Goal: Task Accomplishment & Management: Use online tool/utility

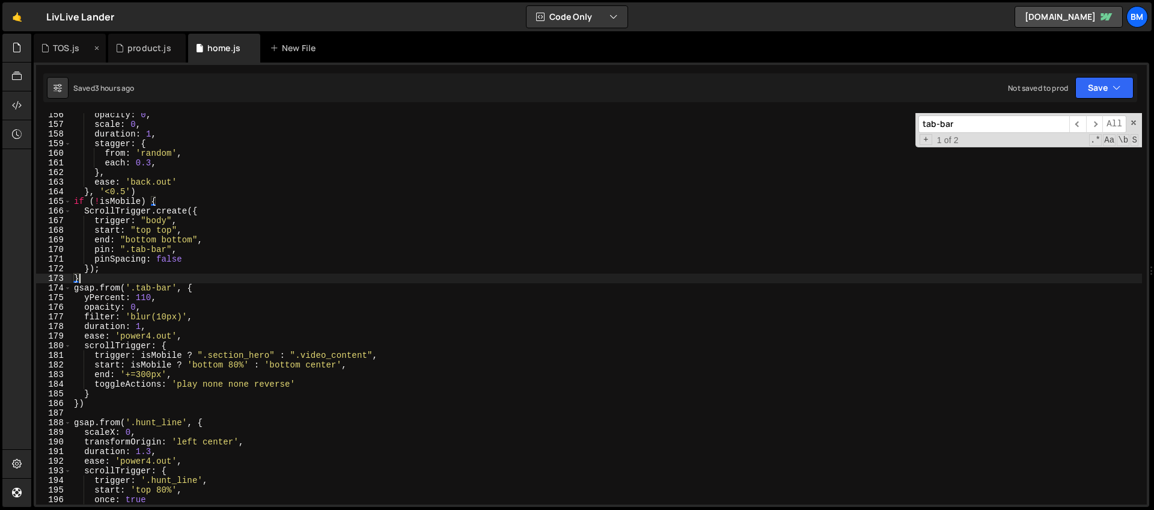
click at [68, 47] on div "TOS.js" at bounding box center [66, 48] width 26 height 12
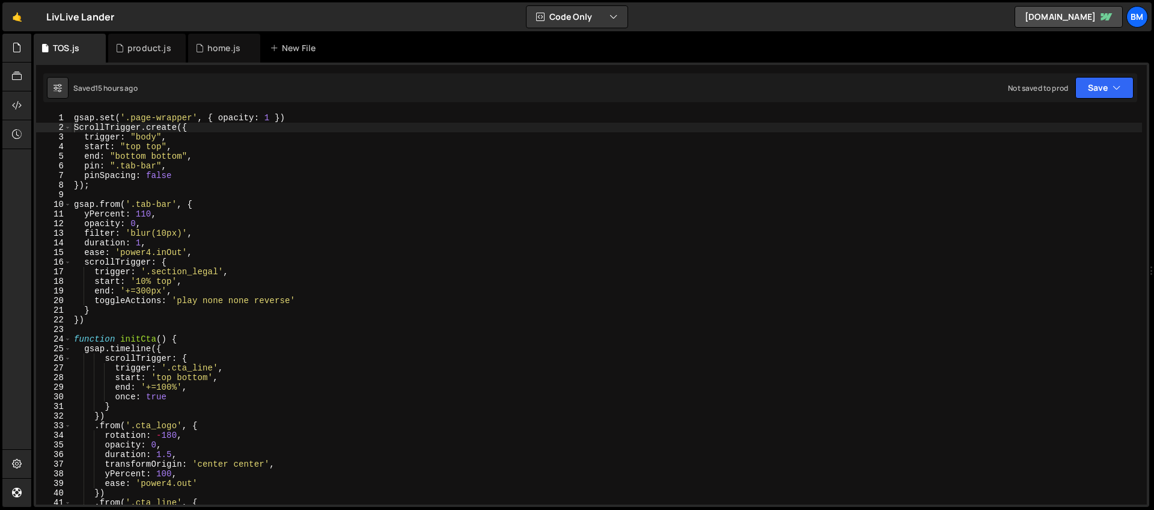
scroll to position [0, 1]
click at [148, 192] on div "gsap . set ( '.page-wrapper' , { opacity : 1 }) ScrollTrigger . create ({ trigg…" at bounding box center [607, 318] width 1070 height 410
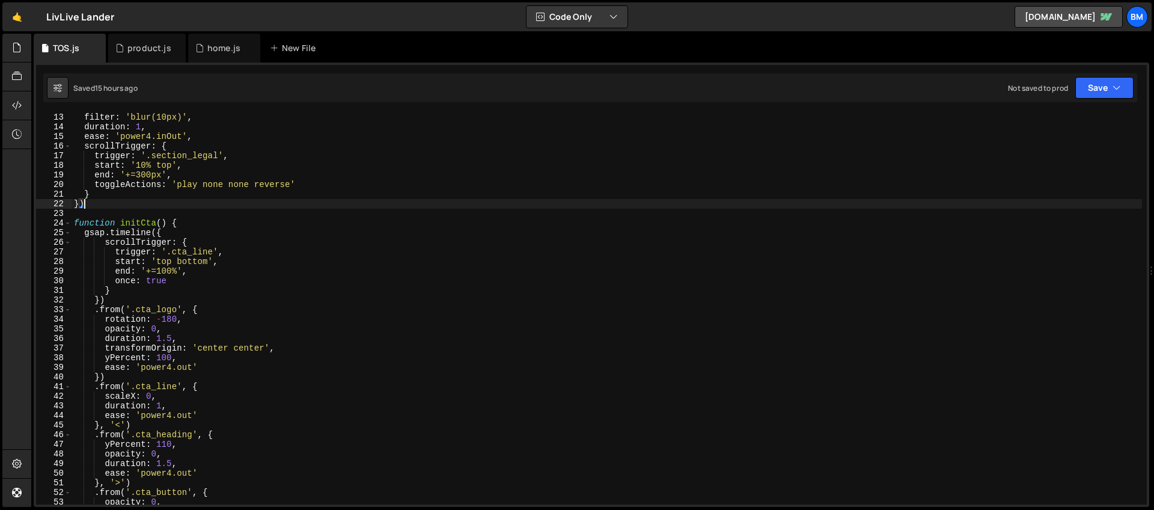
click at [151, 204] on div "filter : 'blur(10px)' , duration : 1 , ease : 'power4.inOut' , scrollTrigger : …" at bounding box center [607, 317] width 1070 height 410
type textarea "})"
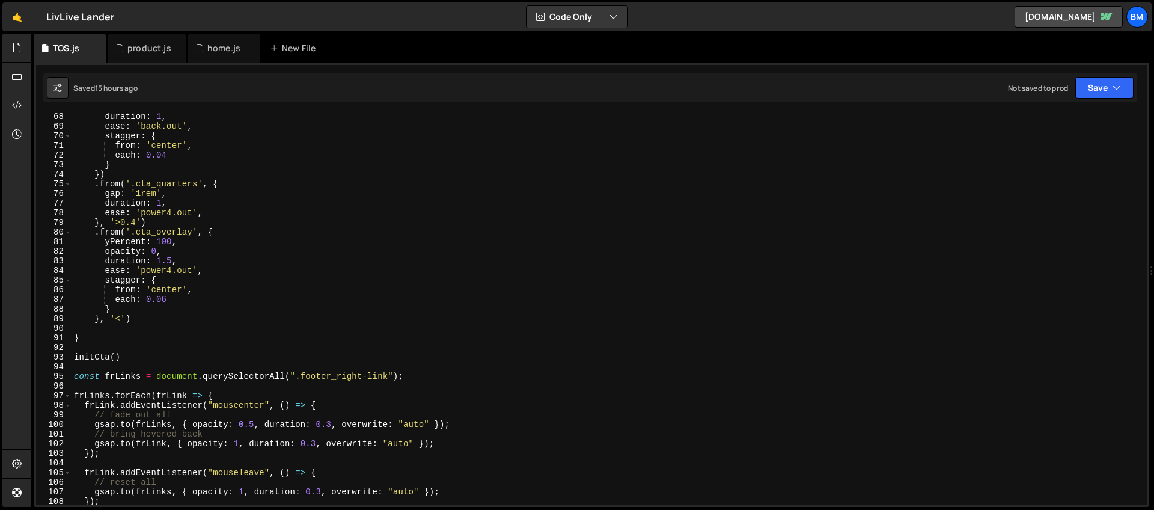
scroll to position [784, 0]
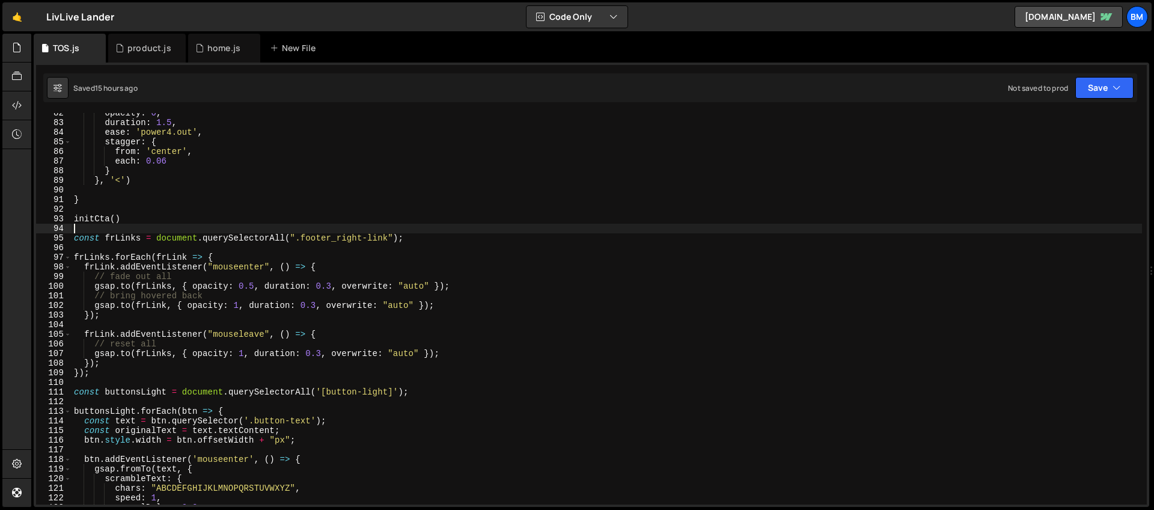
click at [159, 225] on div "opacity : 0 , duration : 1.5 , ease : 'power4.out' , stagger : { from : 'center…" at bounding box center [607, 313] width 1070 height 410
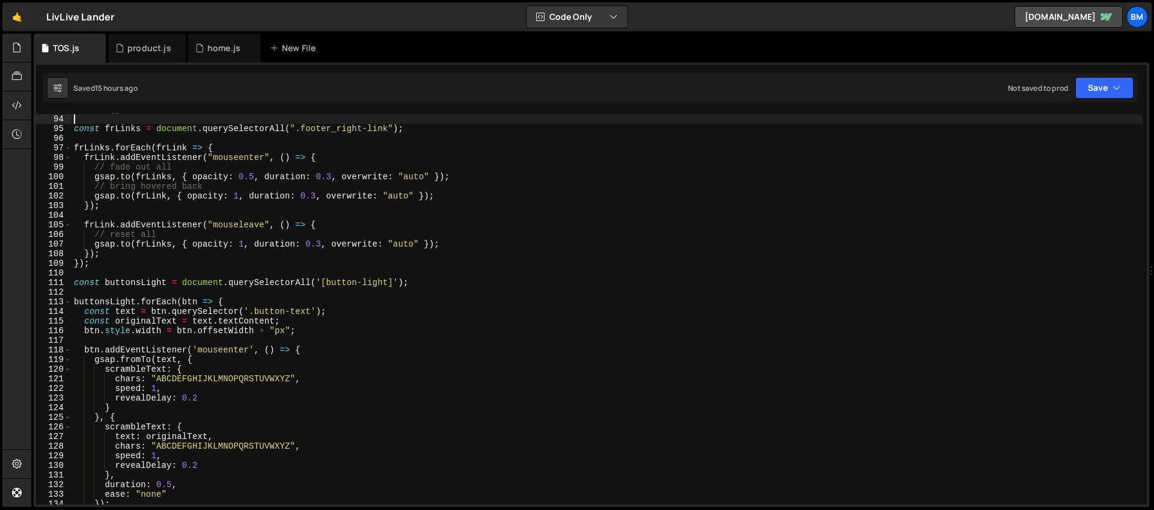
scroll to position [893, 0]
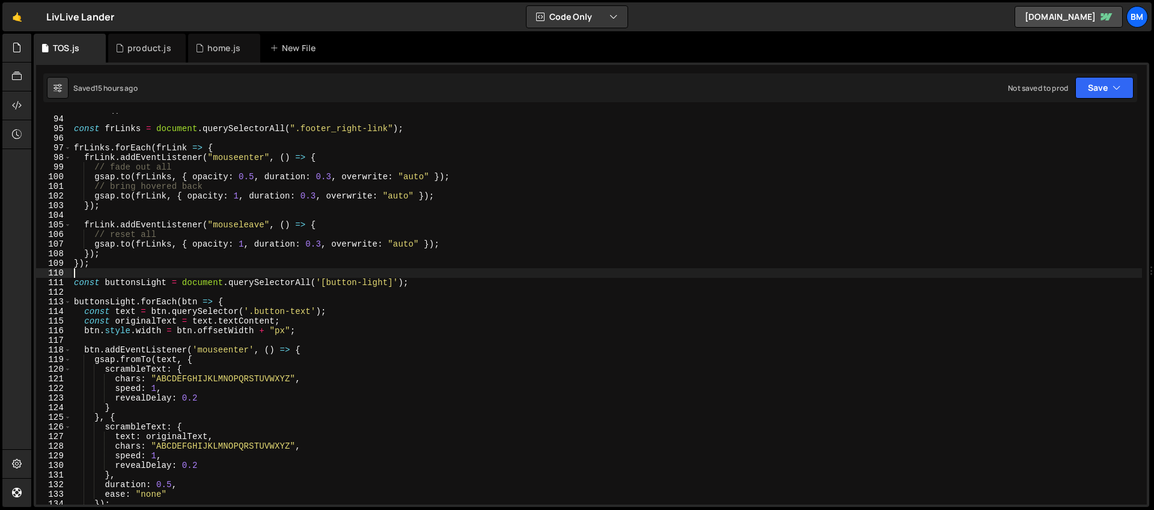
click at [85, 275] on div "initCta ( ) const frLinks = document . querySelectorAll ( ".footer_right-link" …" at bounding box center [607, 310] width 1070 height 410
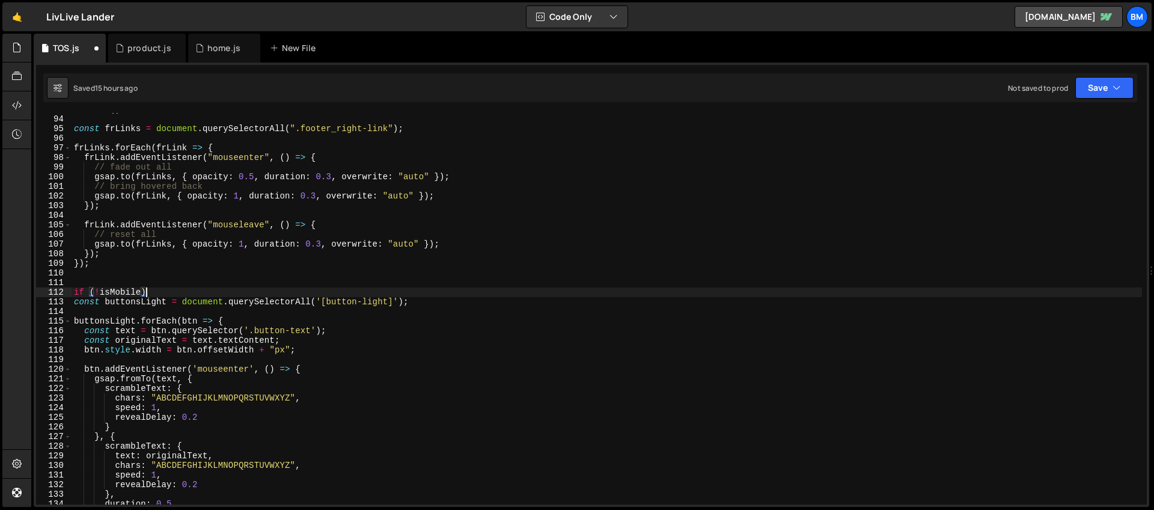
scroll to position [0, 5]
type textarea "if (!isMobile) {"
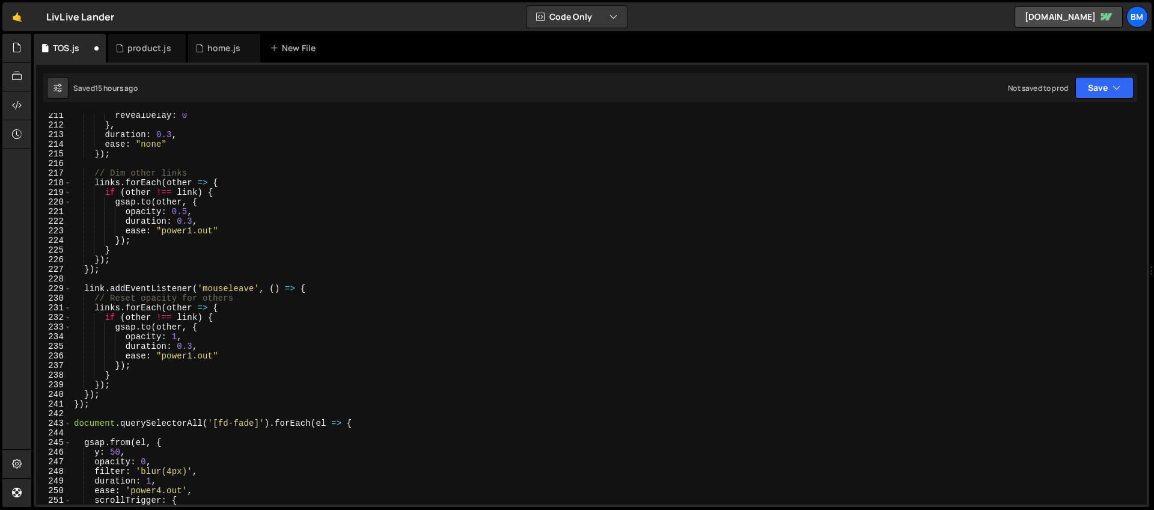
scroll to position [2080, 0]
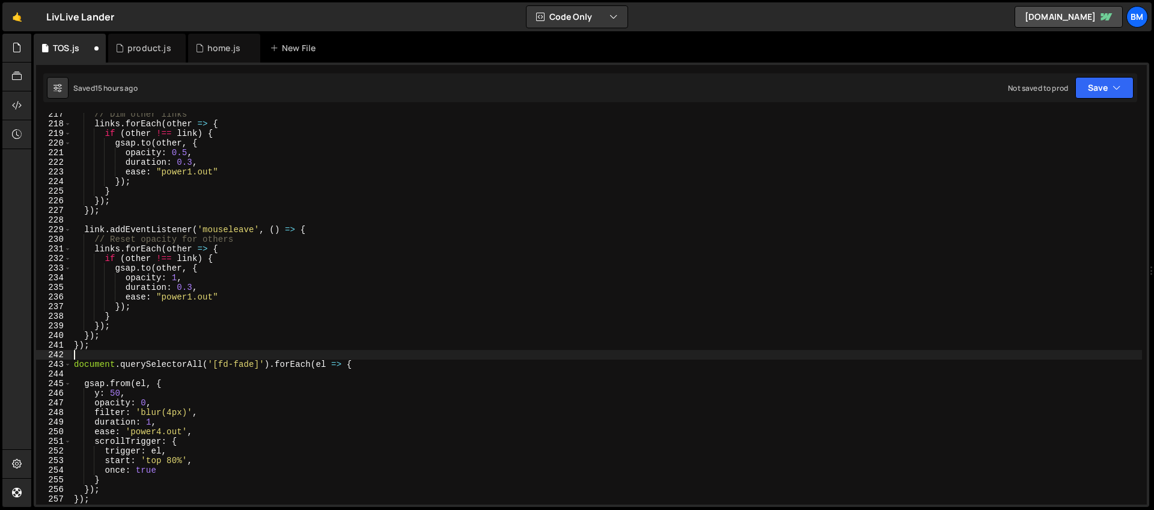
click at [90, 359] on div "// Dim other links links . forEach ( other => { if ( other !== link ) { gsap . …" at bounding box center [607, 314] width 1070 height 410
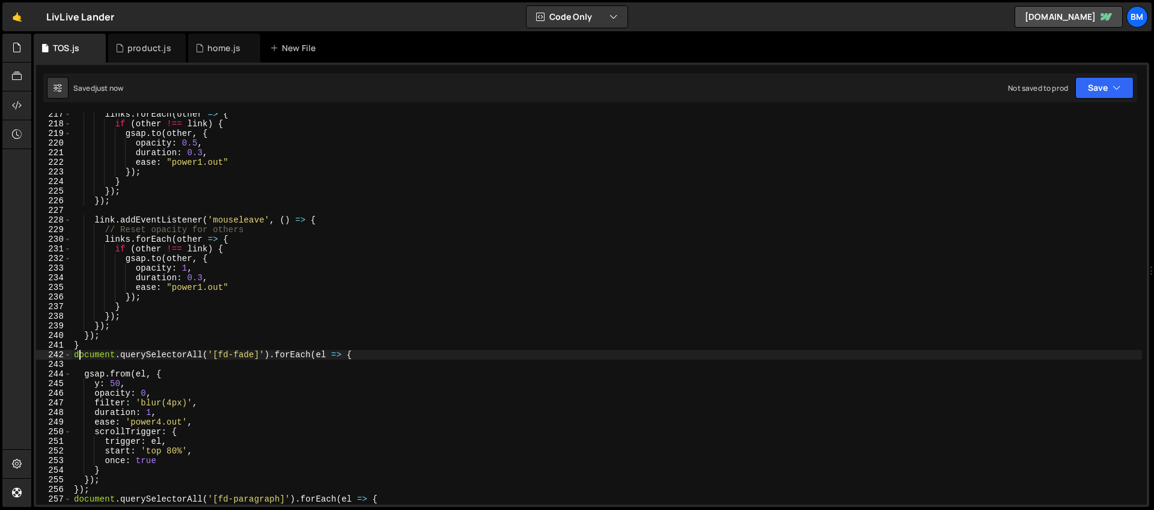
type textarea "document.querySelectorAll('[fd-fade]').forEach(el => {"
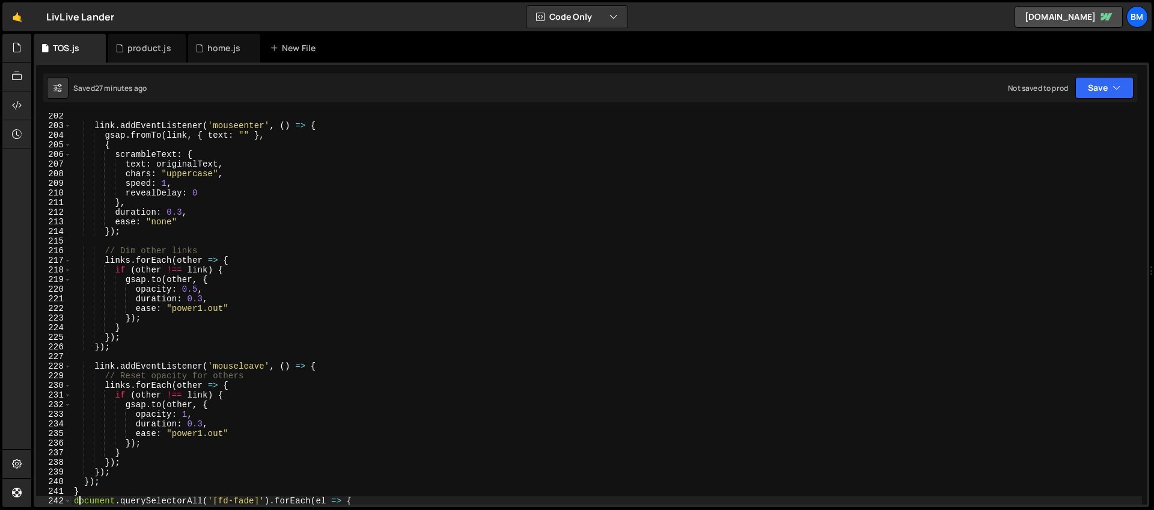
scroll to position [1934, 0]
click at [198, 49] on icon at bounding box center [199, 48] width 8 height 12
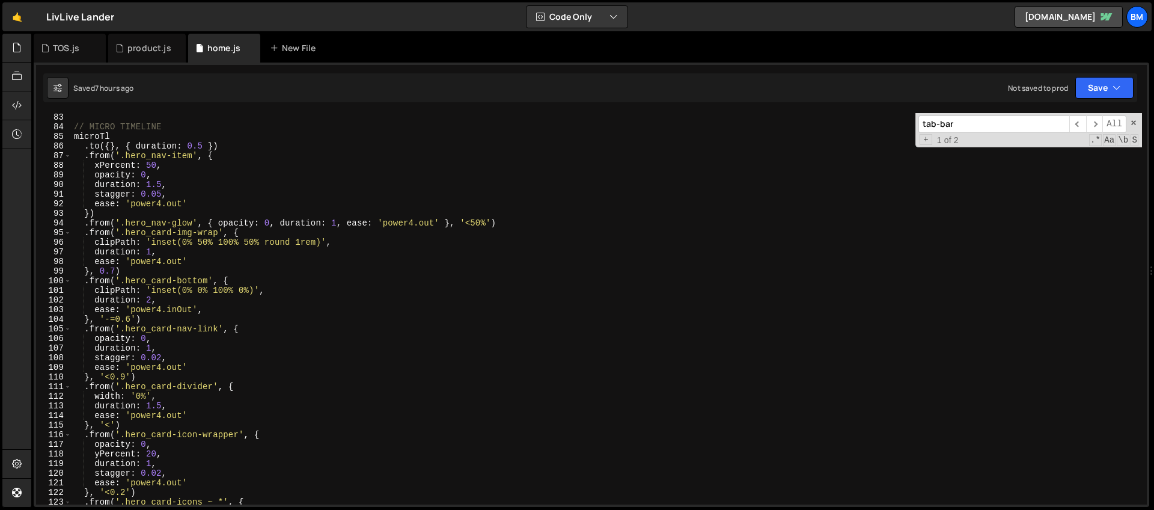
scroll to position [431, 0]
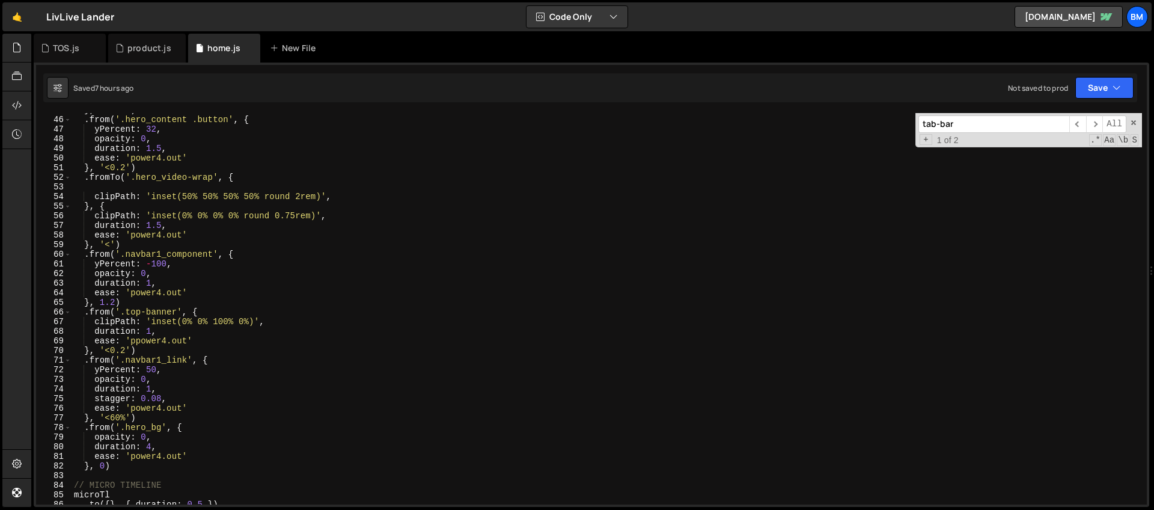
click at [1133, 117] on div "tab-bar ​ ​ All Replace All + 1 of 2 .* Aa \b S" at bounding box center [1028, 130] width 227 height 34
click at [1133, 122] on span at bounding box center [1133, 122] width 8 height 8
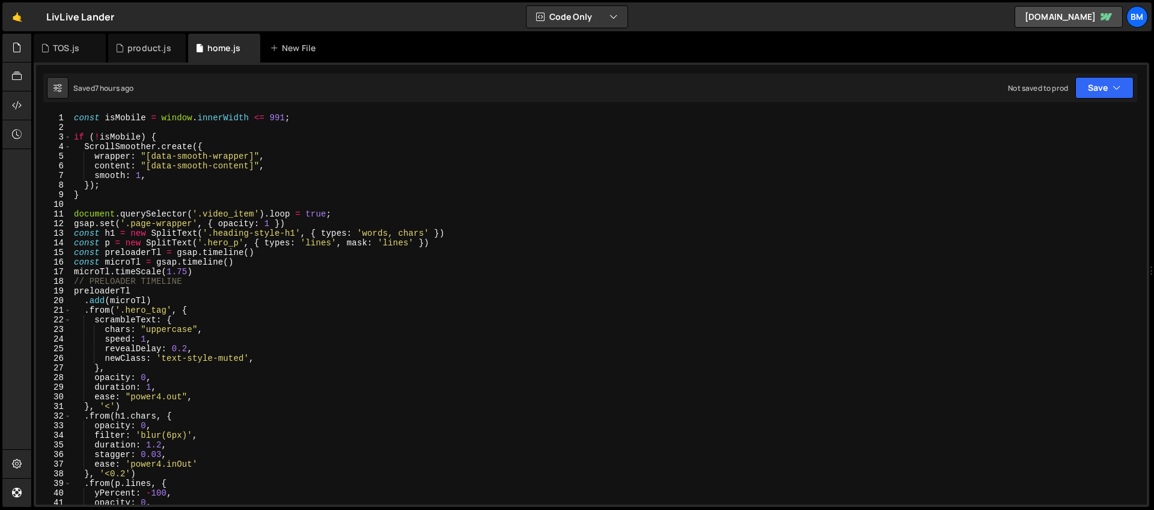
scroll to position [0, 0]
click at [105, 200] on div "const isMobile = window . innerWidth <= 991 ; if ( ! isMobile ) { ScrollSmoothe…" at bounding box center [607, 318] width 1070 height 410
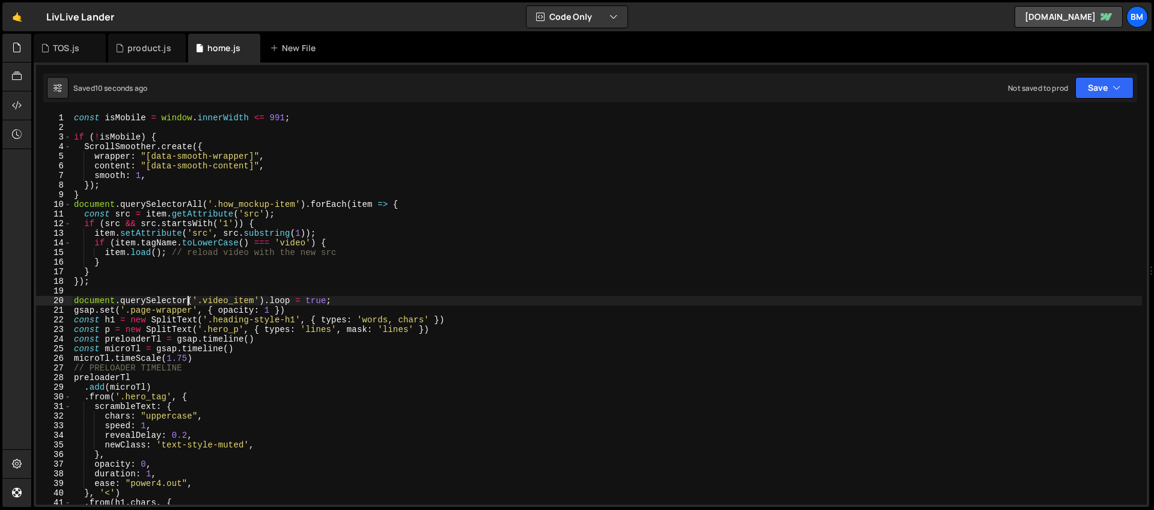
click at [189, 301] on div "const isMobile = window . innerWidth <= 991 ; if ( ! isMobile ) { ScrollSmoothe…" at bounding box center [607, 318] width 1070 height 410
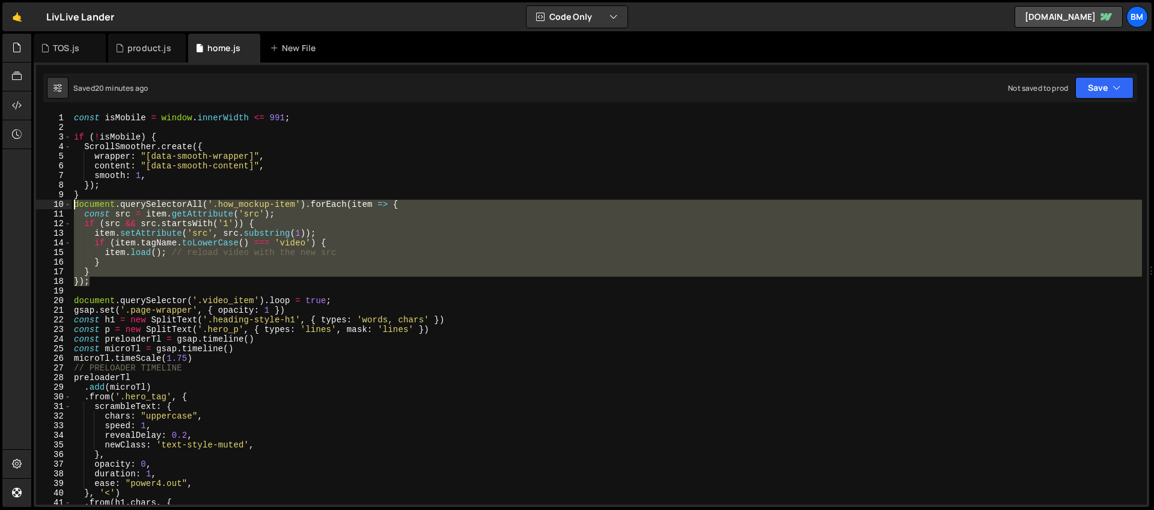
drag, startPoint x: 97, startPoint y: 284, endPoint x: 35, endPoint y: 207, distance: 99.2
click at [36, 207] on div "document.querySelector('.video_item').loop = true; 1 2 3 4 5 6 7 8 9 10 11 12 1…" at bounding box center [591, 308] width 1110 height 391
type textarea "document.querySelectorAll('.how_mockup-item').forEach(item => { const src = ite…"
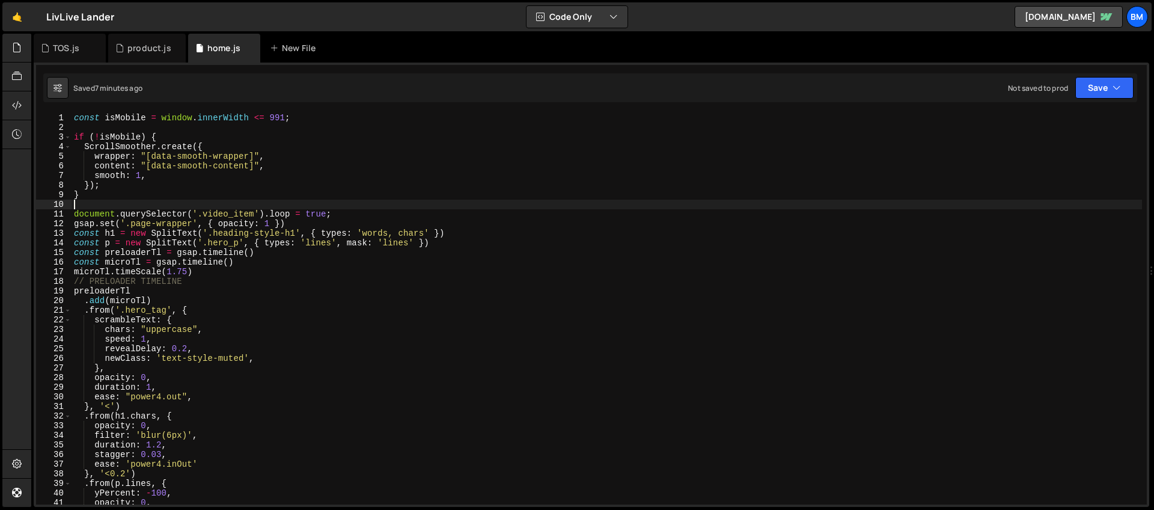
click at [227, 203] on div "const isMobile = window . innerWidth <= 991 ; if ( ! isMobile ) { ScrollSmoothe…" at bounding box center [607, 318] width 1070 height 410
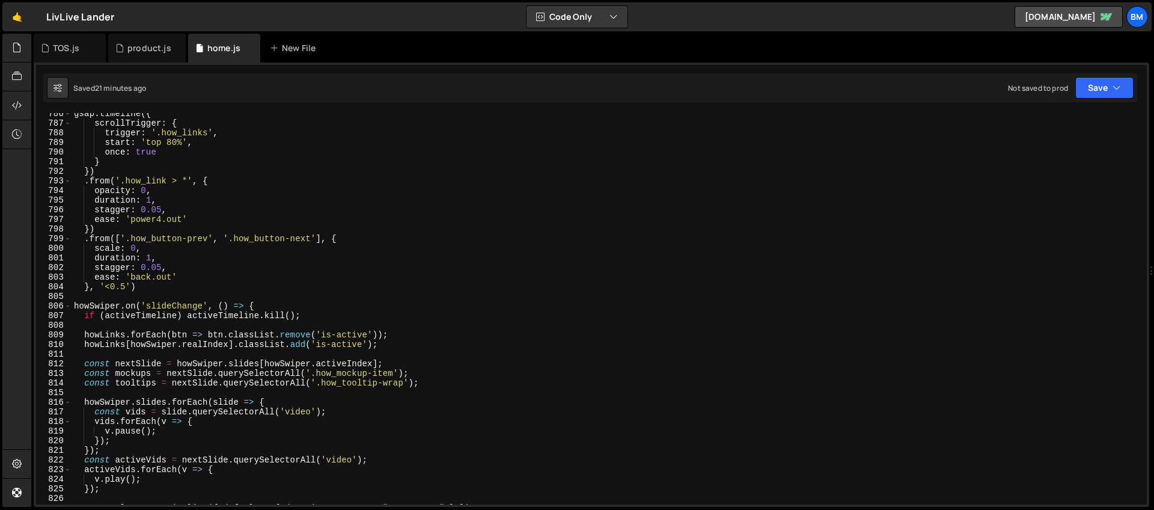
scroll to position [7588, 0]
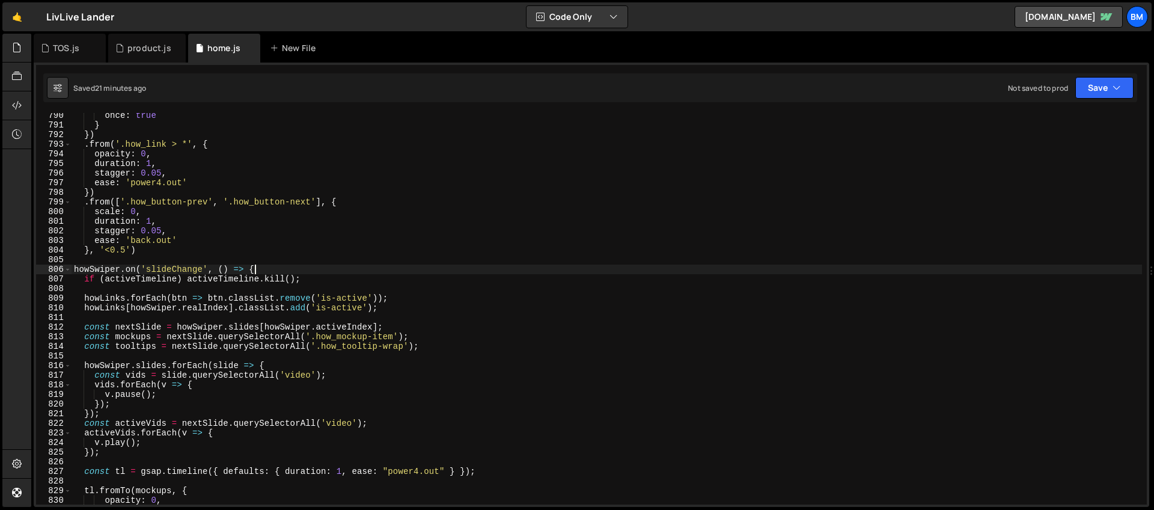
click at [262, 268] on div "once : true } }) . from ( '.how_link > *' , { opacity : 0 , duration : 1 , stag…" at bounding box center [607, 316] width 1070 height 410
type textarea "howSwiper.on('slideChange', () => {"
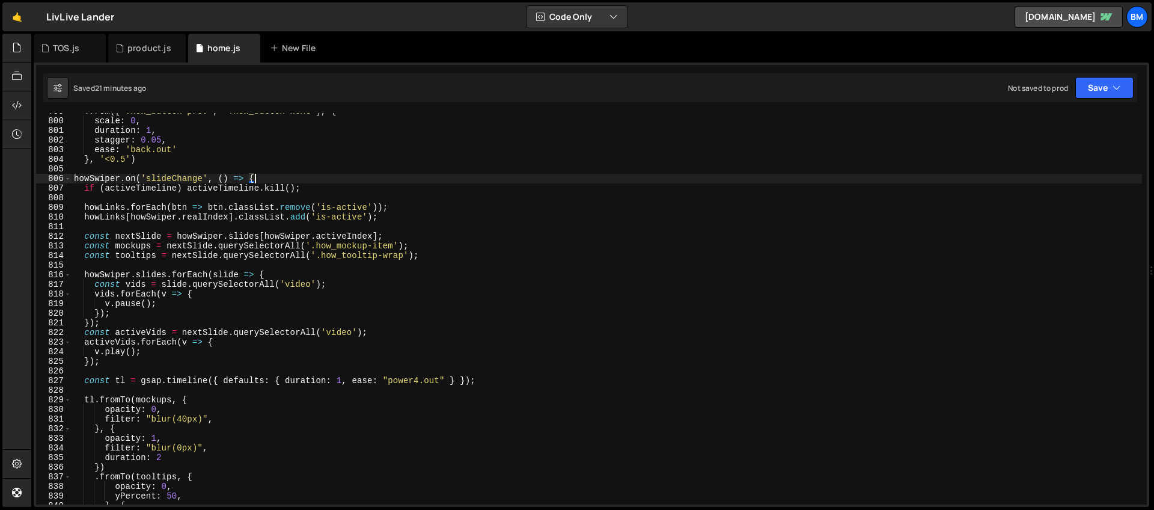
scroll to position [7725, 0]
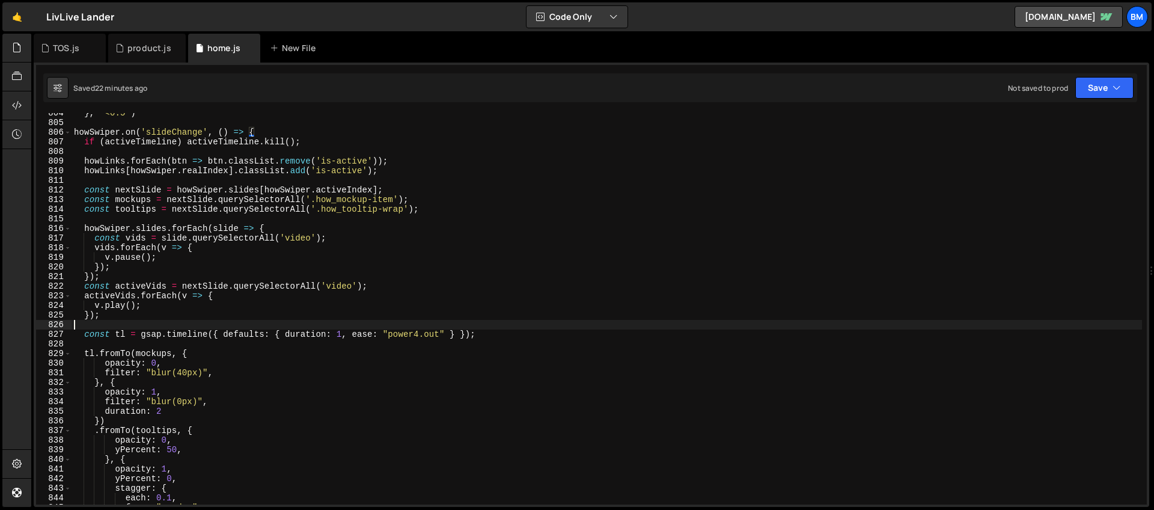
click at [153, 328] on div "} , '<0.5' ) howSwiper . on ( 'slideChange' , ( ) => { if ( activeTimeline ) ac…" at bounding box center [607, 313] width 1070 height 410
click at [171, 299] on div "} , '<0.5' ) howSwiper . on ( 'slideChange' , ( ) => { if ( activeTimeline ) ac…" at bounding box center [607, 313] width 1070 height 410
click at [314, 266] on div "} , '<0.5' ) howSwiper . on ( 'slideChange' , ( ) => { if ( activeTimeline ) ac…" at bounding box center [607, 313] width 1070 height 410
click at [245, 292] on div "} , '<0.5' ) howSwiper . on ( 'slideChange' , ( ) => { if ( activeTimeline ) ac…" at bounding box center [607, 313] width 1070 height 410
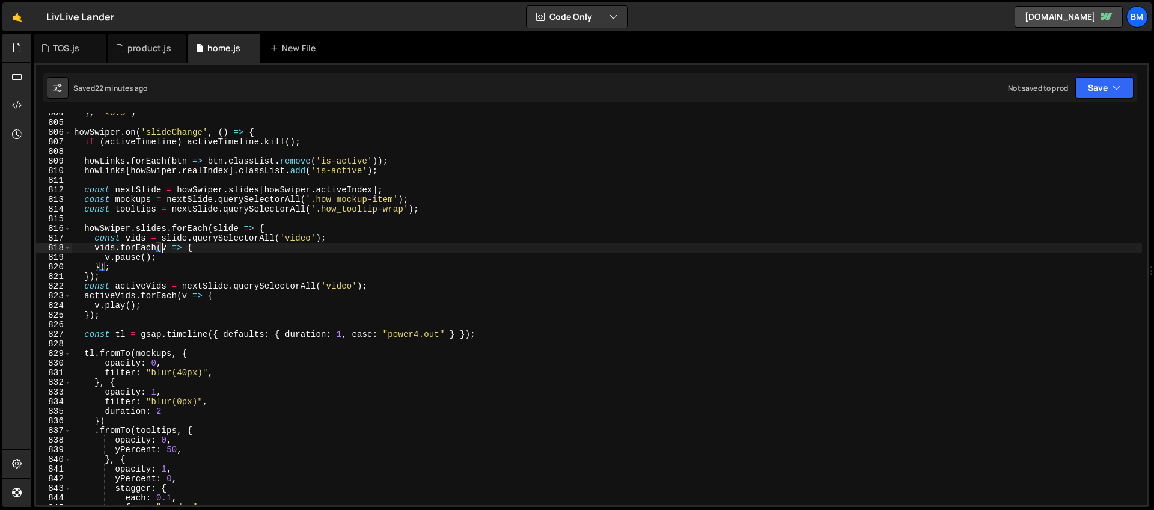
click at [159, 252] on div "} , '<0.5' ) howSwiper . on ( 'slideChange' , ( ) => { if ( activeTimeline ) ac…" at bounding box center [607, 313] width 1070 height 410
click at [215, 249] on div "} , '<0.5' ) howSwiper . on ( 'slideChange' , ( ) => { if ( activeTimeline ) ac…" at bounding box center [607, 313] width 1070 height 410
click at [231, 213] on div "} , '<0.5' ) howSwiper . on ( 'slideChange' , ( ) => { if ( activeTimeline ) ac…" at bounding box center [607, 313] width 1070 height 410
type textarea "const tooltips = nextSlide.querySelectorAll('.how_tooltip-wrap');"
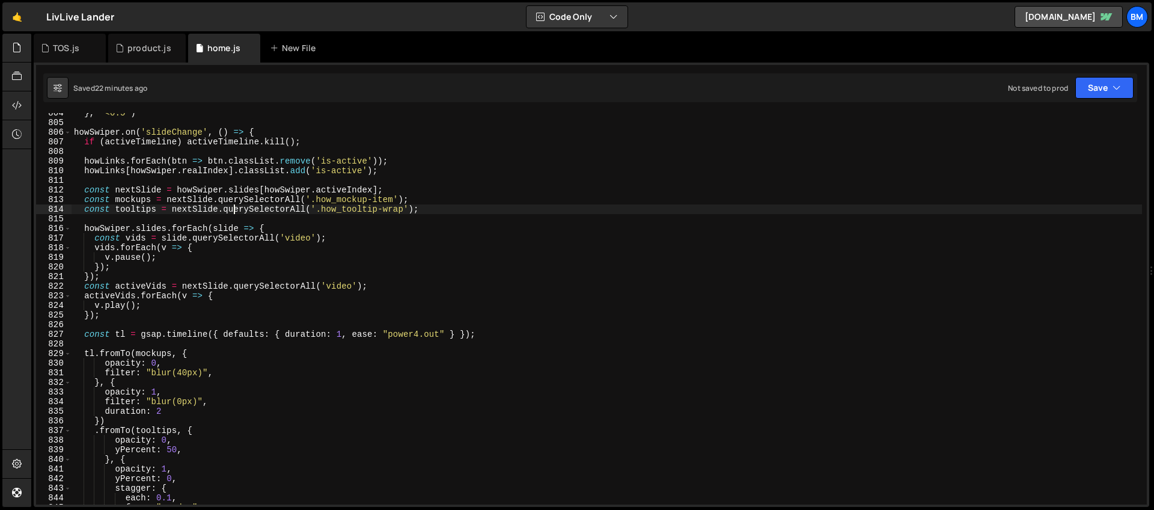
click at [373, 181] on div "} , '<0.5' ) howSwiper . on ( 'slideChange' , ( ) => { if ( activeTimeline ) ac…" at bounding box center [607, 313] width 1070 height 410
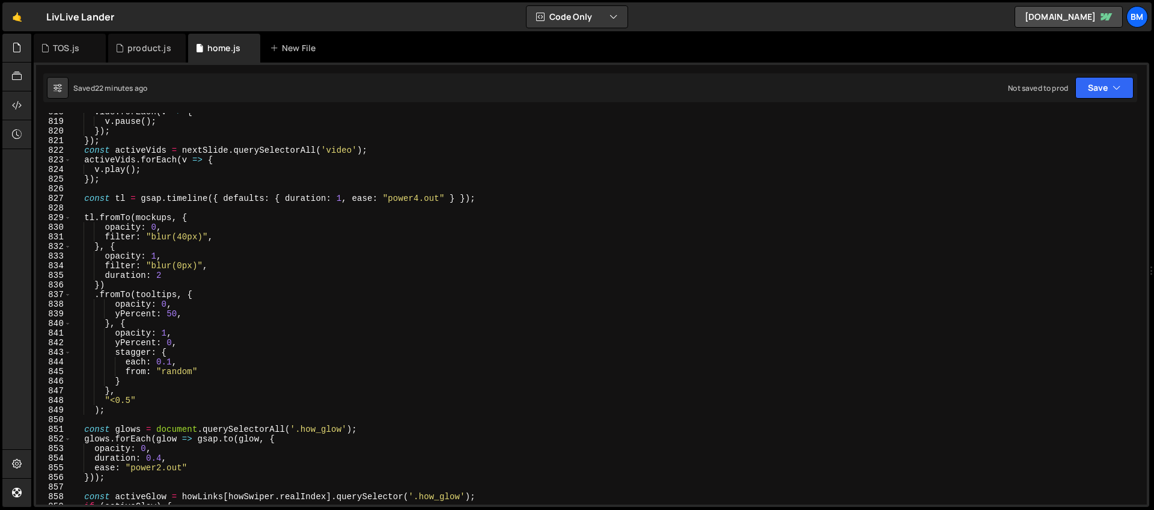
click at [177, 216] on div "vids . forEach ( v => { v . pause ( ) ; }) ; }) ; const activeVids = nextSlide …" at bounding box center [607, 312] width 1070 height 410
click at [228, 213] on div "vids . forEach ( v => { v . pause ( ) ; }) ; }) ; const activeVids = nextSlide …" at bounding box center [607, 312] width 1070 height 410
click at [112, 200] on div "vids . forEach ( v => { v . pause ( ) ; }) ; }) ; const activeVids = nextSlide …" at bounding box center [607, 312] width 1070 height 410
type textarea "const tl = gsap.timeline({ defaults: { duration: 1, ease: "power4.out" } });"
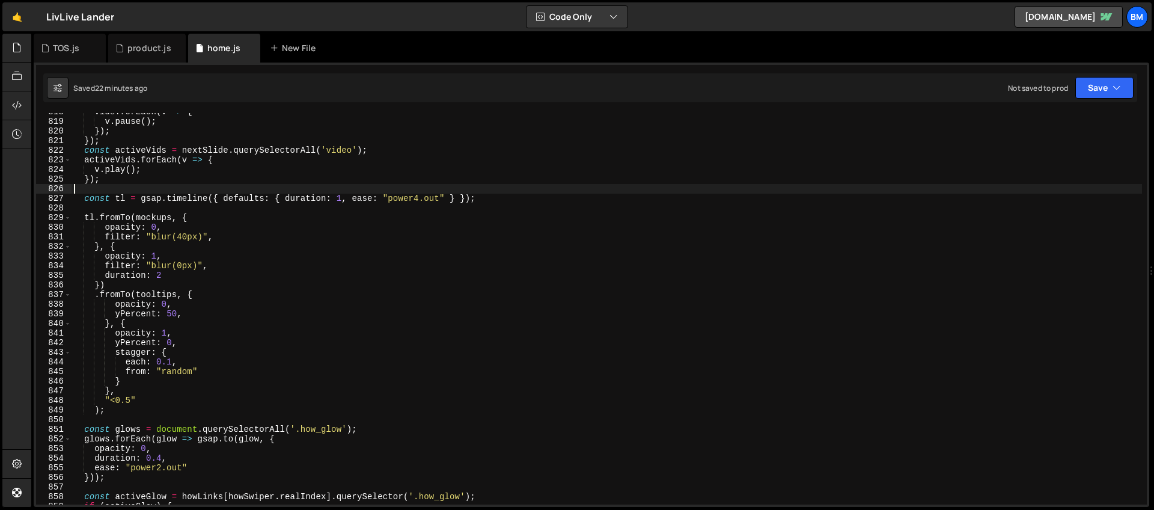
click at [109, 191] on div "vids . forEach ( v => { v . pause ( ) ; }) ; }) ; const activeVids = nextSlide …" at bounding box center [607, 312] width 1070 height 410
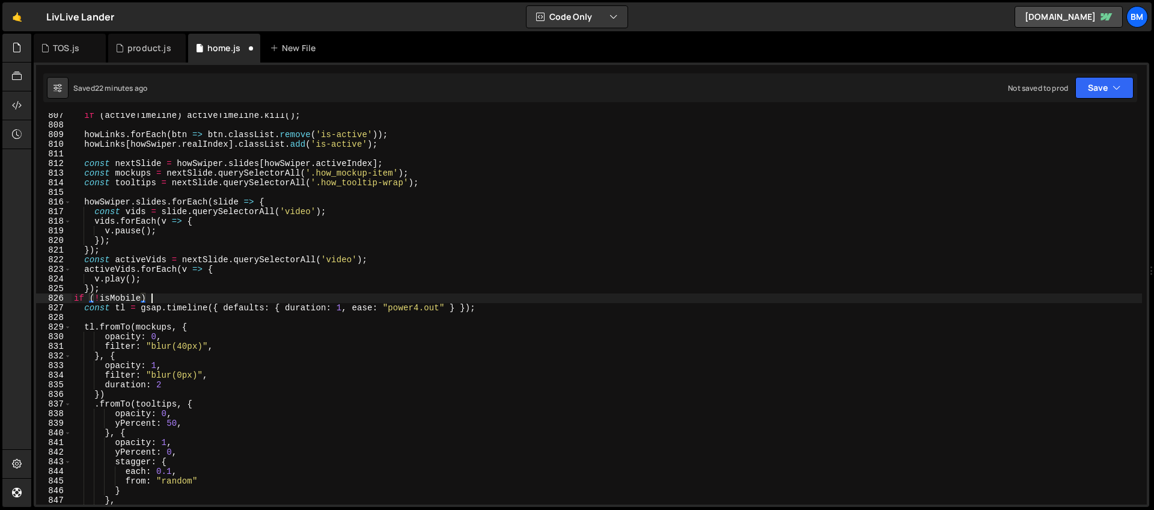
scroll to position [0, 5]
type textarea "if (!isMobile) {"
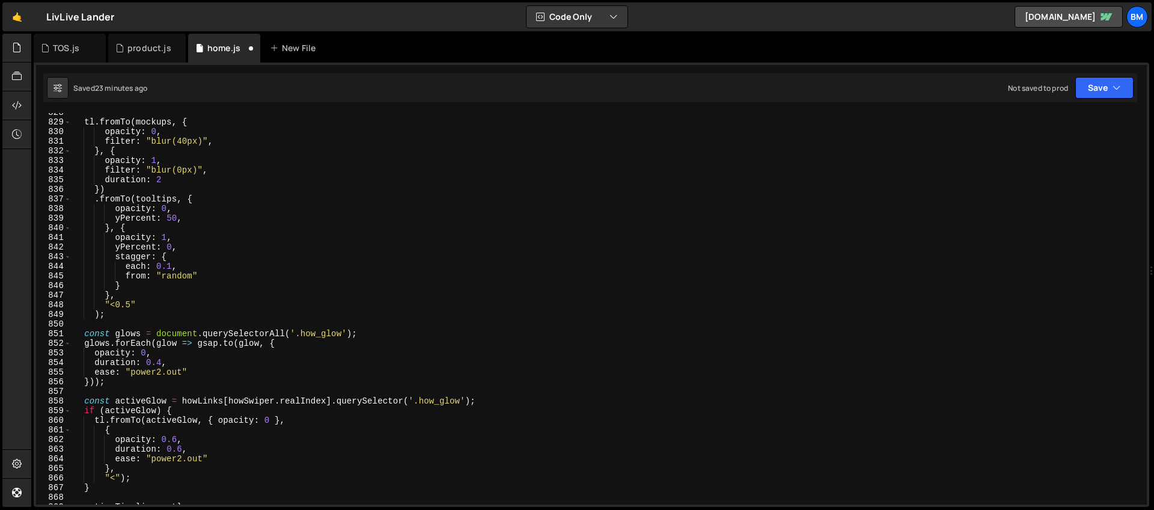
scroll to position [7966, 0]
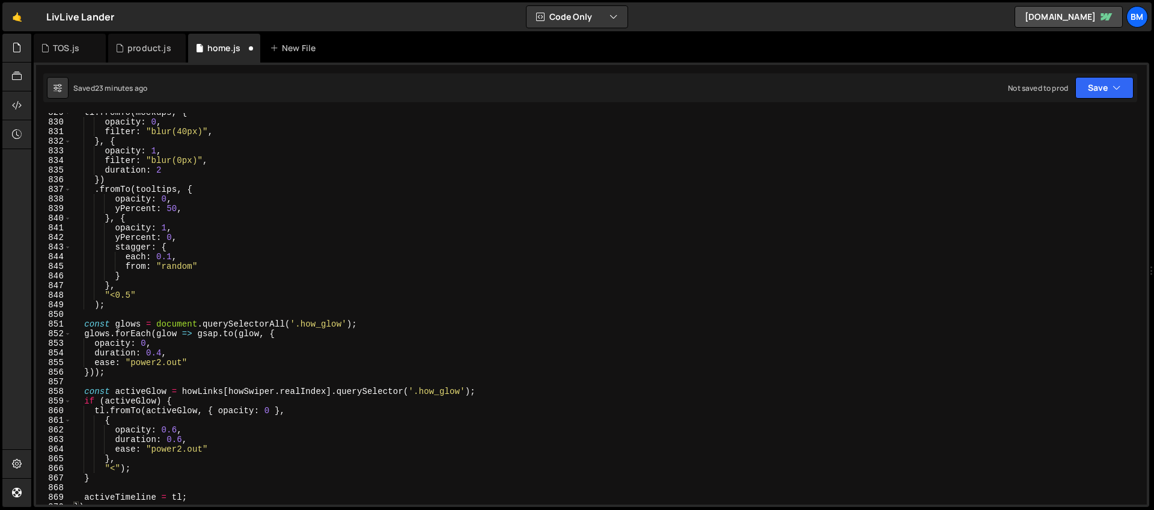
click at [84, 317] on div "tl . fromTo ( mockups , { opacity : 0 , filter : "blur(40px)" , } , { opacity :…" at bounding box center [607, 313] width 1070 height 410
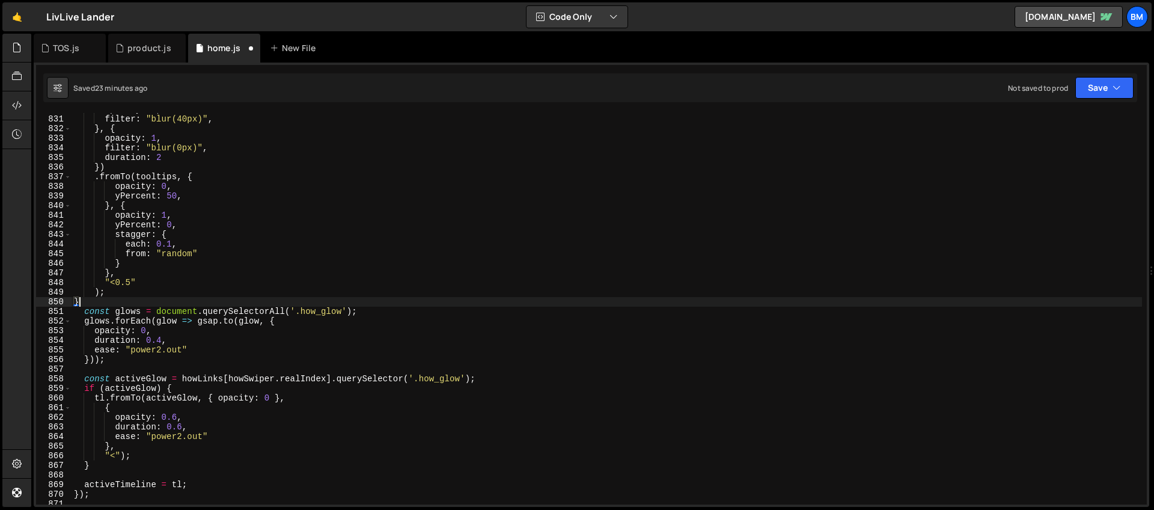
scroll to position [8009, 0]
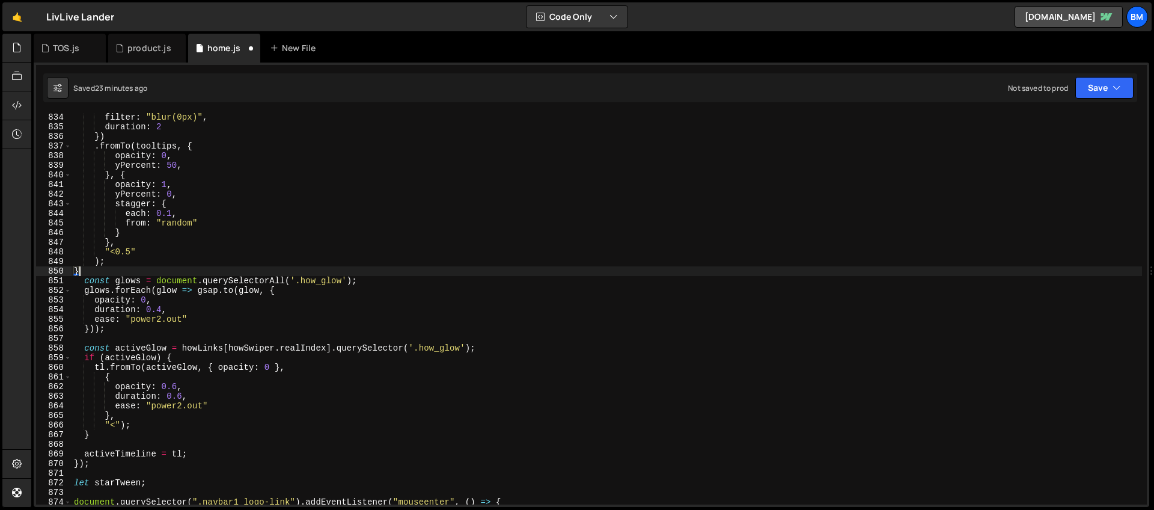
click at [105, 367] on div "filter : "blur(0px)" , duration : 2 }) . fromTo ( tooltips , { opacity : 0 , yP…" at bounding box center [607, 317] width 1070 height 410
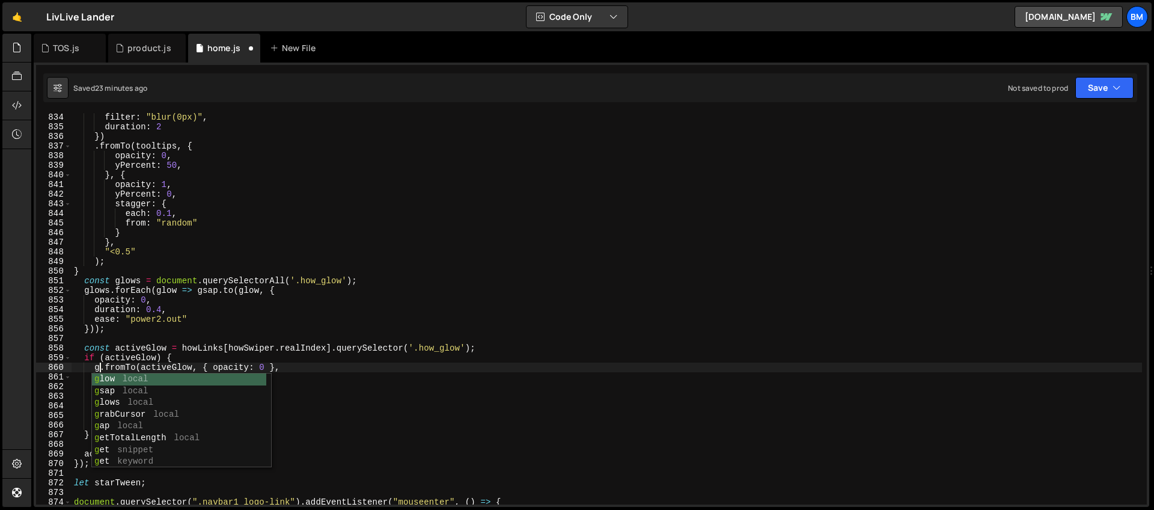
scroll to position [0, 2]
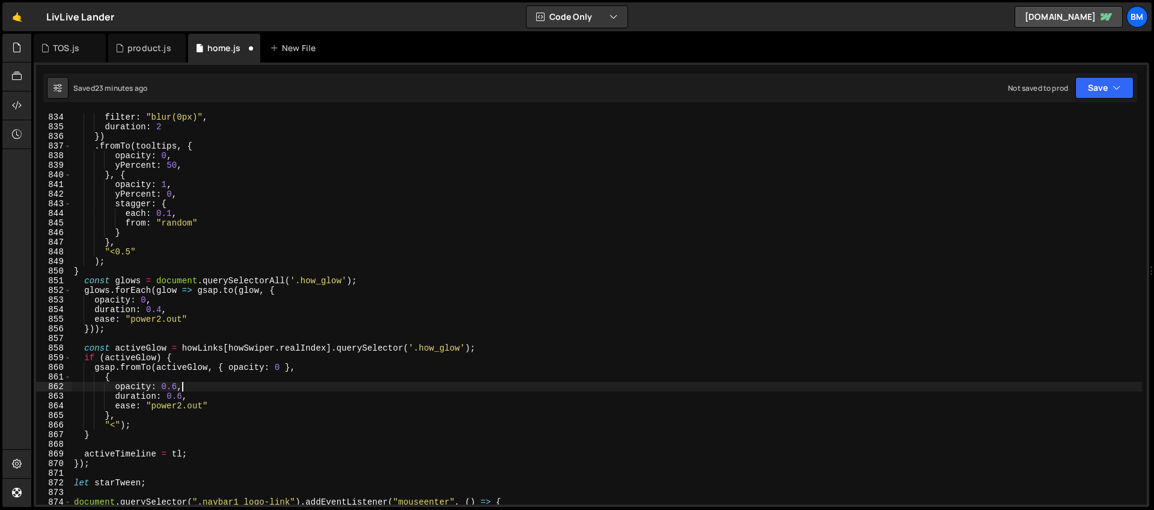
click at [228, 388] on div "filter : "blur(0px)" , duration : 2 }) . fromTo ( tooltips , { opacity : 0 , yP…" at bounding box center [607, 317] width 1070 height 410
click at [137, 413] on div "filter : "blur(0px)" , duration : 2 }) . fromTo ( tooltips , { opacity : 0 , yP…" at bounding box center [607, 317] width 1070 height 410
click at [117, 423] on div "filter : "blur(0px)" , duration : 2 }) . fromTo ( tooltips , { opacity : 0 , yP…" at bounding box center [607, 317] width 1070 height 410
click at [121, 425] on div "filter : "blur(0px)" , duration : 2 }) . fromTo ( tooltips , { opacity : 0 , yP…" at bounding box center [607, 317] width 1070 height 410
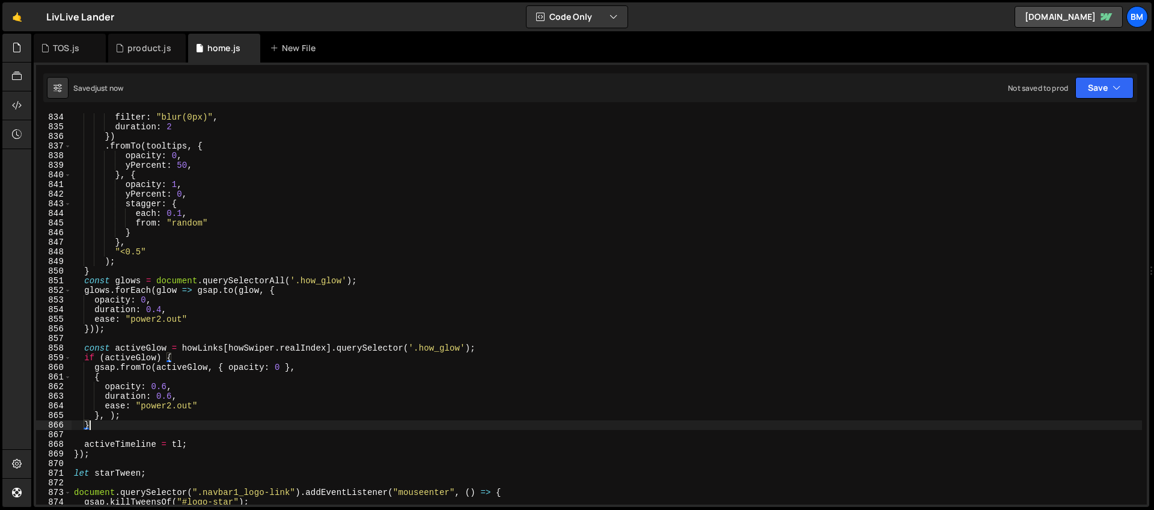
scroll to position [8022, 0]
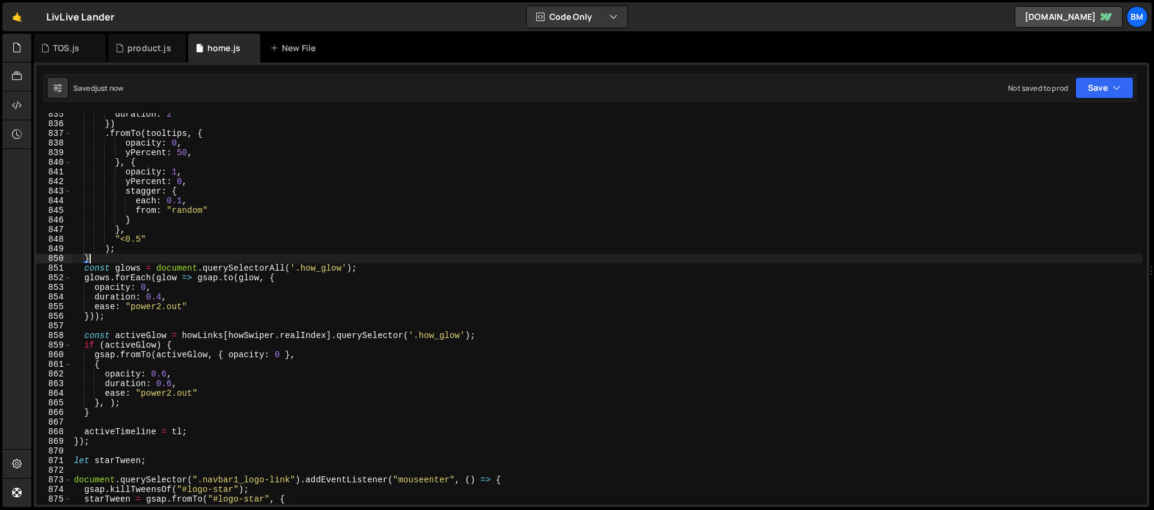
click at [96, 259] on div "duration : 2 }) . fromTo ( tooltips , { opacity : 0 , yPercent : 50 , } , { opa…" at bounding box center [607, 314] width 1070 height 410
click at [132, 430] on div "duration : 2 }) . fromTo ( tooltips , { opacity : 0 , yPercent : 50 , } , { opa…" at bounding box center [607, 314] width 1070 height 410
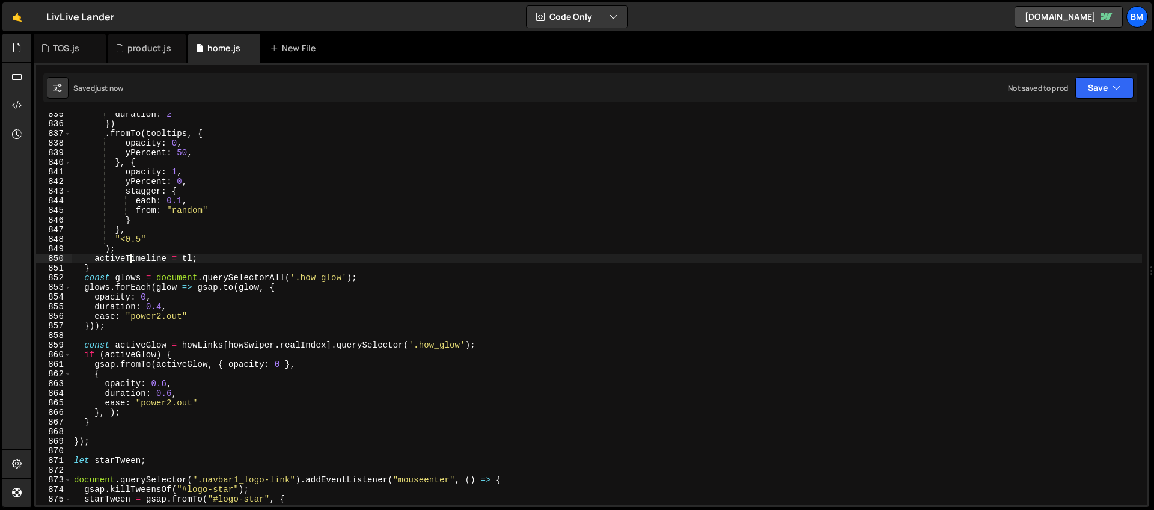
type textarea "activeTimeline = tl;"
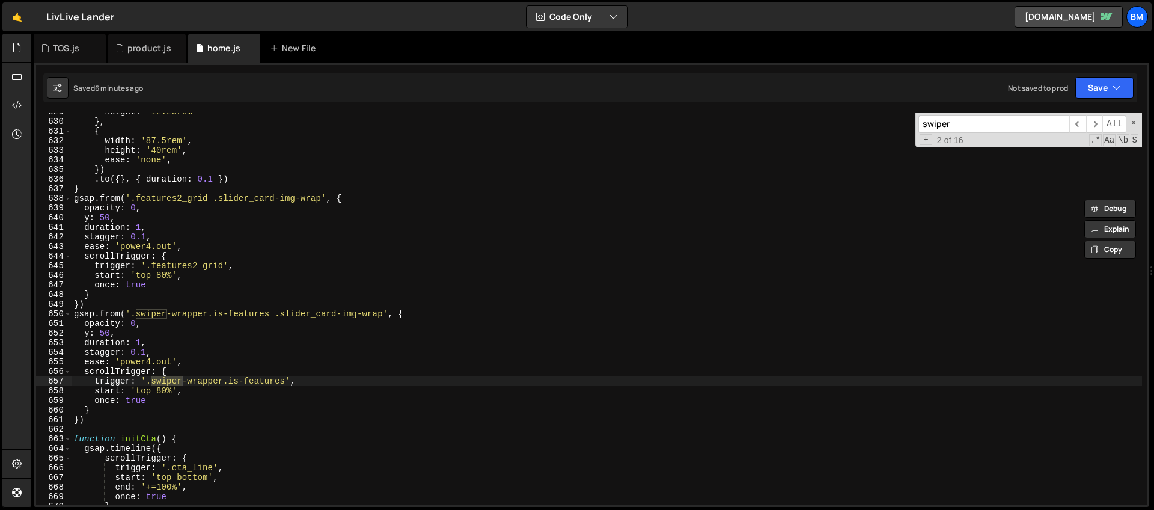
scroll to position [6862, 0]
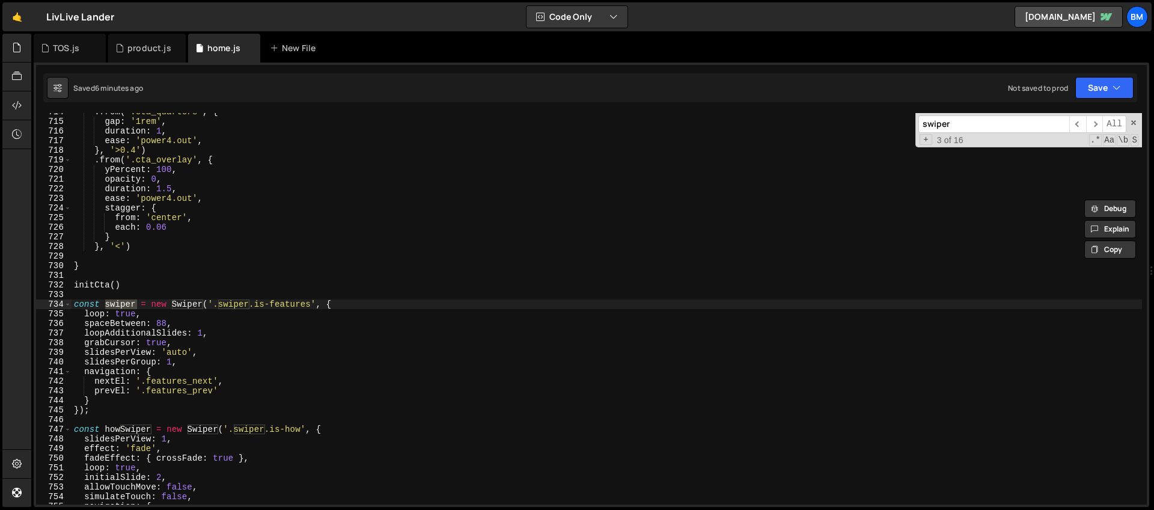
type input "swiper"
click at [168, 350] on div ". from ( '.cta_quarters' , { gap : '1rem' , duration : 1 , ease : 'power4.out' …" at bounding box center [607, 312] width 1070 height 410
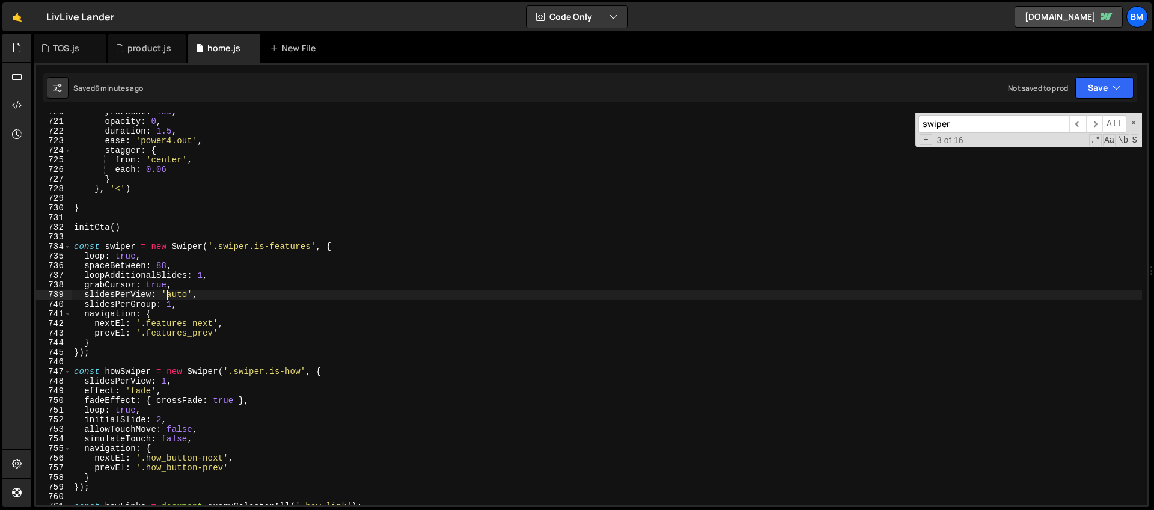
scroll to position [6919, 0]
click at [141, 263] on div "yPercent : 100 , opacity : 0 , duration : 1.5 , ease : 'power4.out' , stagger :…" at bounding box center [607, 312] width 1070 height 410
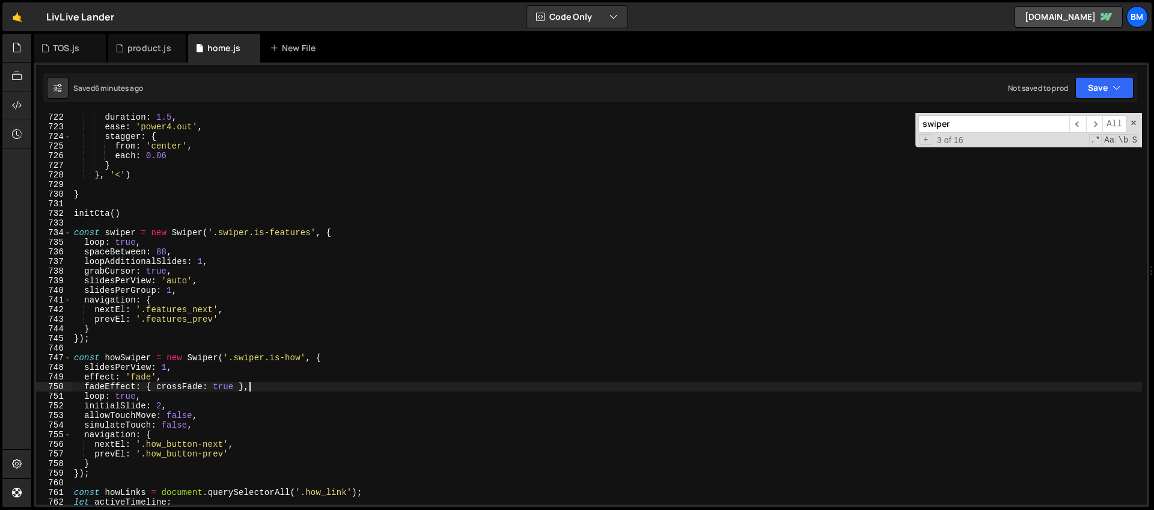
click at [267, 387] on div "duration : 1.5 , ease : 'power4.out' , stagger : { from : 'center' , each : 0.0…" at bounding box center [607, 317] width 1070 height 410
click at [193, 365] on div "duration : 1.5 , ease : 'power4.out' , stagger : { from : 'center' , each : 0.0…" at bounding box center [607, 317] width 1070 height 410
click at [222, 385] on div "duration : 1.5 , ease : 'power4.out' , stagger : { from : 'center' , each : 0.0…" at bounding box center [607, 317] width 1070 height 410
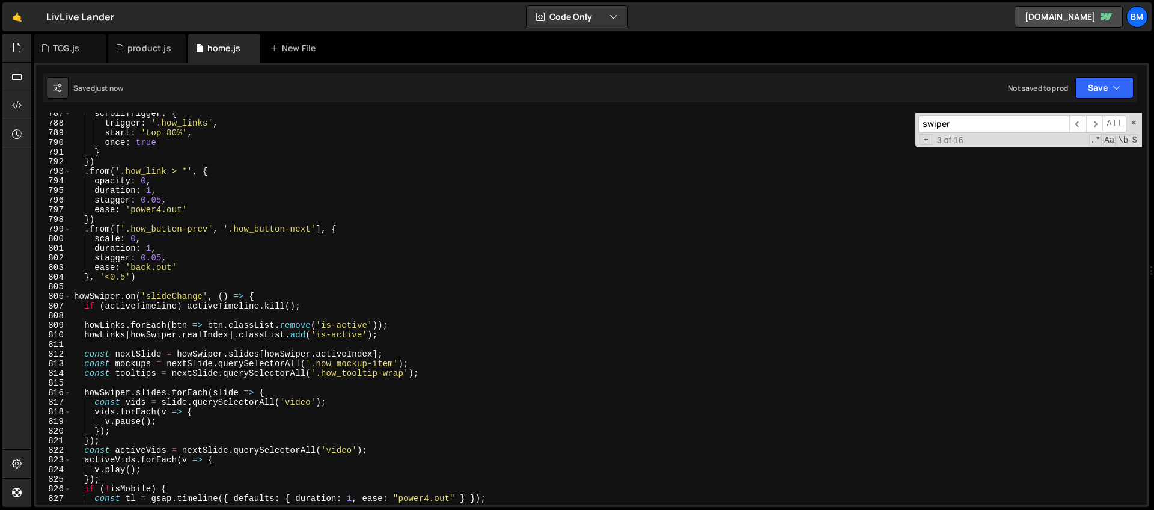
scroll to position [7609, 0]
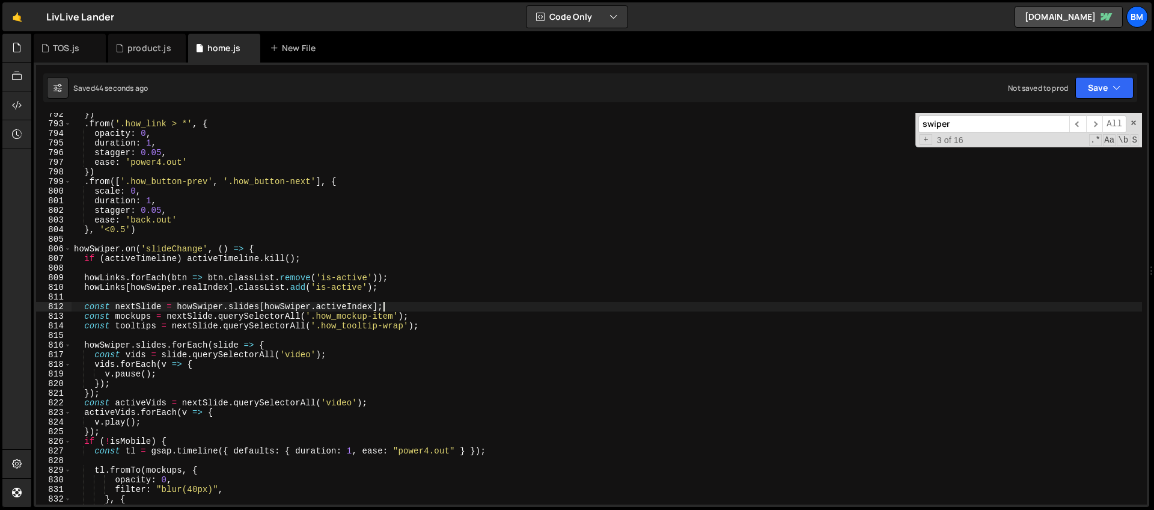
click at [430, 308] on div "}) . from ( '.how_link > *' , { opacity : 0 , duration : 1 , stagger : 0.05 , e…" at bounding box center [607, 314] width 1070 height 410
type textarea "const nextSlide = howSwiper.slides[howSwiper.activeIndex];"
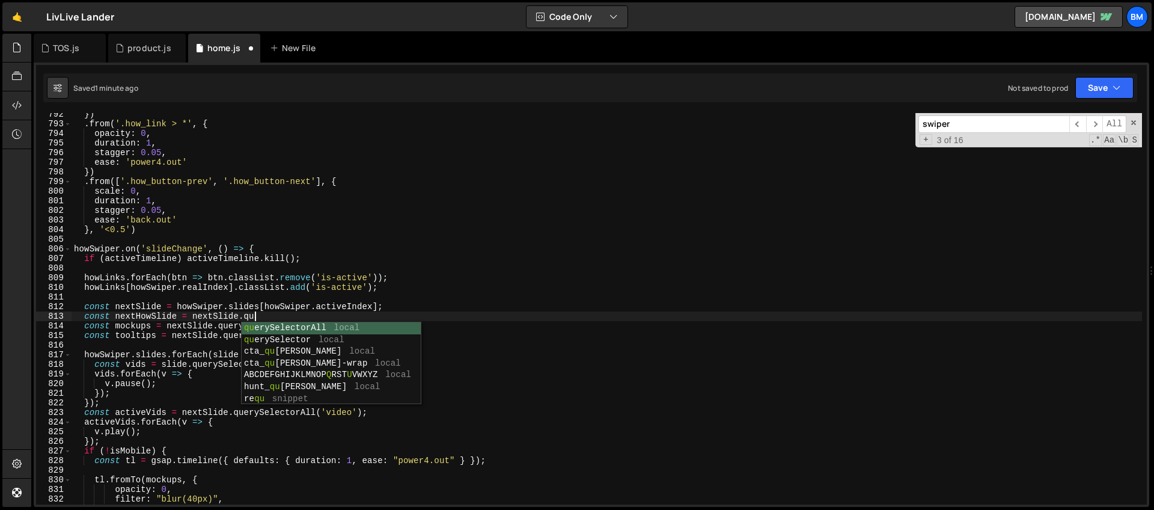
scroll to position [0, 13]
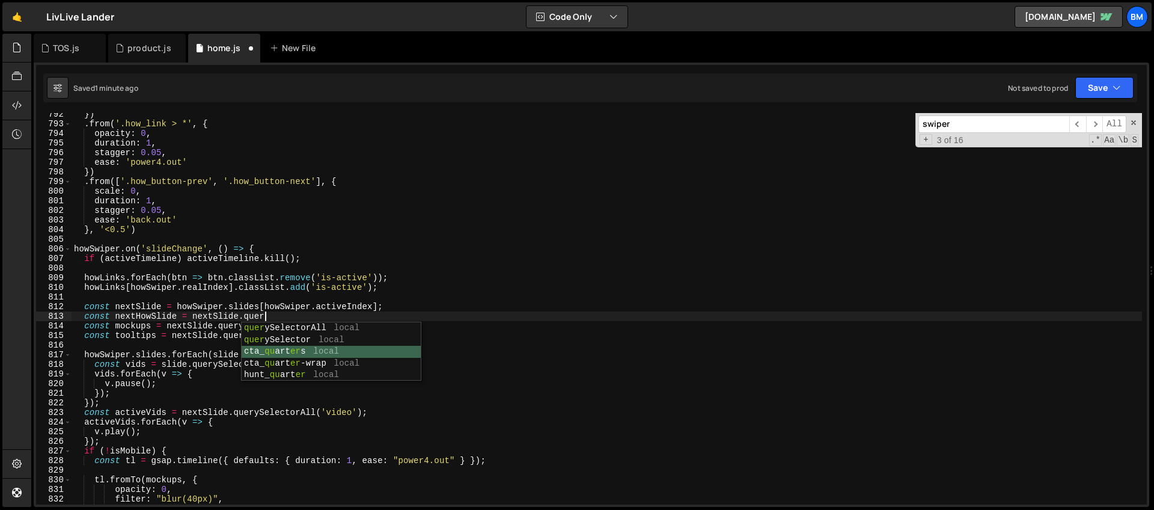
click at [296, 347] on div "quer ySelectorAll local quer ySelector local cta_ qu art er s local cta_ qu art…" at bounding box center [331, 363] width 179 height 82
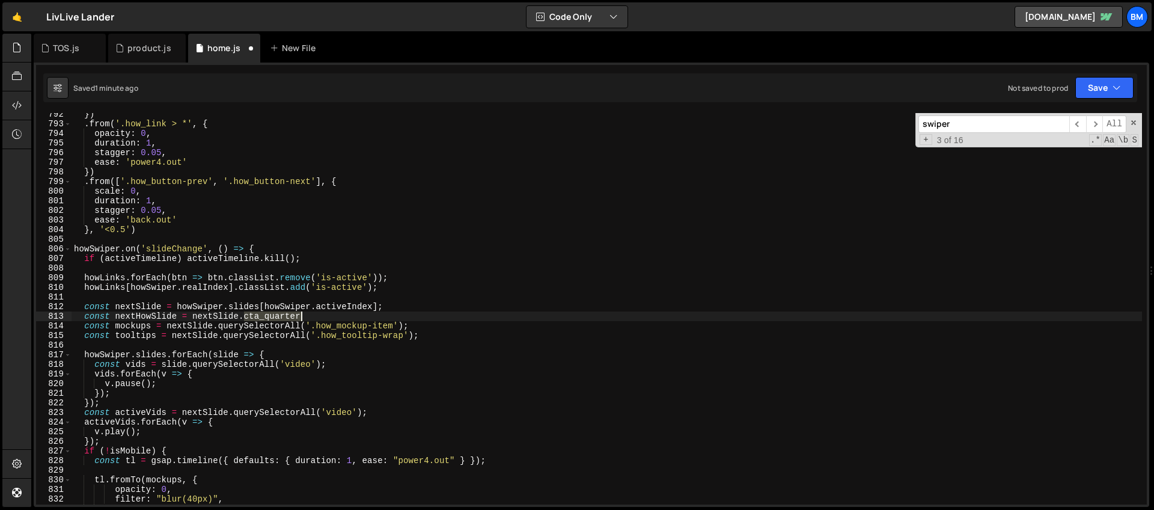
drag, startPoint x: 244, startPoint y: 316, endPoint x: 347, endPoint y: 316, distance: 102.8
click at [347, 316] on div "}) . from ( '.how_link > *' , { opacity : 0 , duration : 1 , stagger : 0.05 , e…" at bounding box center [607, 314] width 1070 height 410
type textarea "const nextHowSlide = nextSlide.querySelector('.how_slide')"
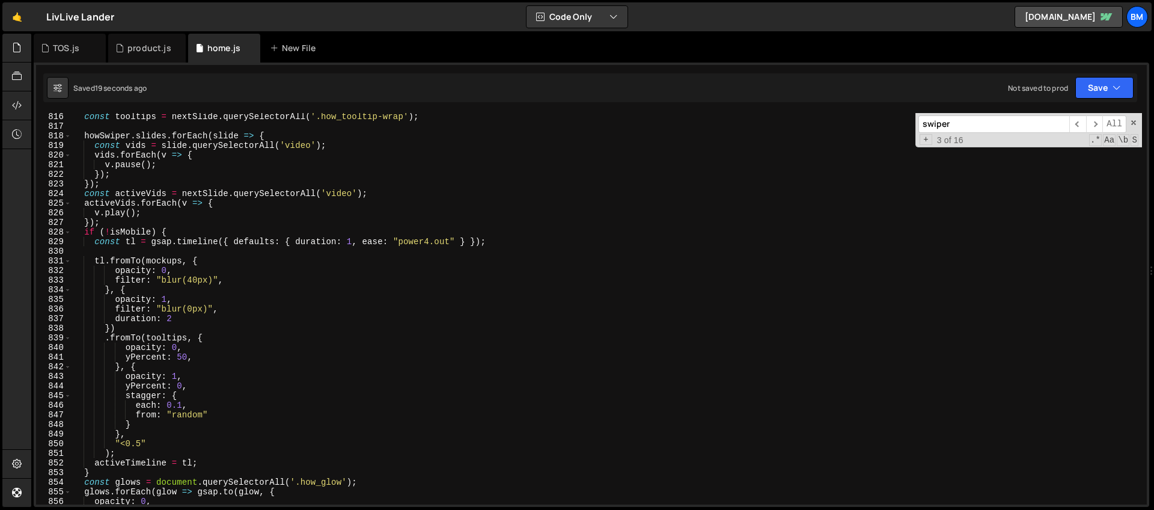
scroll to position [7693, 0]
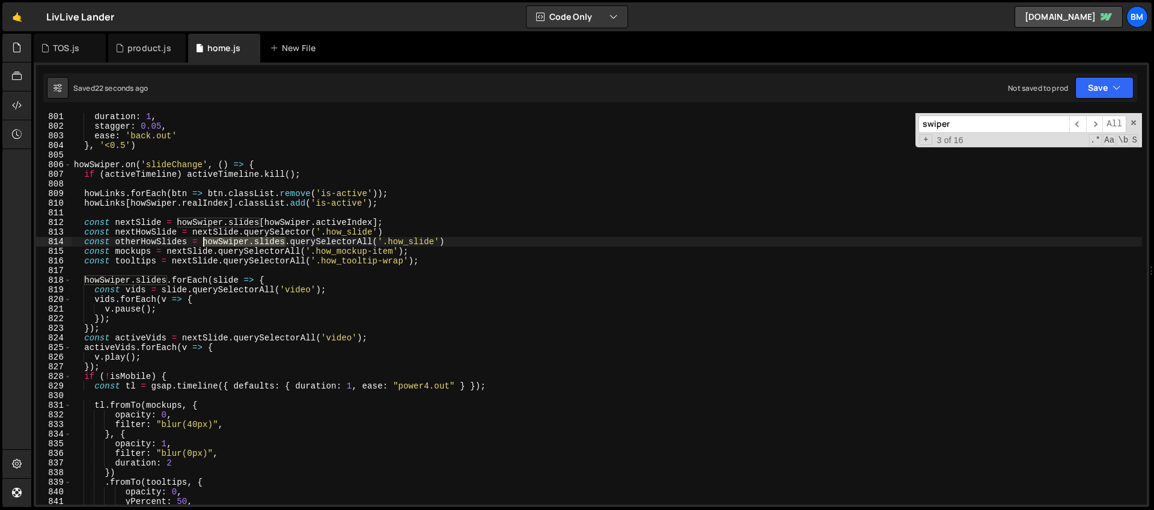
drag, startPoint x: 285, startPoint y: 240, endPoint x: 201, endPoint y: 238, distance: 83.6
click at [201, 238] on div "duration : 1 , stagger : 0.05 , ease : 'back.out' } , '<0.5' ) howSwiper . on (…" at bounding box center [607, 317] width 1070 height 410
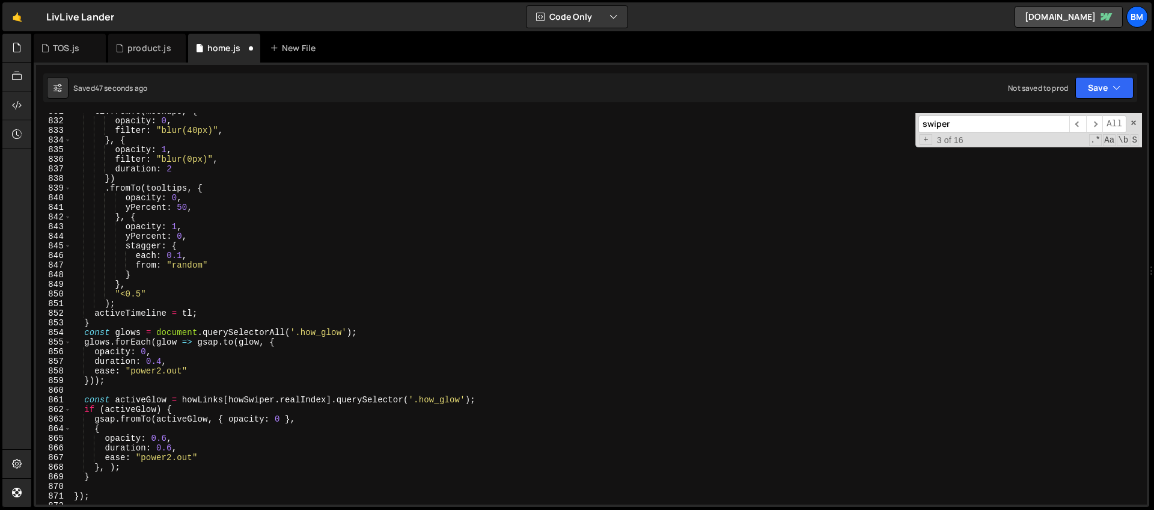
scroll to position [7997, 0]
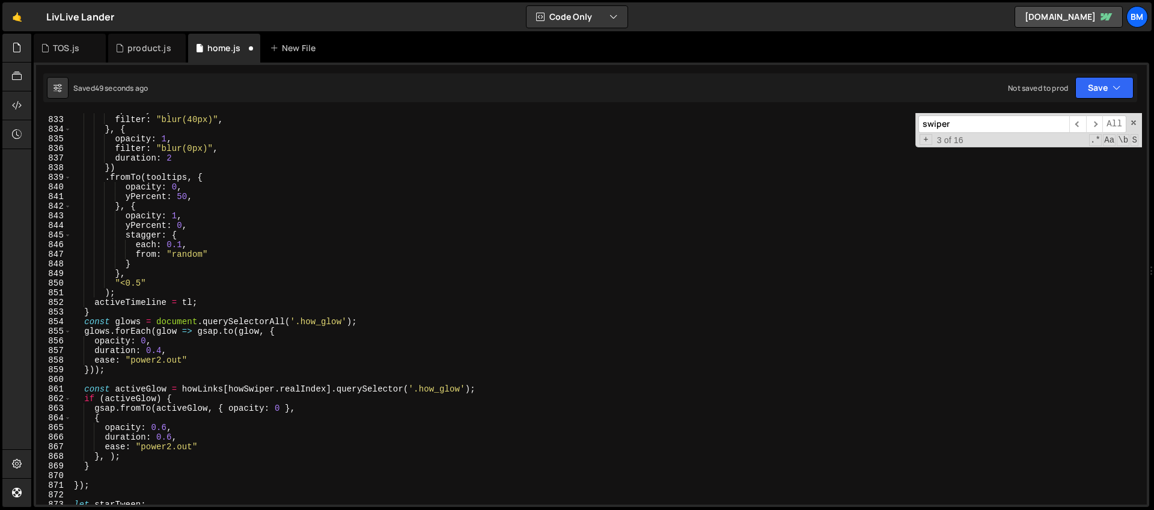
click at [201, 403] on div "opacity : 0 , filter : "blur(40px)" , } , { opacity : 1 , filter : "blur(0px)" …" at bounding box center [607, 310] width 1070 height 410
click at [99, 468] on div "opacity : 0 , filter : "blur(40px)" , } , { opacity : 1 , filter : "blur(0px)" …" at bounding box center [607, 310] width 1070 height 410
type textarea "}"
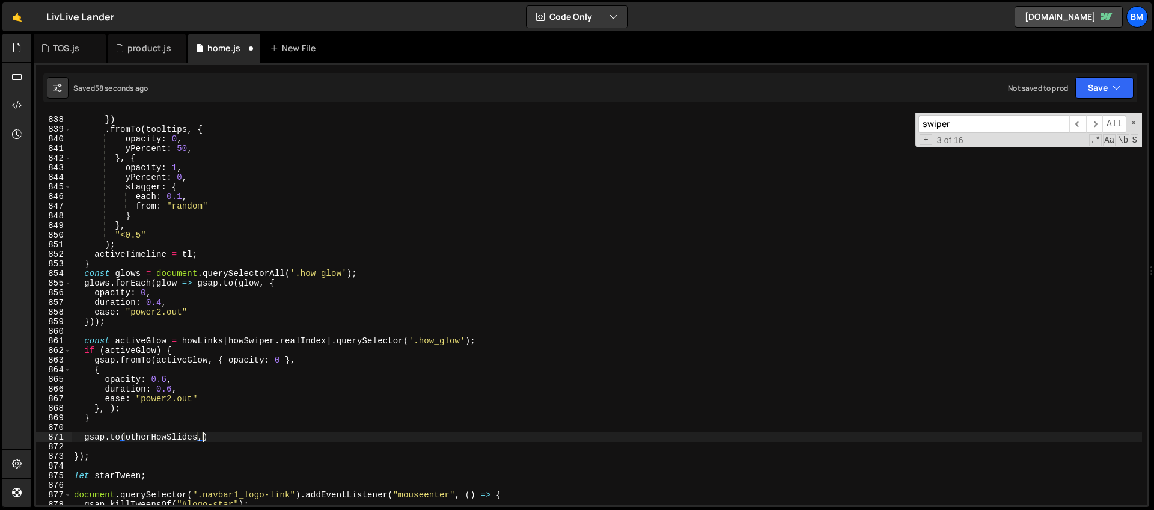
scroll to position [0, 9]
type textarea "[DOMAIN_NAME](otherHowSlides, {)"
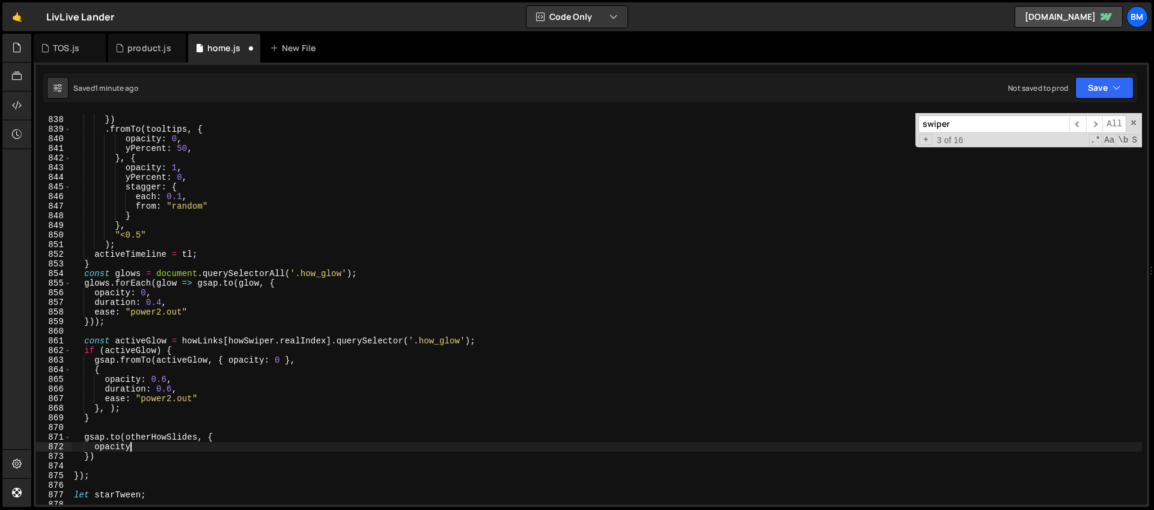
scroll to position [0, 4]
type textarea "opacity: 0,"
click at [120, 436] on div "duration : 2 }) . fromTo ( tooltips , { opacity : 0 , yPercent : 50 , } , { opa…" at bounding box center [607, 310] width 1070 height 410
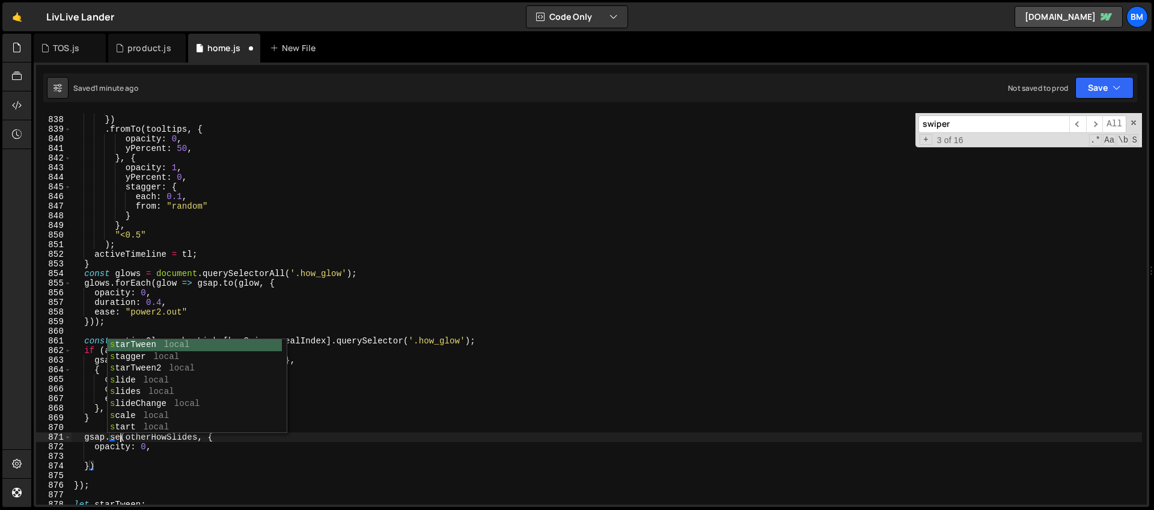
scroll to position [0, 4]
click at [107, 466] on div "duration : 2 }) . fromTo ( tooltips , { opacity : 0 , yPercent : 50 , } , { opa…" at bounding box center [607, 310] width 1070 height 410
type textarea "})"
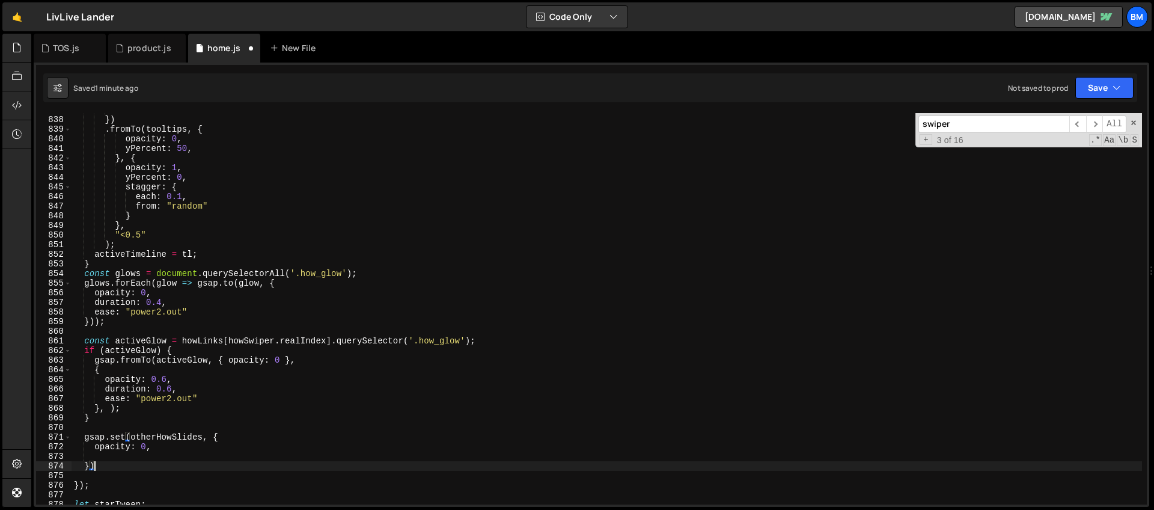
click at [97, 458] on div "duration : 2 }) . fromTo ( tooltips , { opacity : 0 , yPercent : 50 , } , { opa…" at bounding box center [607, 310] width 1070 height 410
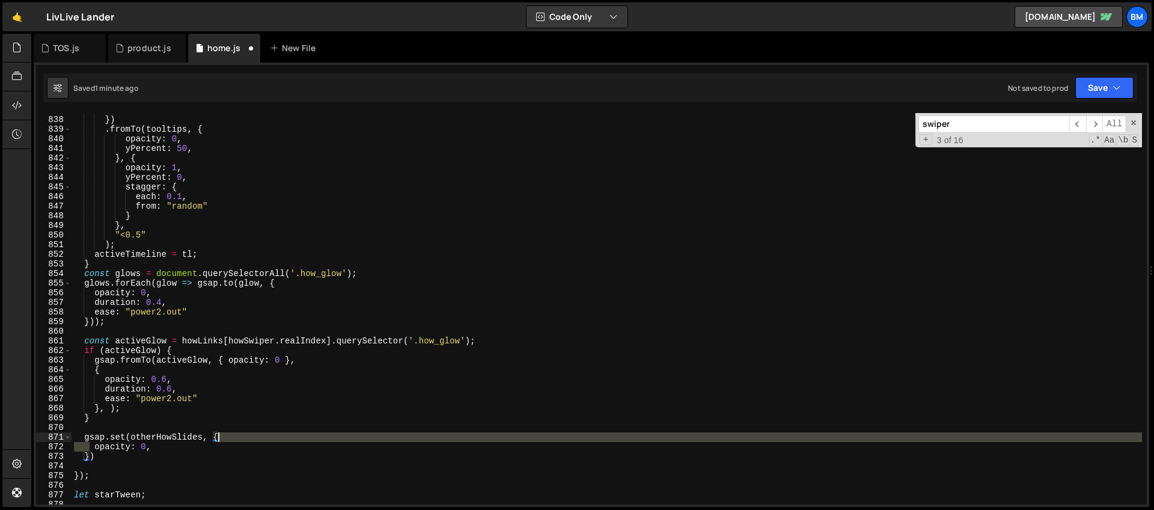
drag, startPoint x: 91, startPoint y: 449, endPoint x: 261, endPoint y: 433, distance: 171.4
click at [261, 433] on div "duration : 2 }) . fromTo ( tooltips , { opacity : 0 , yPercent : 50 , } , { opa…" at bounding box center [607, 310] width 1070 height 410
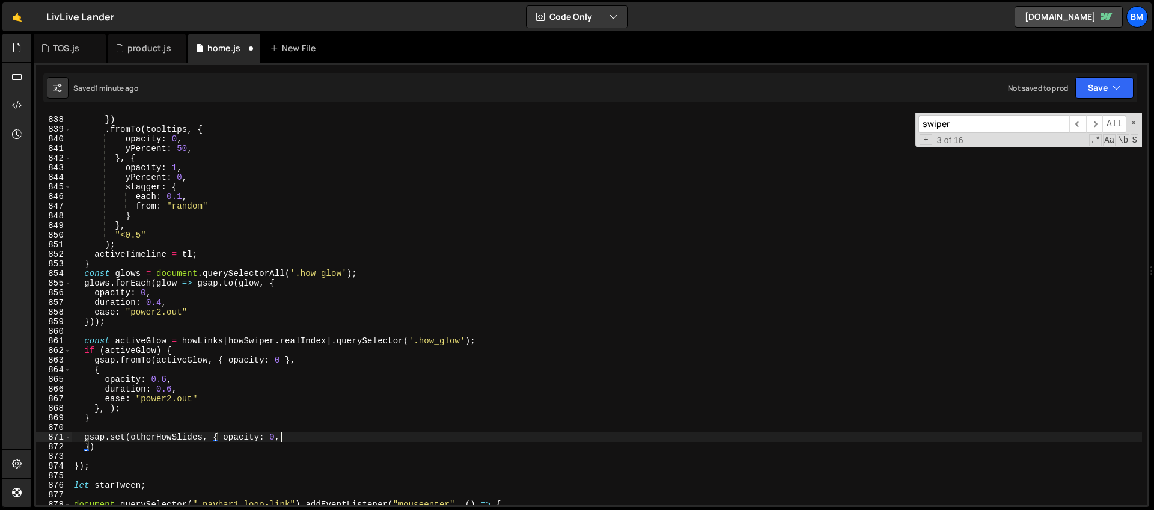
click at [289, 436] on div "duration : 2 }) . fromTo ( tooltips , { opacity : 0 , yPercent : 50 , } , { opa…" at bounding box center [607, 310] width 1070 height 410
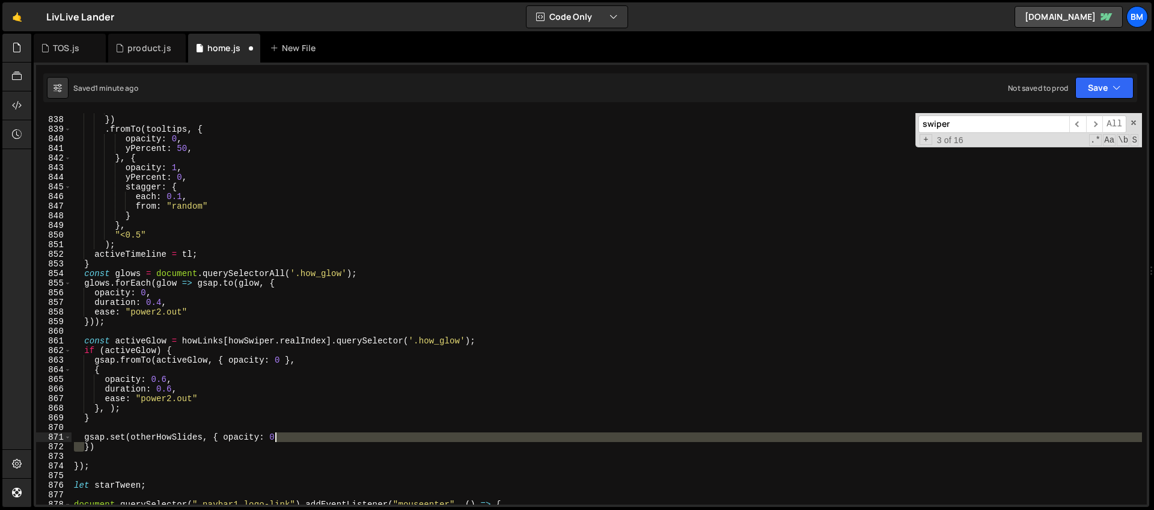
drag, startPoint x: 83, startPoint y: 448, endPoint x: 317, endPoint y: 436, distance: 234.0
click at [317, 436] on div "duration : 2 }) . fromTo ( tooltips , { opacity : 0 , yPercent : 50 , } , { opa…" at bounding box center [607, 310] width 1070 height 410
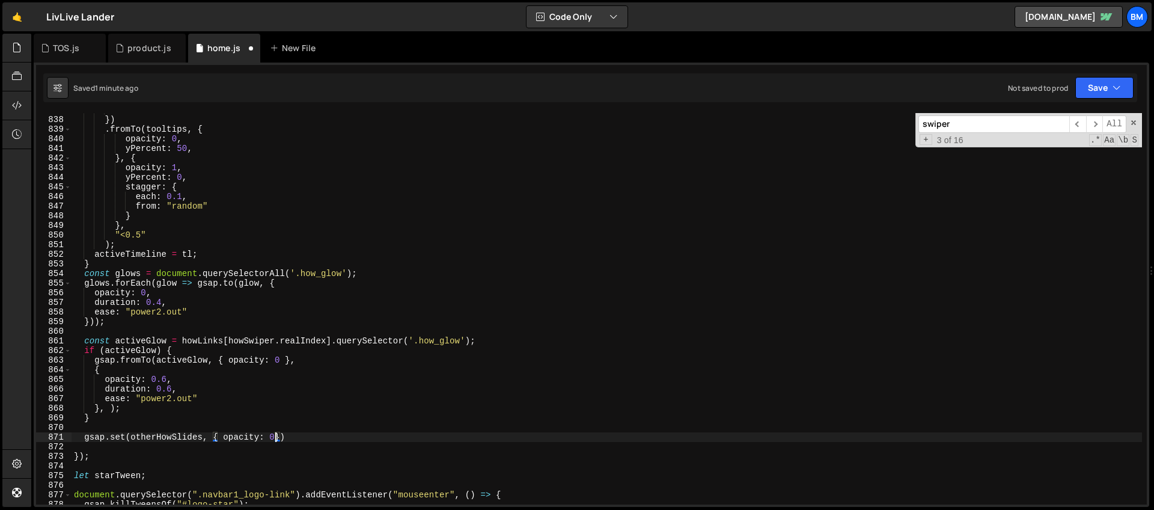
click at [122, 438] on div "duration : 2 }) . fromTo ( tooltips , { opacity : 0 , yPercent : 50 , } , { opa…" at bounding box center [607, 310] width 1070 height 410
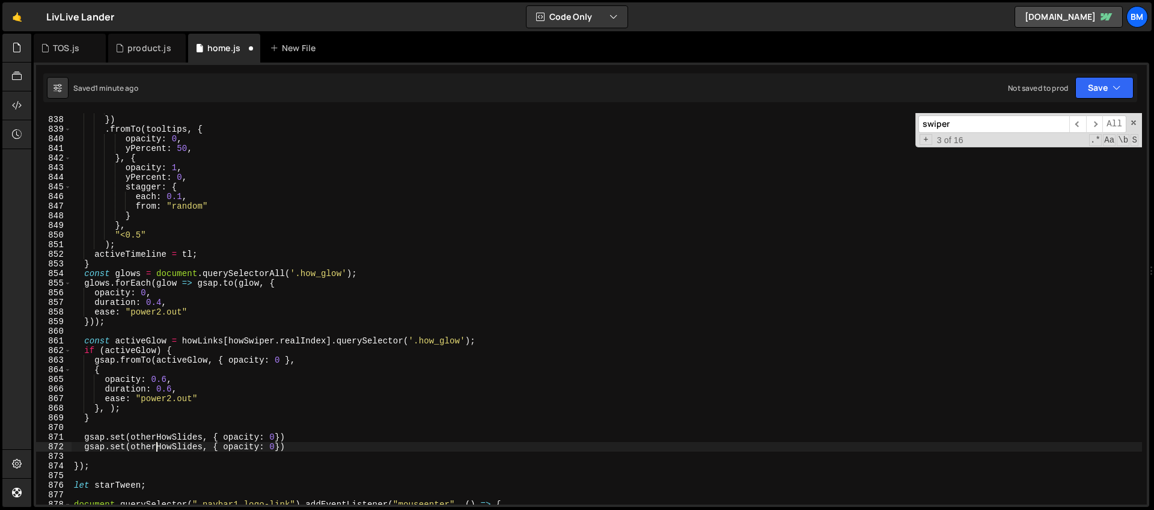
click at [157, 443] on div "duration : 2 }) . fromTo ( tooltips , { opacity : 0 , yPercent : 50 , } , { opa…" at bounding box center [607, 310] width 1070 height 410
click at [262, 446] on div "duration : 2 }) . fromTo ( tooltips , { opacity : 0 , yPercent : 50 , } , { opa…" at bounding box center [607, 310] width 1070 height 410
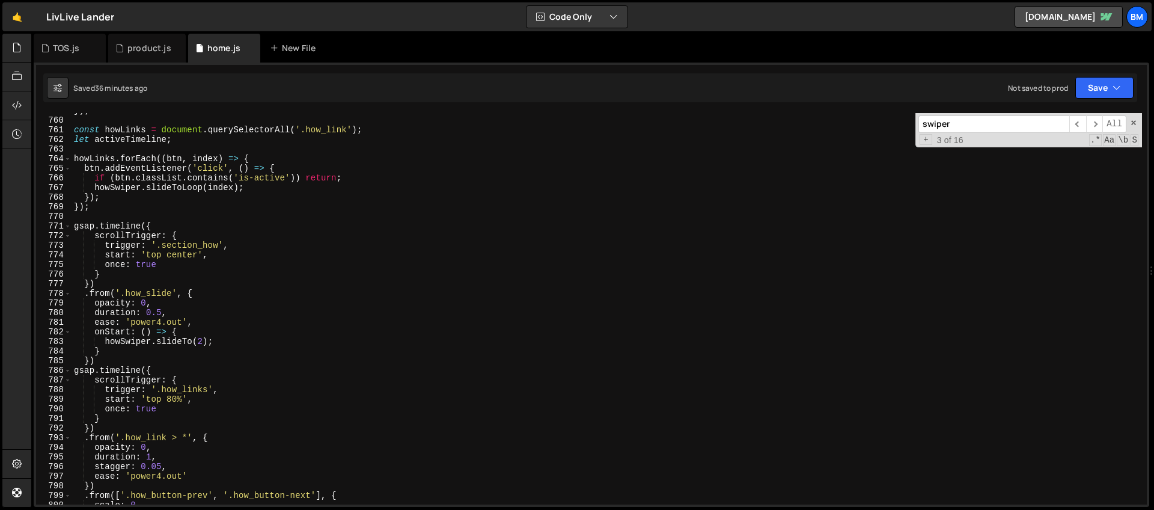
scroll to position [7221, 0]
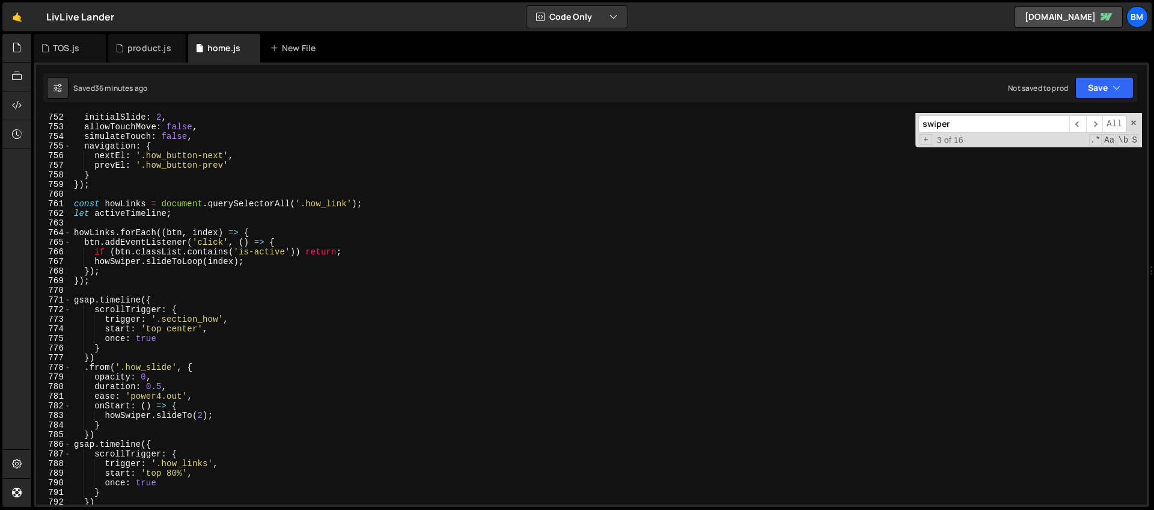
click at [124, 273] on div "initialSlide : 2 , allowTouchMove : false , simulateTouch : false , navigation …" at bounding box center [607, 317] width 1070 height 410
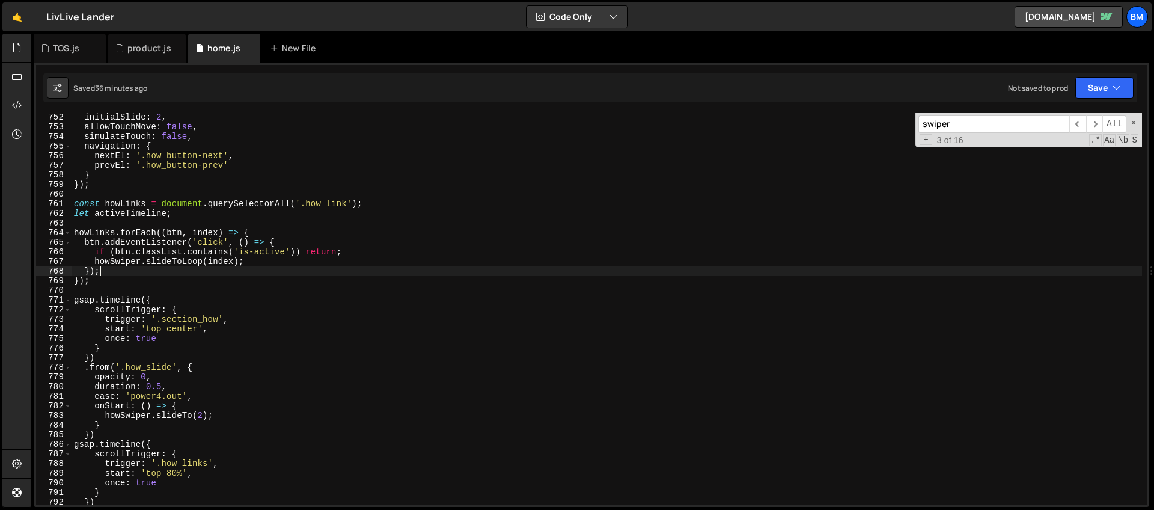
scroll to position [0, 1]
click at [1130, 124] on span at bounding box center [1133, 122] width 8 height 8
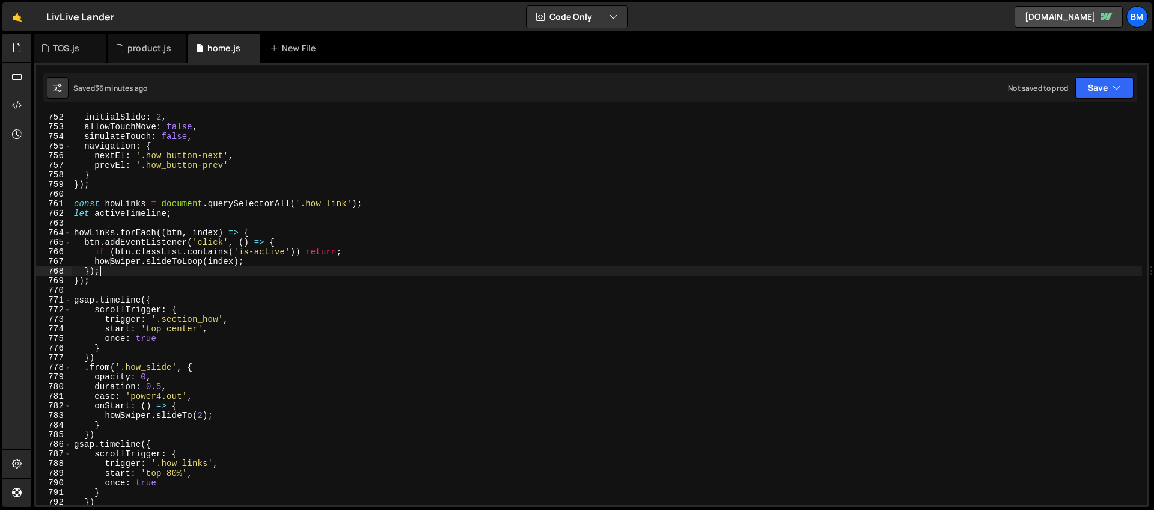
click at [283, 233] on div "initialSlide : 2 , allowTouchMove : false , simulateTouch : false , navigation …" at bounding box center [607, 317] width 1070 height 410
type textarea "howLinks.forEach((btn, index) => {"
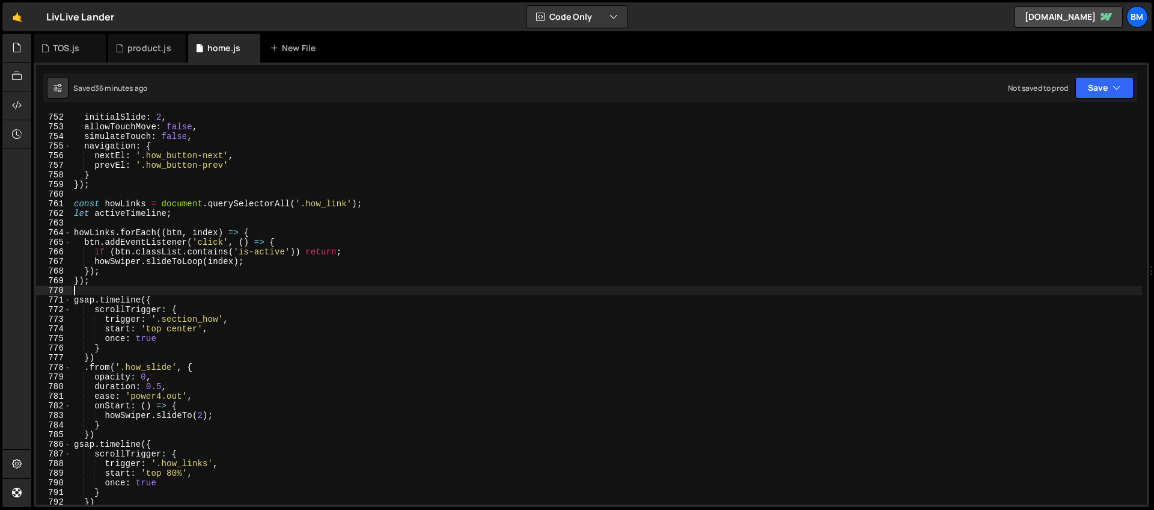
click at [152, 294] on div "initialSlide : 2 , allowTouchMove : false , simulateTouch : false , navigation …" at bounding box center [607, 317] width 1070 height 410
click at [187, 288] on div "initialSlide : 2 , allowTouchMove : false , simulateTouch : false , navigation …" at bounding box center [607, 317] width 1070 height 410
click at [133, 284] on div "initialSlide : 2 , allowTouchMove : false , simulateTouch : false , navigation …" at bounding box center [607, 317] width 1070 height 410
click at [200, 243] on div "initialSlide : 2 , allowTouchMove : false , simulateTouch : false , navigation …" at bounding box center [607, 317] width 1070 height 410
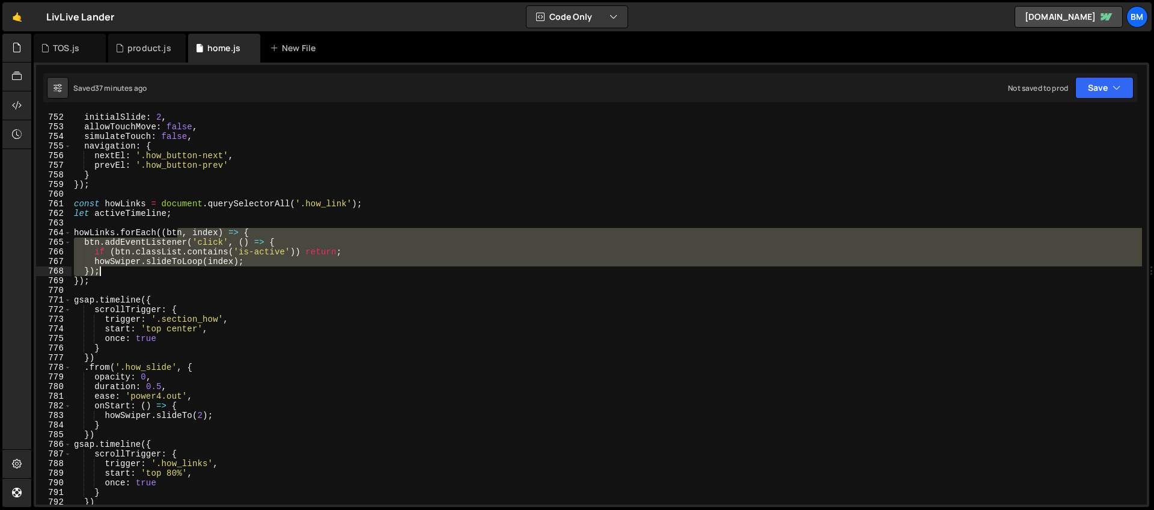
drag, startPoint x: 178, startPoint y: 230, endPoint x: 297, endPoint y: 279, distance: 128.8
click at [297, 279] on div "initialSlide : 2 , allowTouchMove : false , simulateTouch : false , navigation …" at bounding box center [607, 317] width 1070 height 410
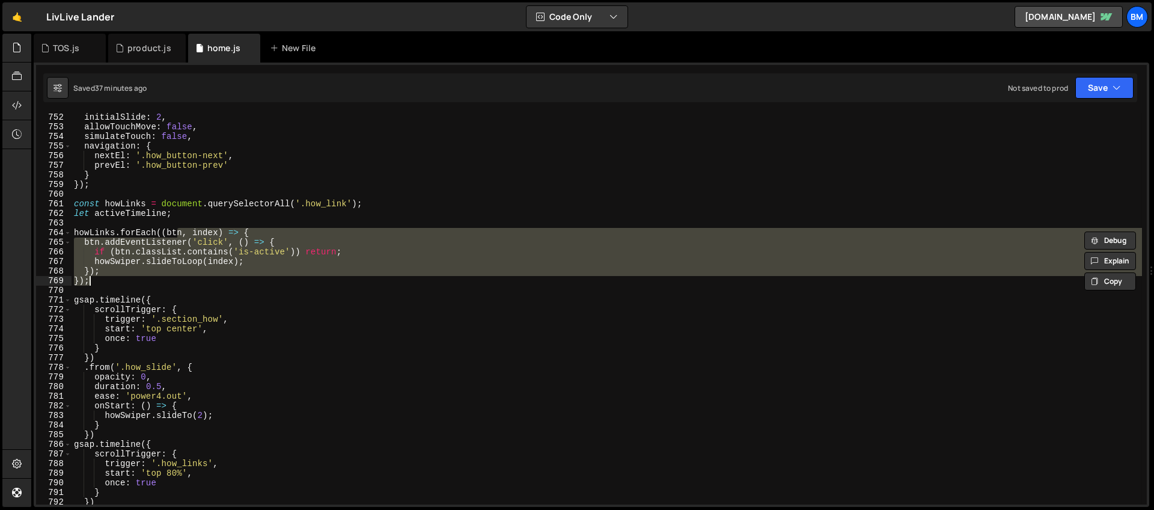
click at [297, 279] on div "initialSlide : 2 , allowTouchMove : false , simulateTouch : false , navigation …" at bounding box center [607, 308] width 1070 height 391
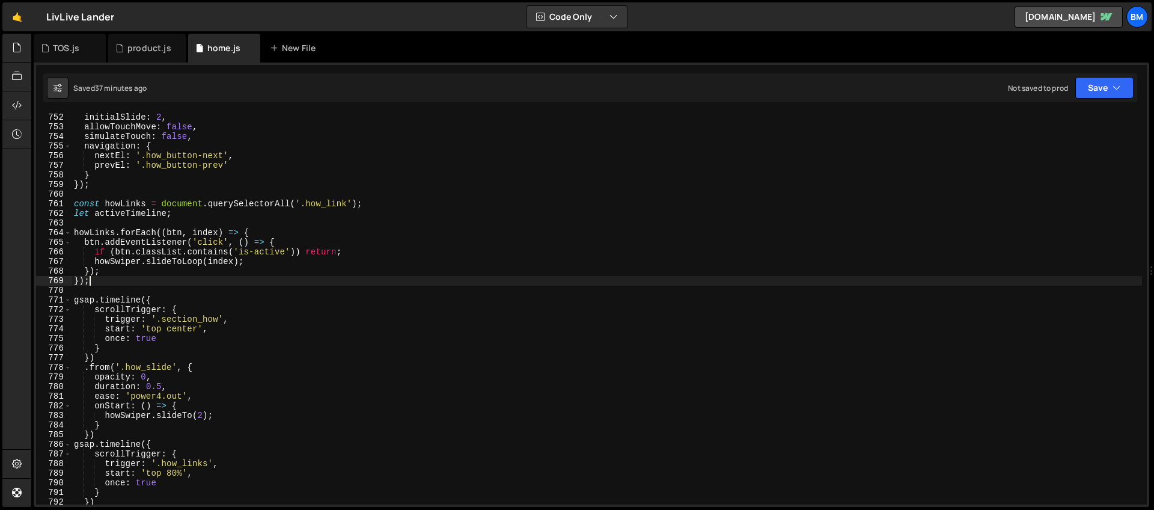
click at [133, 248] on div "initialSlide : 2 , allowTouchMove : false , simulateTouch : false , navigation …" at bounding box center [607, 317] width 1070 height 410
click at [123, 285] on div "initialSlide : 2 , allowTouchMove : false , simulateTouch : false , navigation …" at bounding box center [607, 317] width 1070 height 410
type textarea "});"
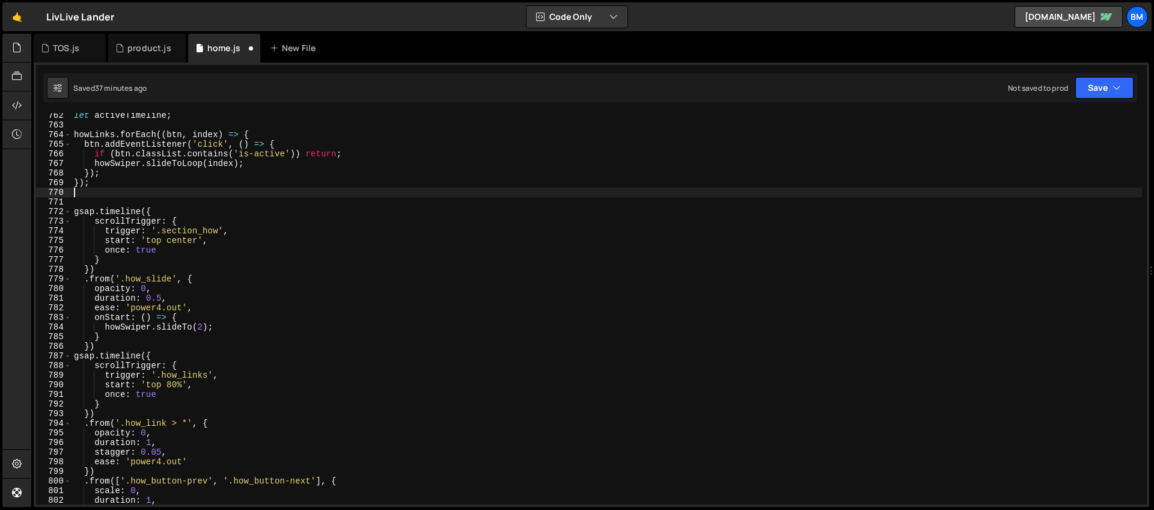
scroll to position [7332, 0]
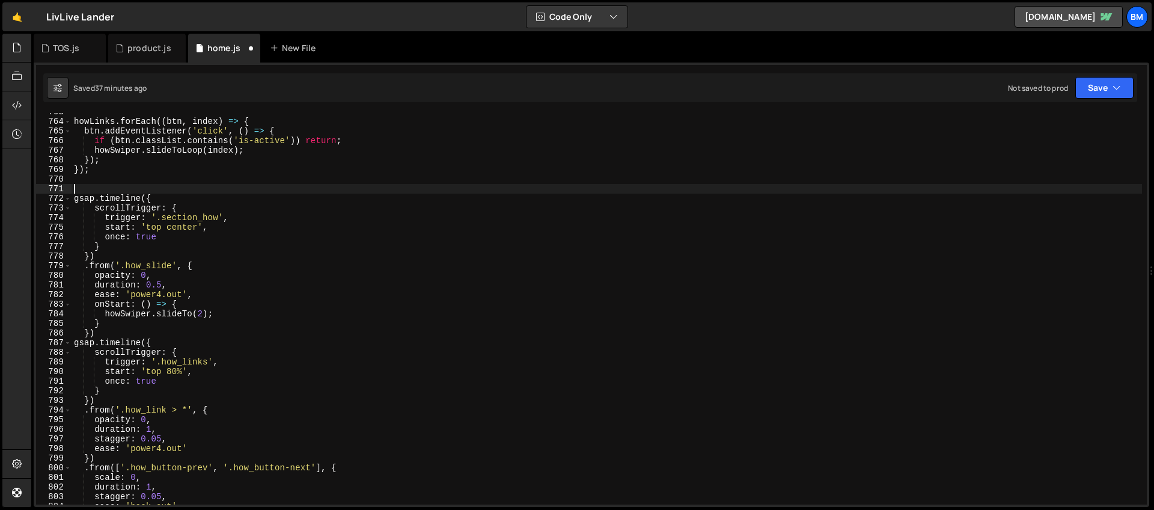
click at [101, 186] on div "howLinks . forEach (( btn , index ) => { btn . addEventListener ( 'click' , ( )…" at bounding box center [607, 312] width 1070 height 410
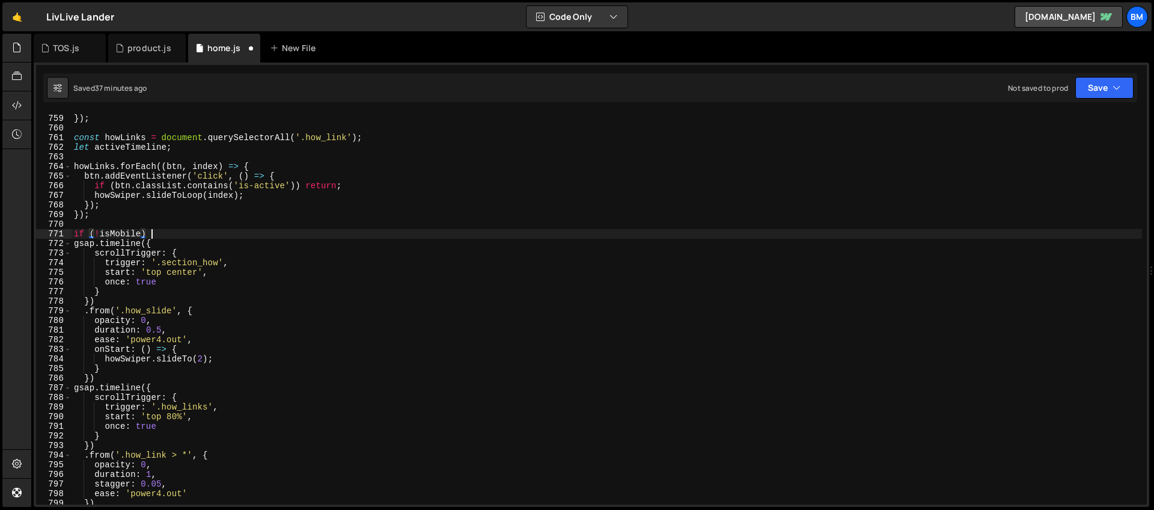
scroll to position [0, 5]
type textarea "if (!isMobile) {"
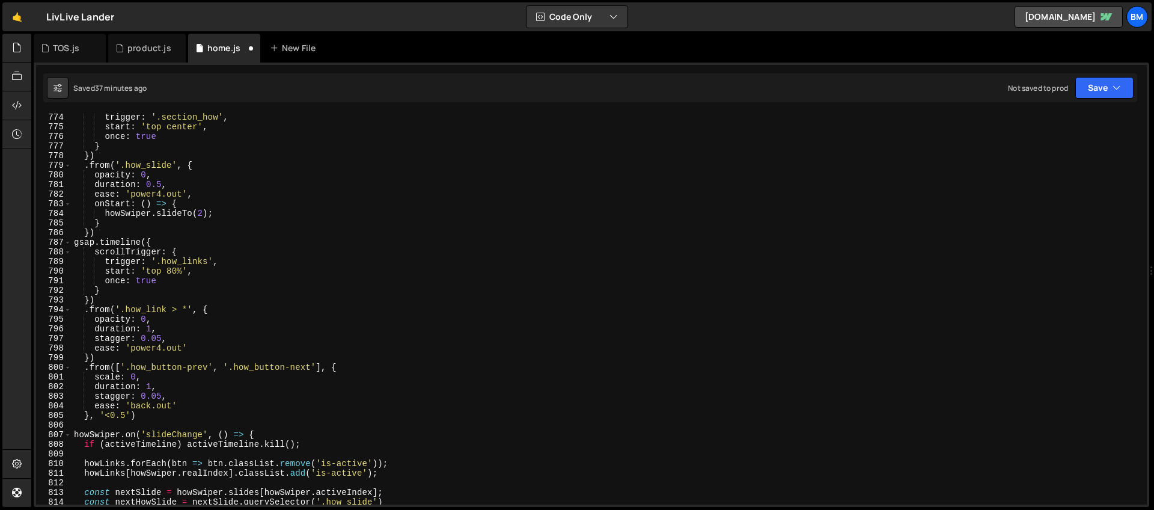
scroll to position [7471, 0]
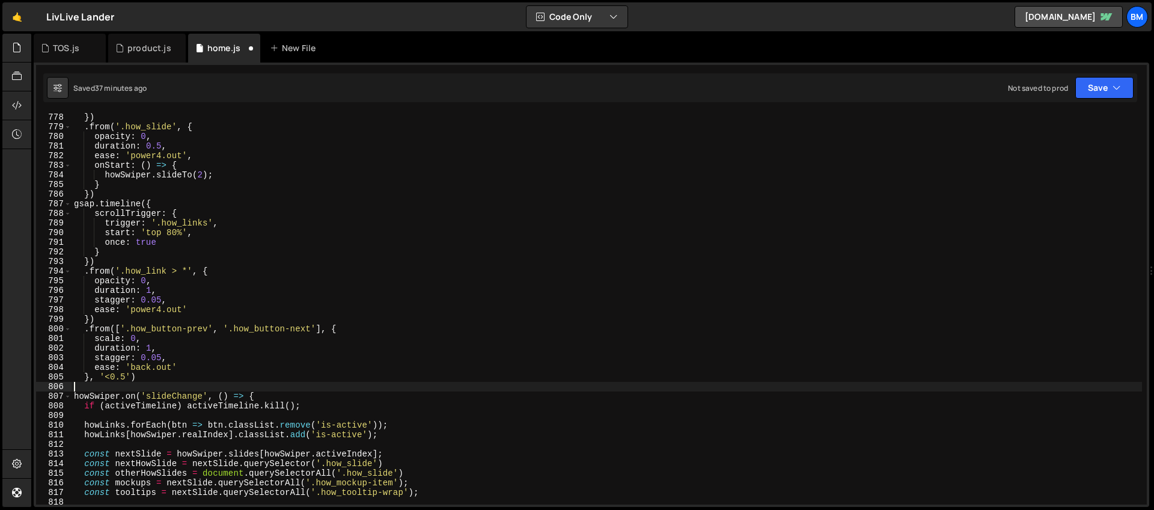
click at [94, 387] on div "}) . from ( '.how_slide' , { opacity : 0 , duration : 0.5 , ease : 'power4.out'…" at bounding box center [607, 317] width 1070 height 410
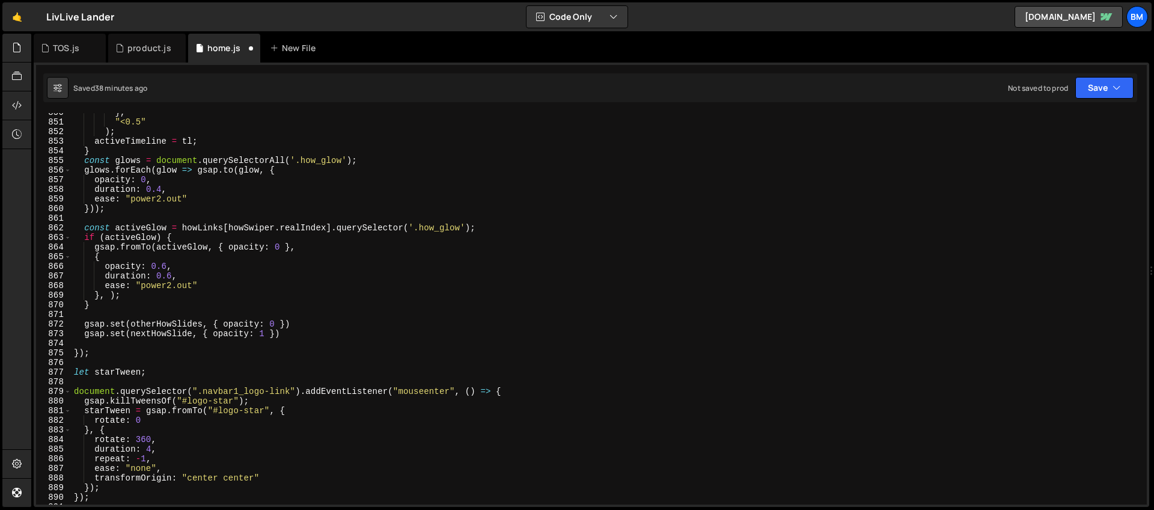
scroll to position [8155, 0]
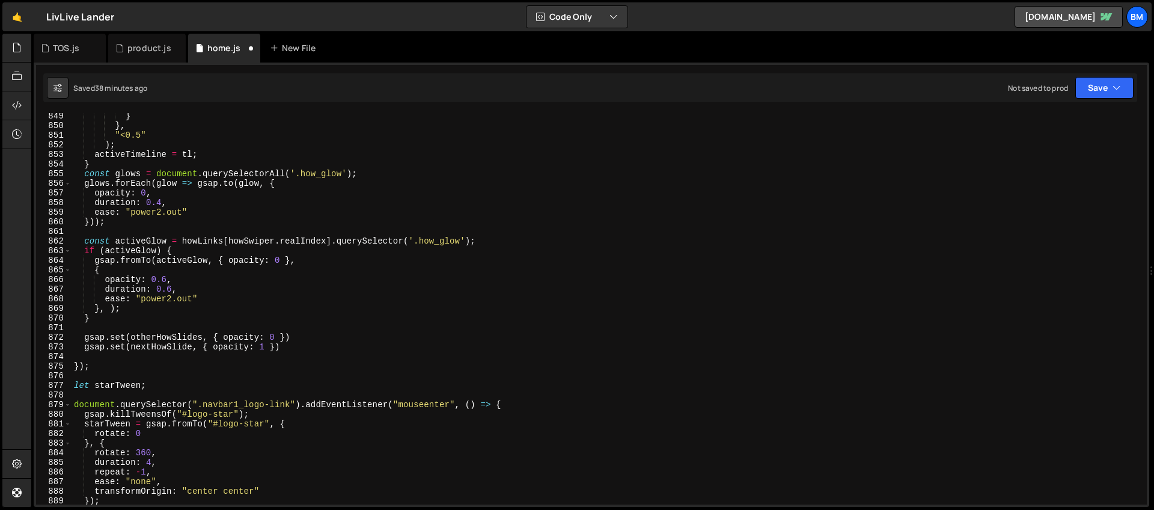
click at [264, 211] on div "} } , "<0.5" ) ; activeTimeline = tl ; } const glows = document . querySelector…" at bounding box center [607, 316] width 1070 height 410
type textarea "ease: "power2.out""
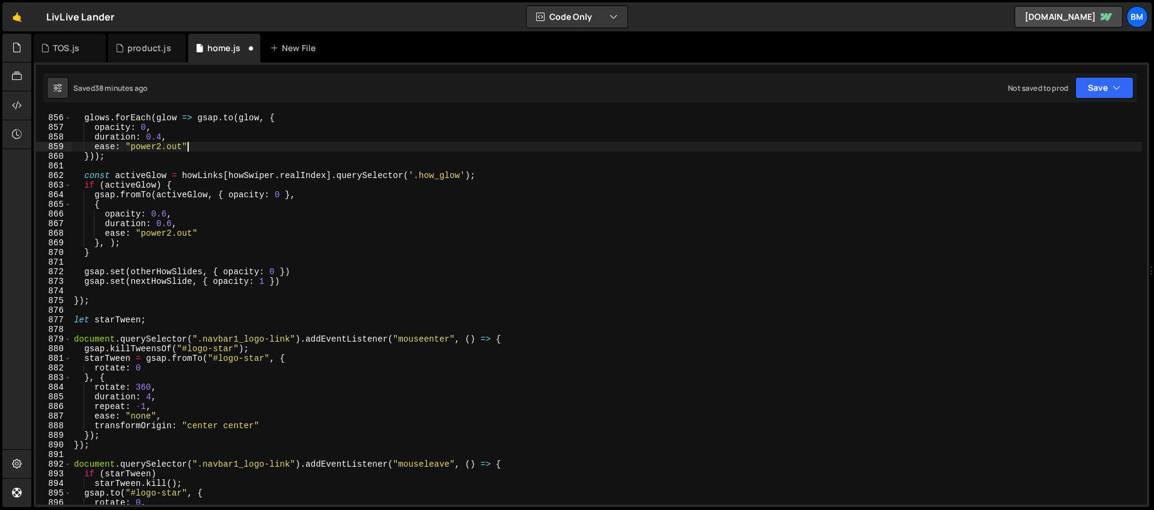
scroll to position [8220, 0]
click at [85, 313] on div "glows . forEach ( glow => gsap . to ( glow , { opacity : 0 , duration : 0.4 , e…" at bounding box center [607, 318] width 1070 height 410
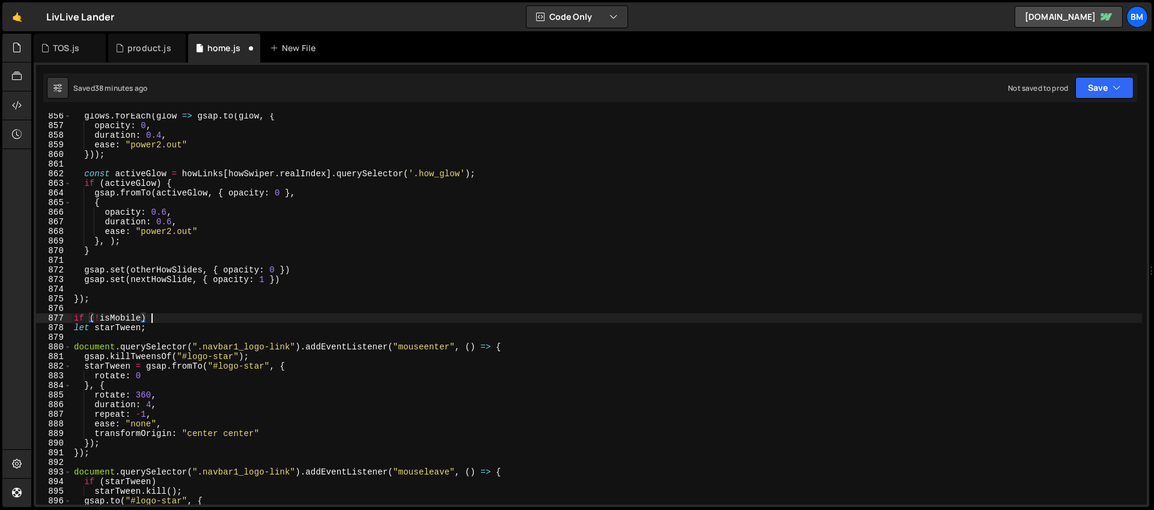
scroll to position [0, 5]
type textarea "if (!isMobile) {"
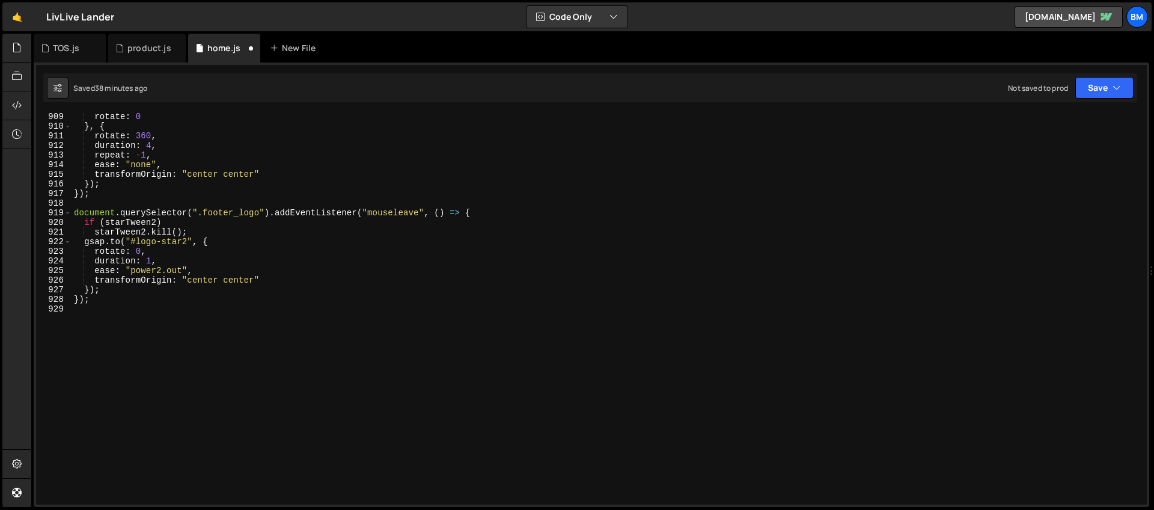
scroll to position [8732, 0]
click at [208, 315] on div "rotate : 0 } , { rotate : 360 , duration : 4 , repeat : - 1 , ease : "none" , t…" at bounding box center [607, 317] width 1070 height 410
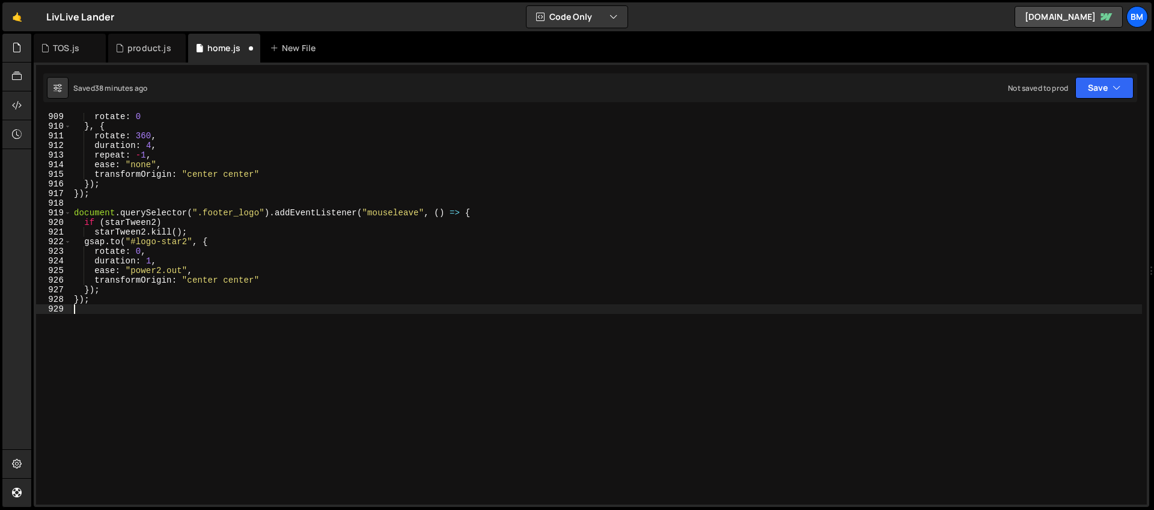
type textarea "}"
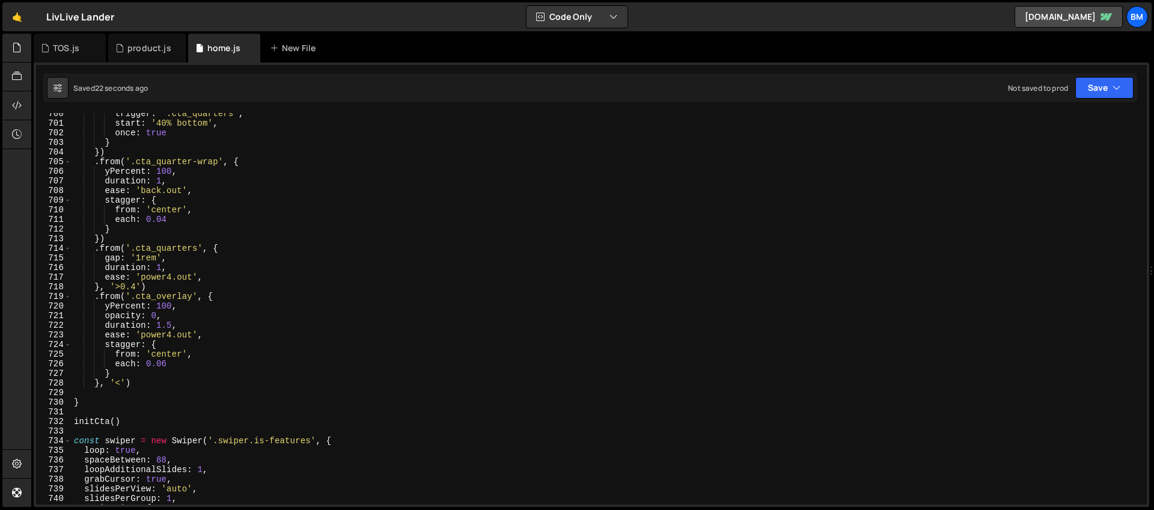
scroll to position [6726, 0]
click at [93, 410] on div "trigger : '.cta_quarters' , start : '40% bottom' , once : true } }) . from ( '.…" at bounding box center [607, 313] width 1070 height 410
type textarea "if (!isMobile) {"
click at [100, 429] on div "trigger : '.cta_quarters' , start : '40% bottom' , once : true } }) . from ( '.…" at bounding box center [607, 313] width 1070 height 410
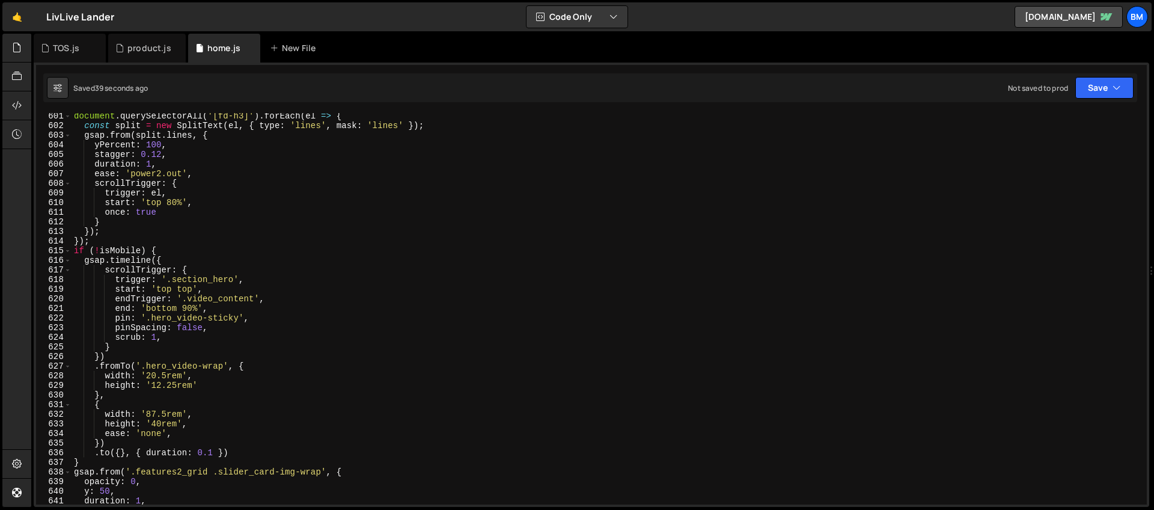
scroll to position [5787, 0]
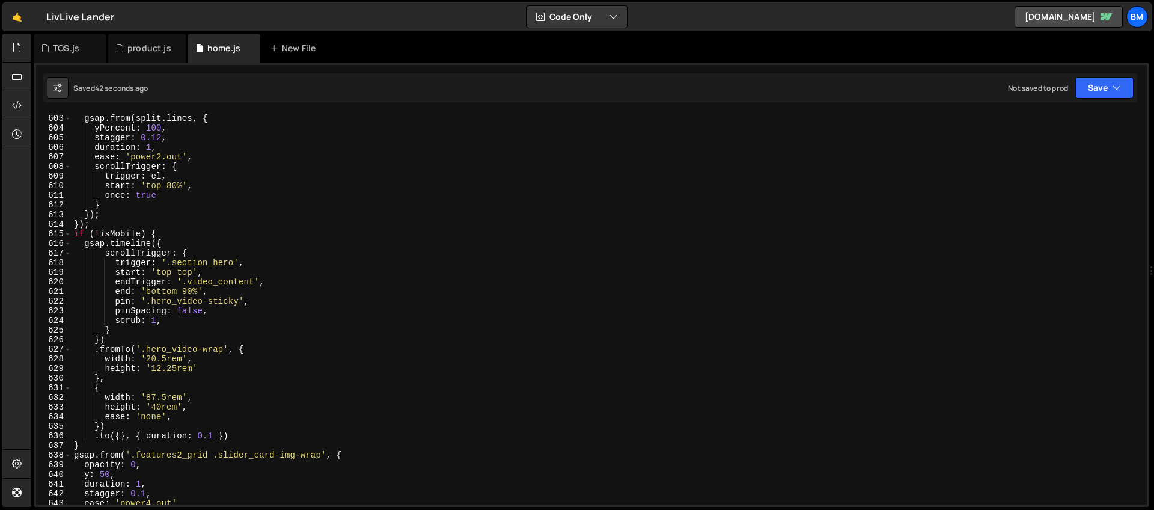
click at [162, 233] on div "const split = new SplitText ( el , { type : 'lines' , mask : 'lines' }) ; gsap …" at bounding box center [607, 309] width 1070 height 410
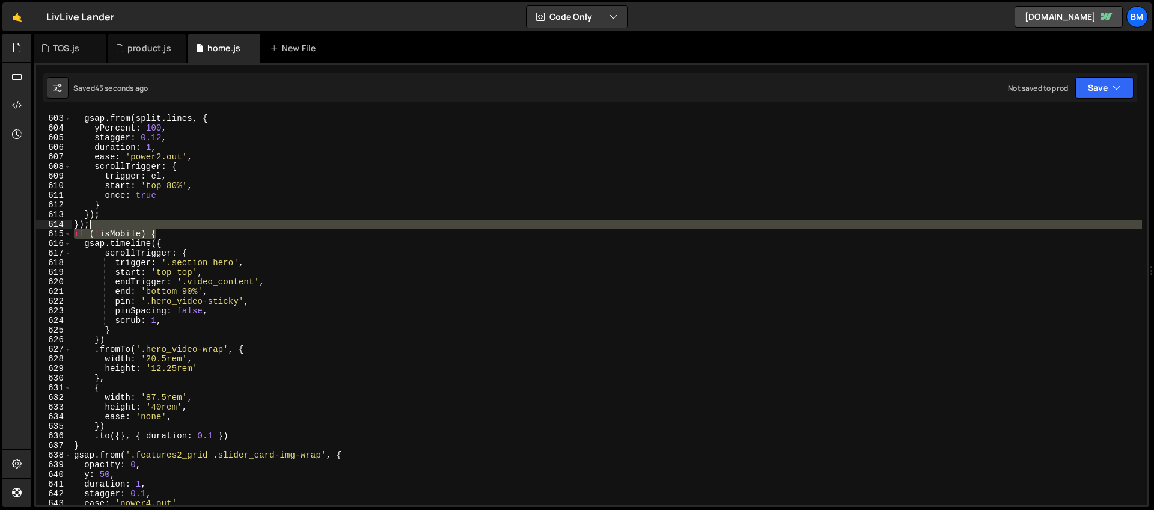
click at [160, 228] on div "const split = new SplitText ( el , { type : 'lines' , mask : 'lines' }) ; gsap …" at bounding box center [607, 309] width 1070 height 410
click at [82, 447] on div "const split = new SplitText ( el , { type : 'lines' , mask : 'lines' }) ; gsap …" at bounding box center [607, 309] width 1070 height 410
type textarea "}"
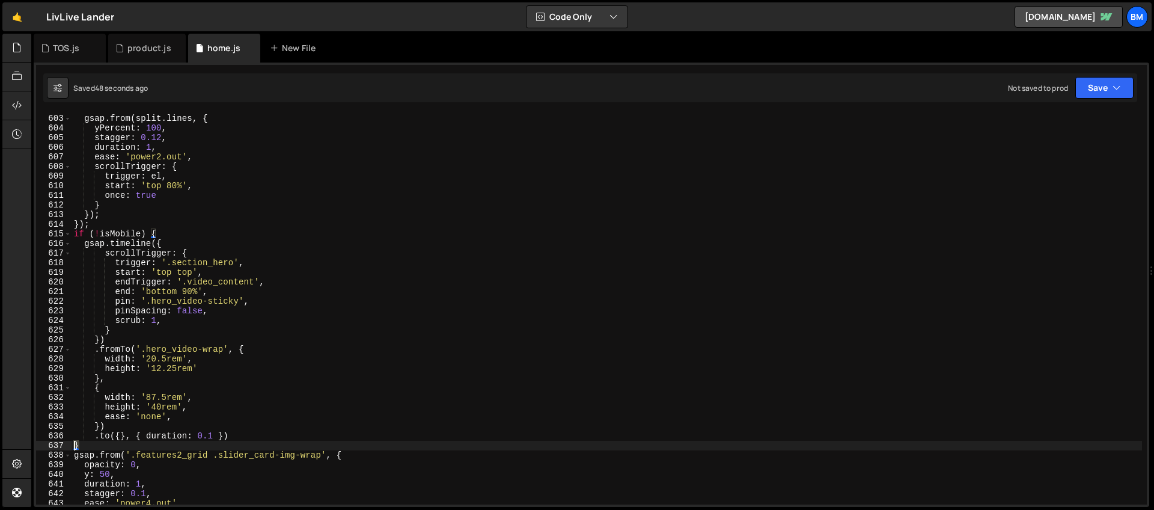
click at [75, 445] on div "const split = new SplitText ( el , { type : 'lines' , mask : 'lines' }) ; gsap …" at bounding box center [607, 309] width 1070 height 410
drag, startPoint x: 161, startPoint y: 230, endPoint x: 73, endPoint y: 232, distance: 87.8
click at [73, 232] on div "const split = new SplitText ( el , { type : 'lines' , mask : 'lines' }) ; gsap …" at bounding box center [607, 309] width 1070 height 410
type textarea "if (!isMobile) {"
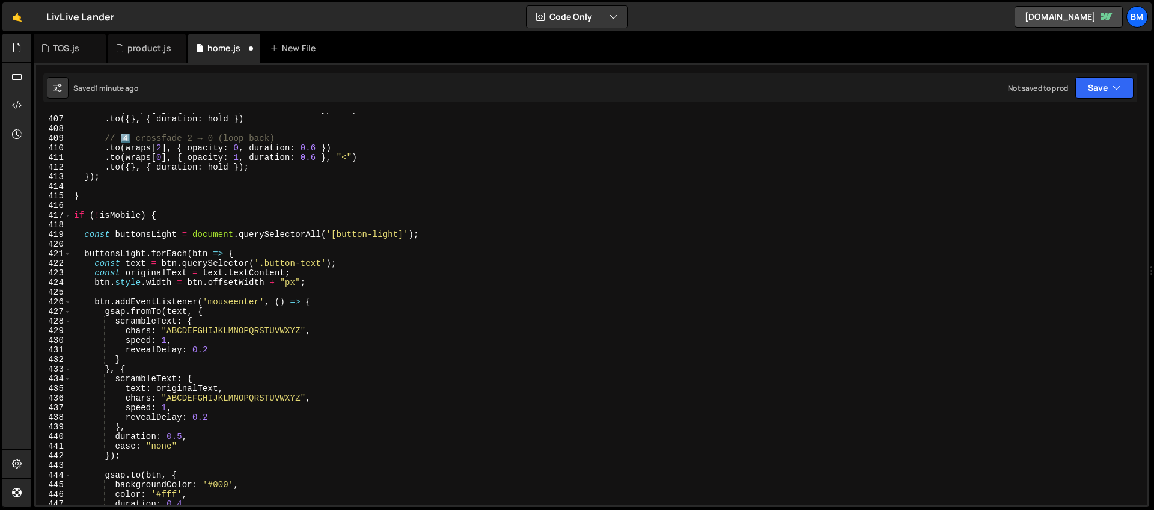
scroll to position [3843, 0]
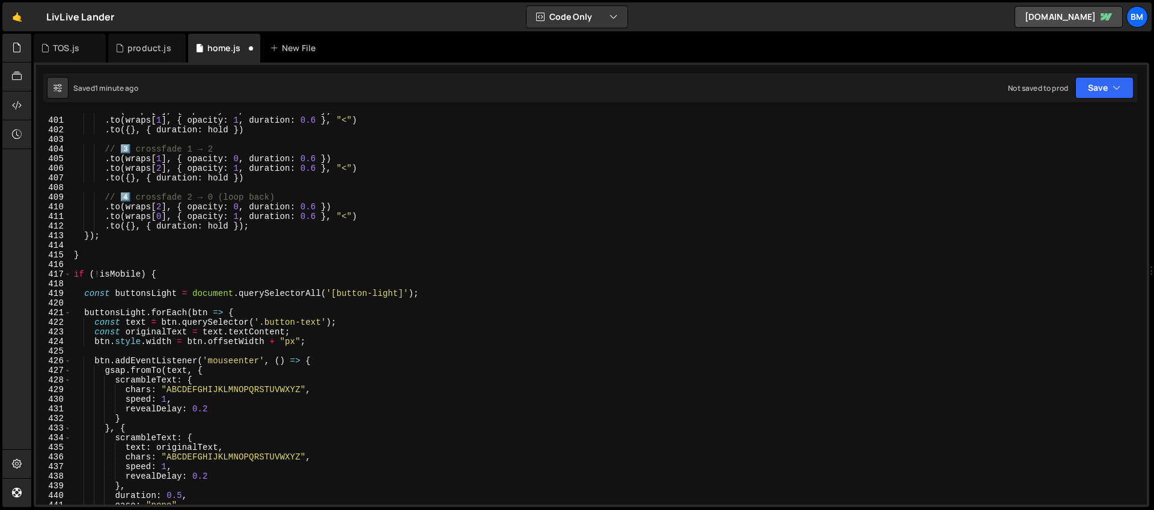
click at [175, 272] on div ". to ( wraps [ 0 ] , { opacity : 0 , duration : 0.6 }) . to ( wraps [ 1 ] , { o…" at bounding box center [607, 311] width 1070 height 410
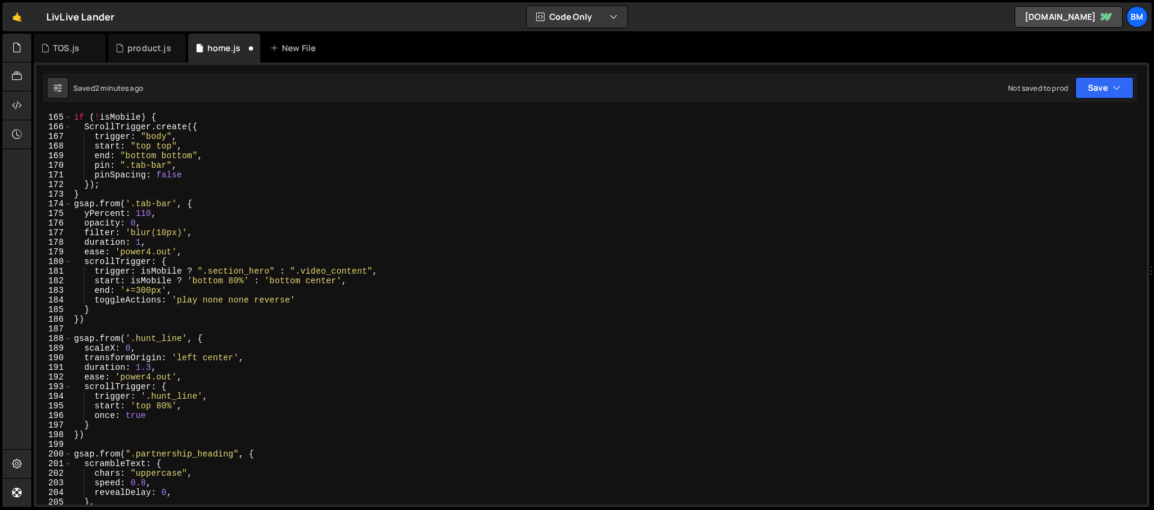
scroll to position [1567, 0]
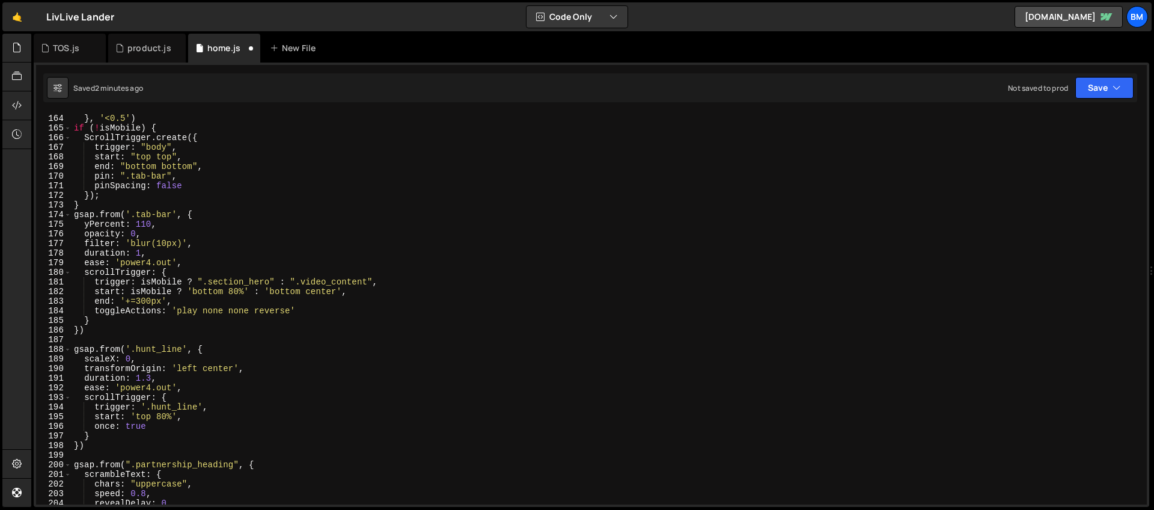
click at [165, 130] on div "ease : 'back.out' } , '<0.5' ) if ( ! isMobile ) { ScrollTrigger . create ({ tr…" at bounding box center [607, 309] width 1070 height 410
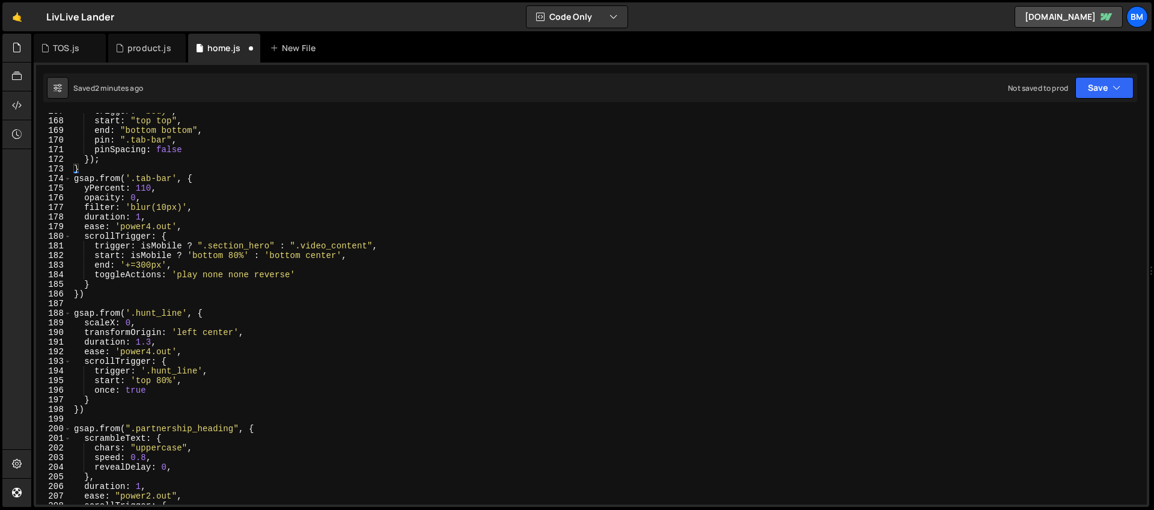
scroll to position [1457, 0]
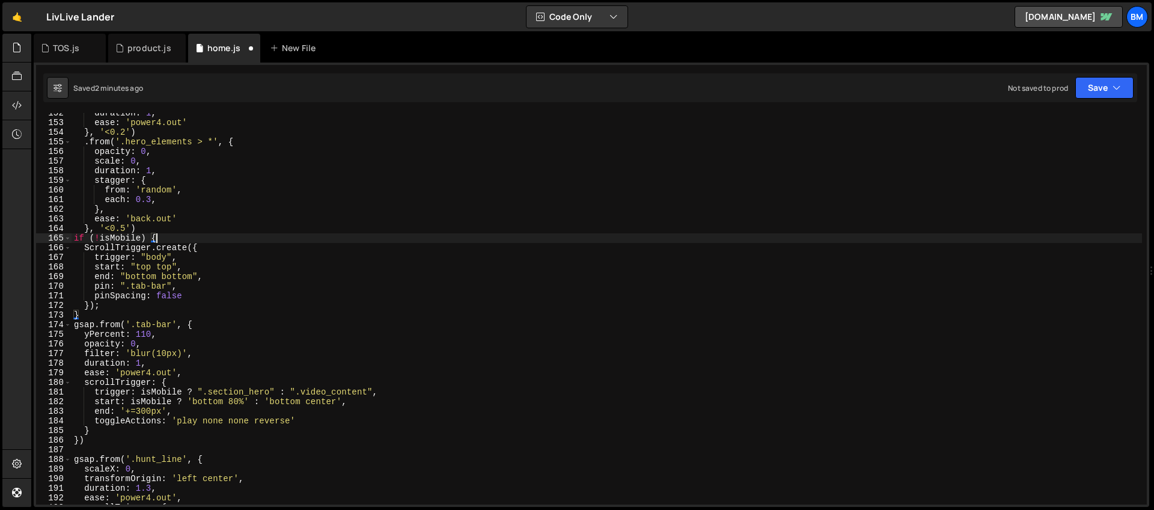
click at [82, 315] on div "duration : 1 , ease : 'power4.out' } , '<0.2' ) . from ( '.hero_elements > *' ,…" at bounding box center [607, 313] width 1070 height 410
type textarea "}"
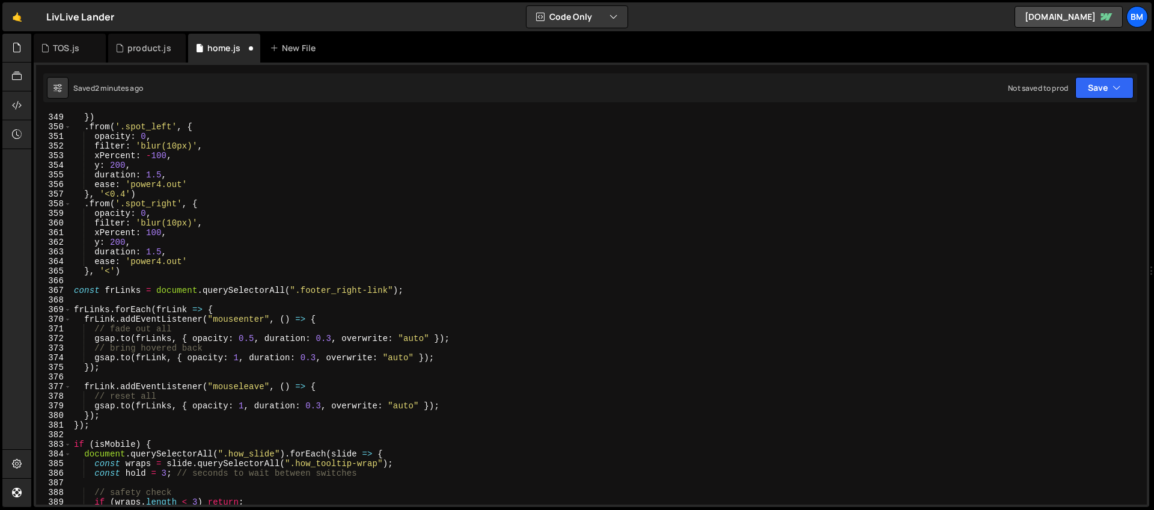
scroll to position [3398, 0]
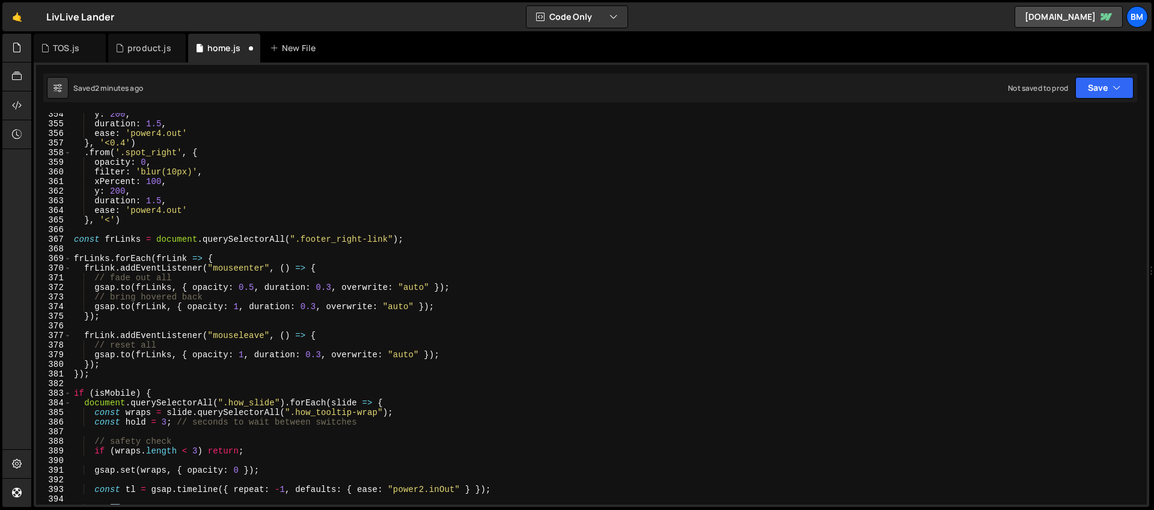
click at [87, 383] on div "y : 200 , duration : 1.5 , ease : 'power4.out' } , '<0.4' ) . from ( '.spot_rig…" at bounding box center [607, 314] width 1070 height 410
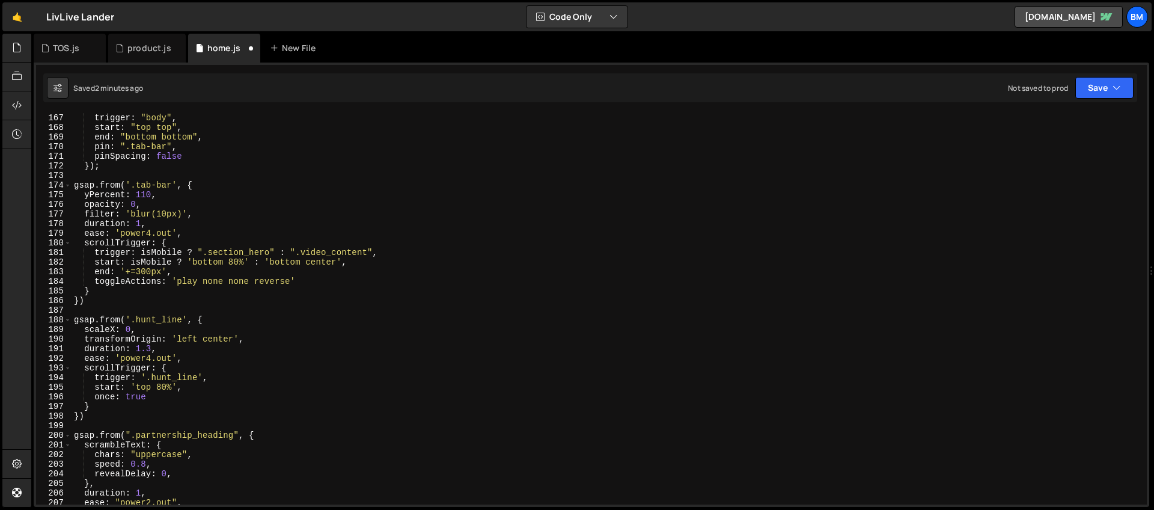
scroll to position [1596, 0]
click at [222, 297] on div "trigger : "body" , start : "top top" , end : "bottom bottom" , pin : ".tab-bar"…" at bounding box center [607, 318] width 1070 height 410
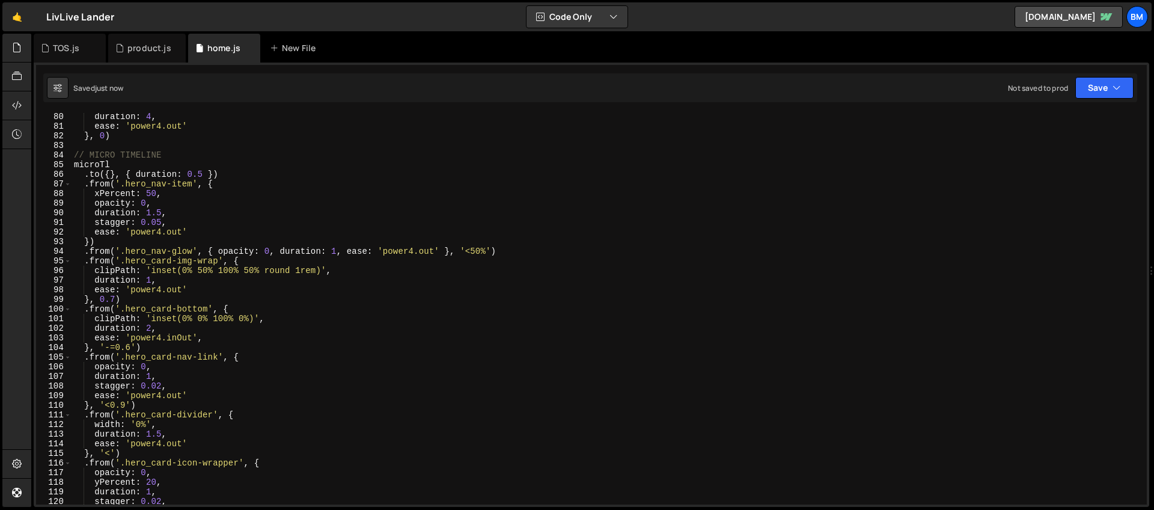
scroll to position [695, 0]
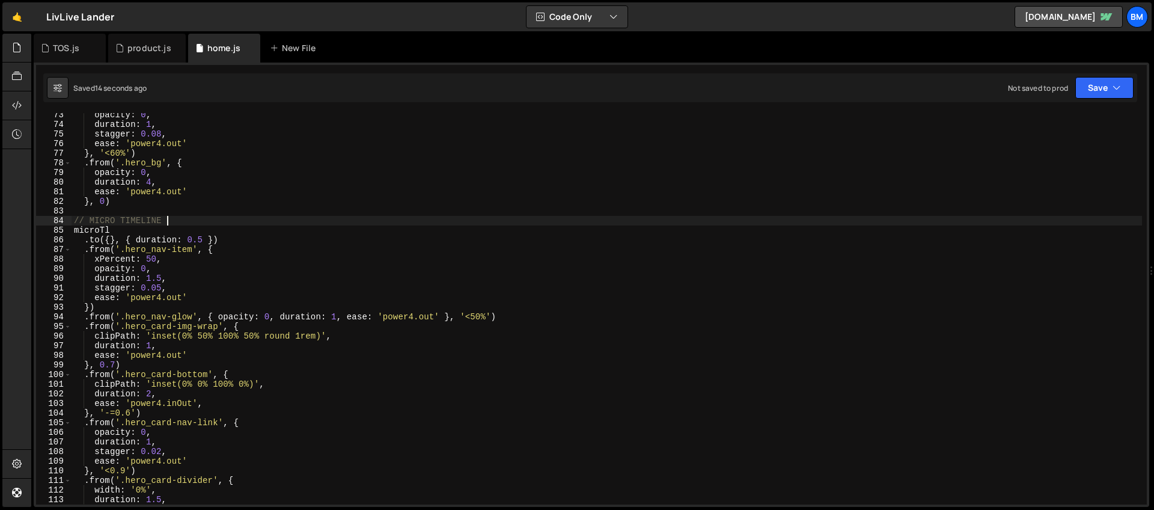
click at [178, 220] on div "opacity : 0 , duration : 1 , stagger : 0.08 , ease : 'power4.out' } , '<60%' ) …" at bounding box center [607, 315] width 1070 height 410
type textarea "// MICRO TIMELINE"
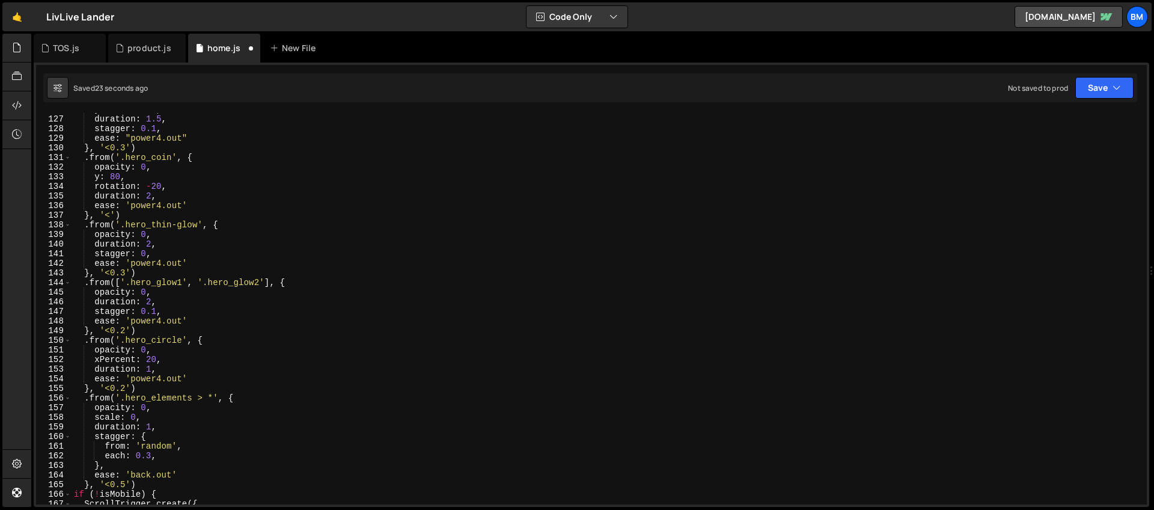
scroll to position [1340, 0]
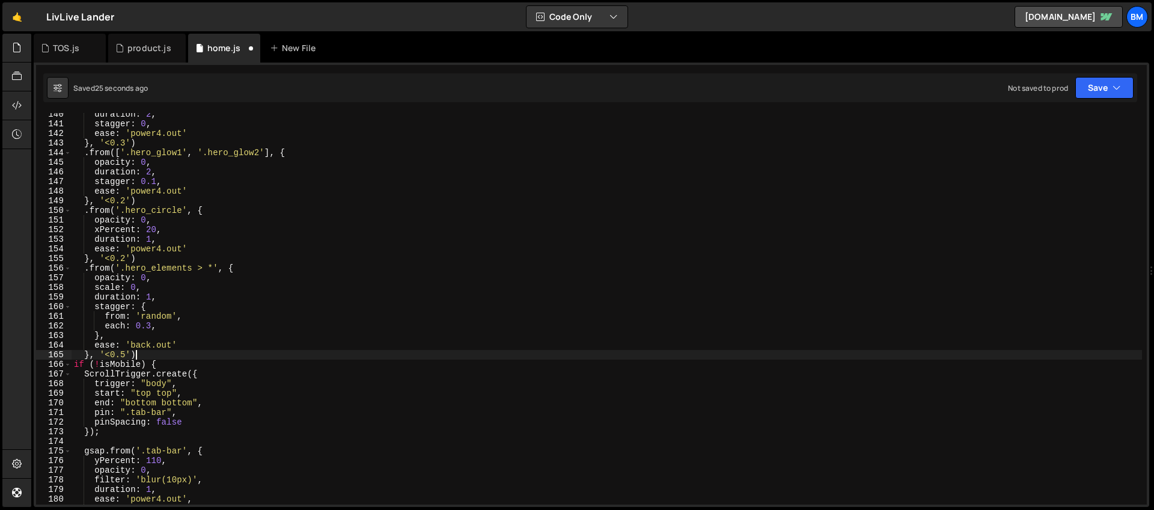
click at [158, 352] on div "duration : 2 , stagger : 0 , ease : 'power4.out' } , '<0.3' ) . from ([ '.hero_…" at bounding box center [607, 314] width 1070 height 410
type textarea "}, '<0.5')"
type textarea "}"
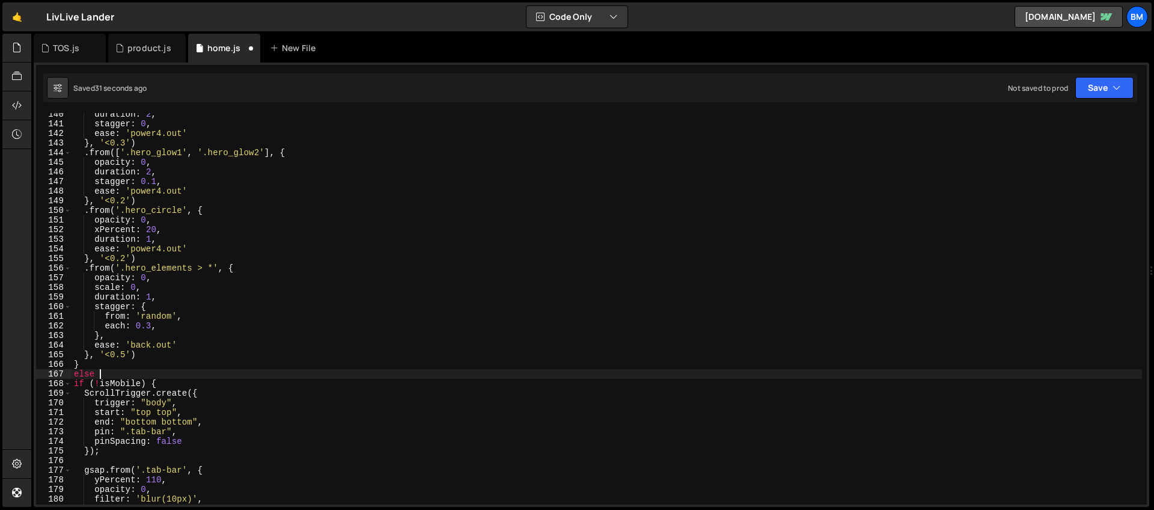
scroll to position [0, 1]
type textarea "else {"
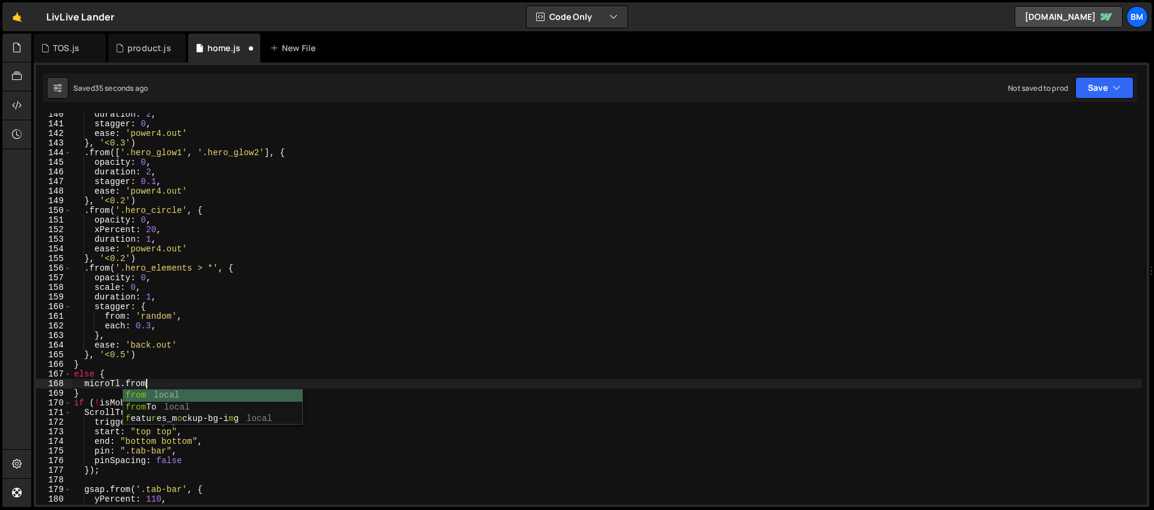
scroll to position [0, 4]
click at [136, 373] on div "duration : 2 , stagger : 0 , ease : 'power4.out' } , '<0.3' ) . from ([ '.hero_…" at bounding box center [607, 314] width 1070 height 410
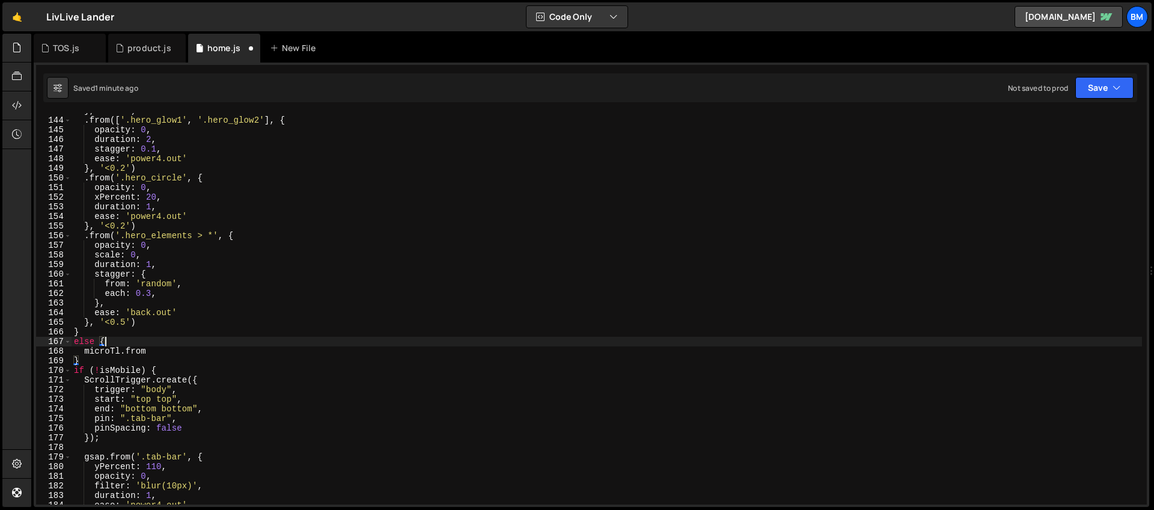
scroll to position [1372, 0]
click at [173, 344] on div "} , '<0.3' ) . from ([ '.hero_glow1' , '.hero_glow2' ] , { opacity : 0 , durati…" at bounding box center [607, 311] width 1070 height 410
click at [156, 357] on div "} , '<0.3' ) . from ([ '.hero_glow1' , '.hero_glow2' ] , { opacity : 0 , durati…" at bounding box center [607, 311] width 1070 height 410
click at [154, 352] on div "} , '<0.3' ) . from ([ '.hero_glow1' , '.hero_glow2' ] , { opacity : 0 , durati…" at bounding box center [607, 311] width 1070 height 410
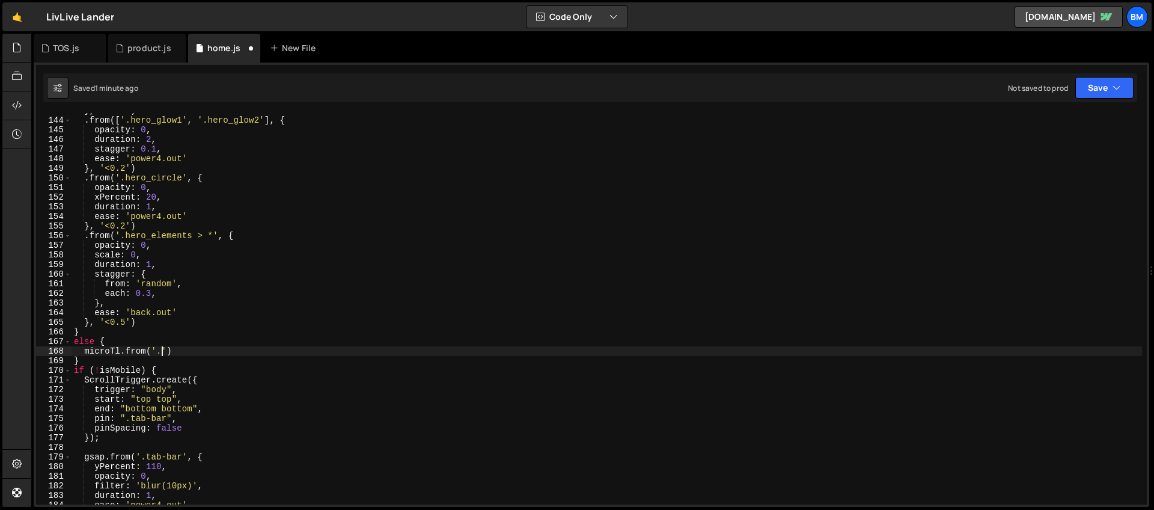
scroll to position [0, 5]
paste textarea "hero_right')"
type textarea "microTl.from('.hero_right', {)"
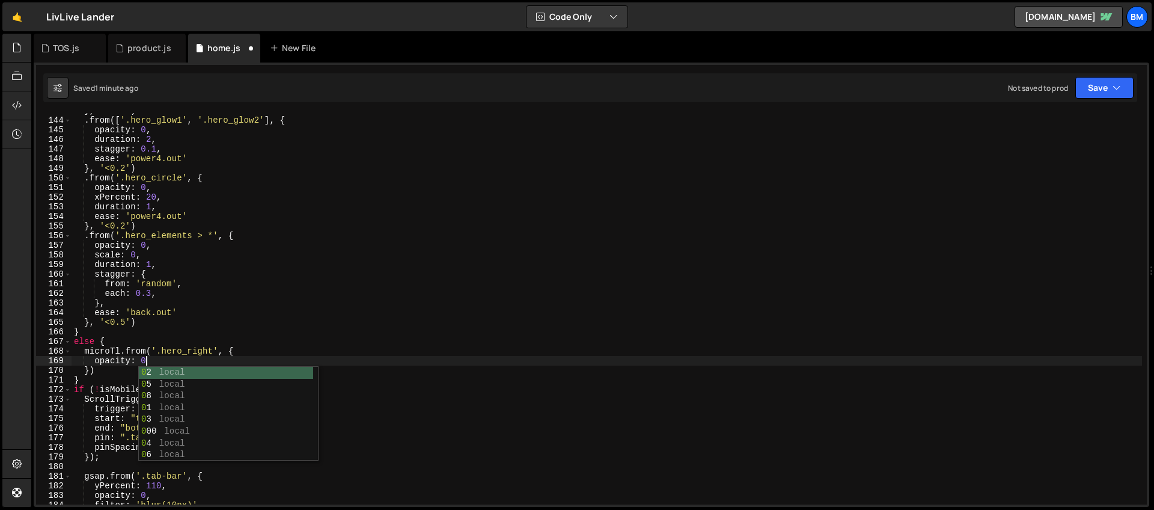
type textarea "opacity: 0,"
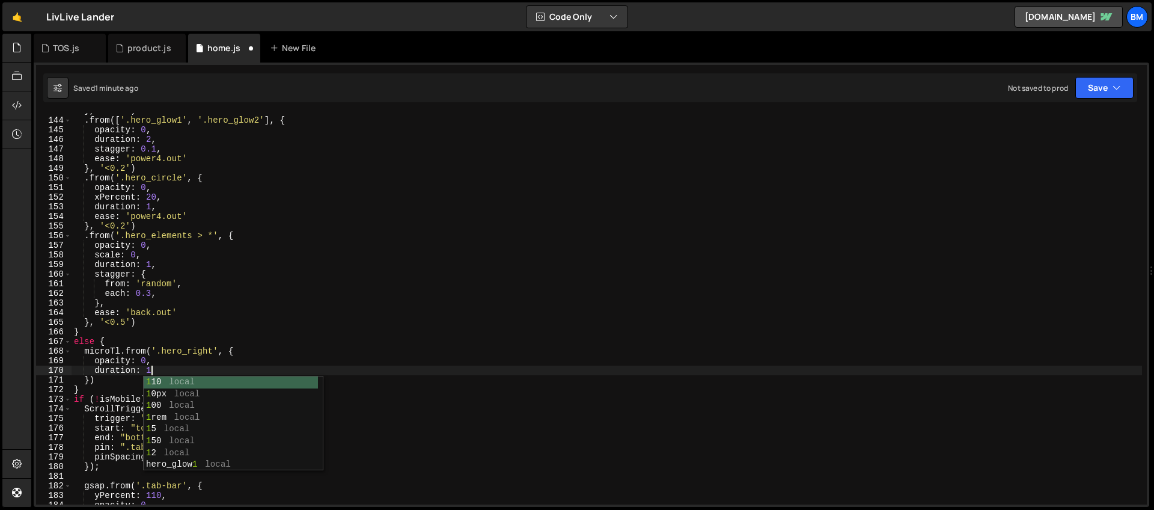
type textarea "duration: 1,"
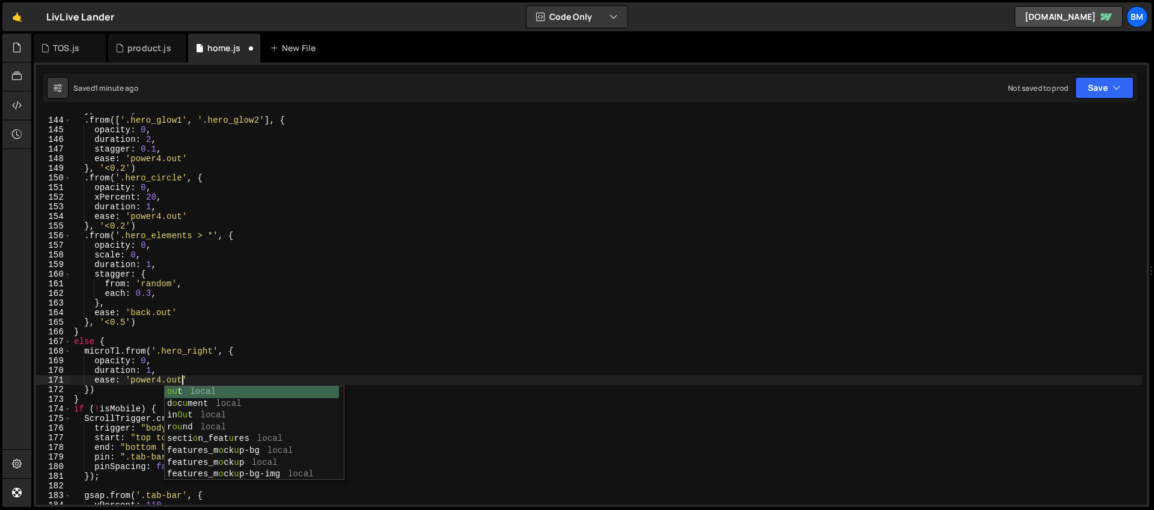
scroll to position [0, 7]
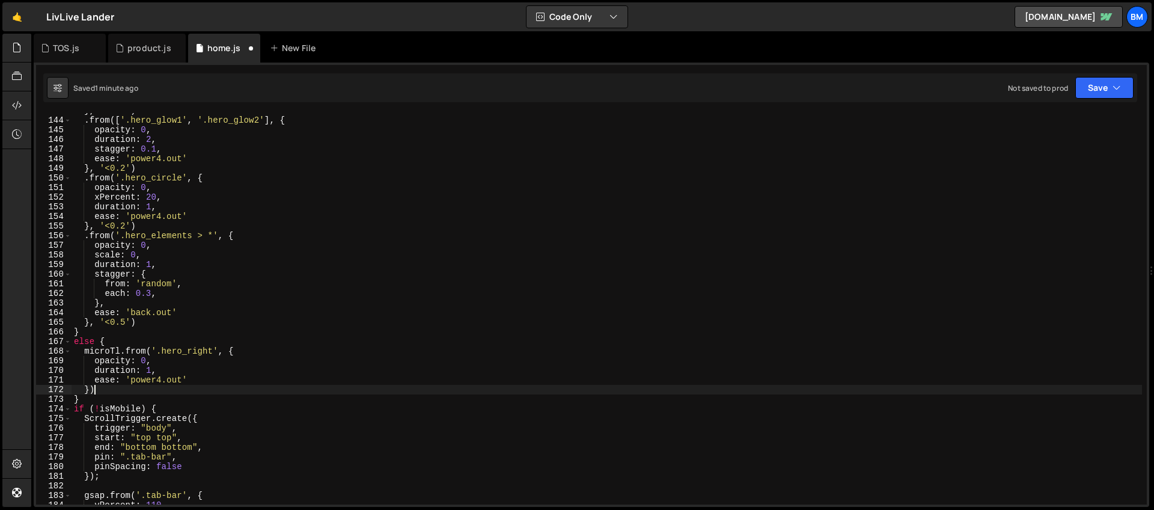
click at [130, 386] on div "} , '<0.3' ) . from ([ '.hero_glow1' , '.hero_glow2' ] , { opacity : 0 , durati…" at bounding box center [607, 311] width 1070 height 410
click at [152, 370] on div "} , '<0.3' ) . from ([ '.hero_glow1' , '.hero_glow2' ] , { opacity : 0 , durati…" at bounding box center [607, 311] width 1070 height 410
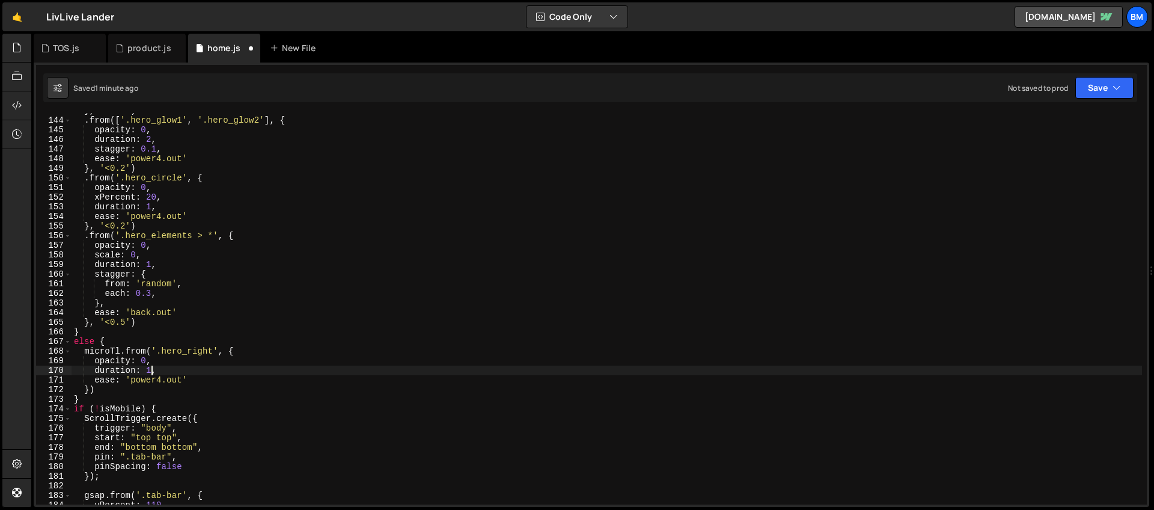
click at [154, 361] on div "} , '<0.3' ) . from ([ '.hero_glow1' , '.hero_glow2' ] , { opacity : 0 , durati…" at bounding box center [607, 311] width 1070 height 410
type textarea "opacity: 0,"
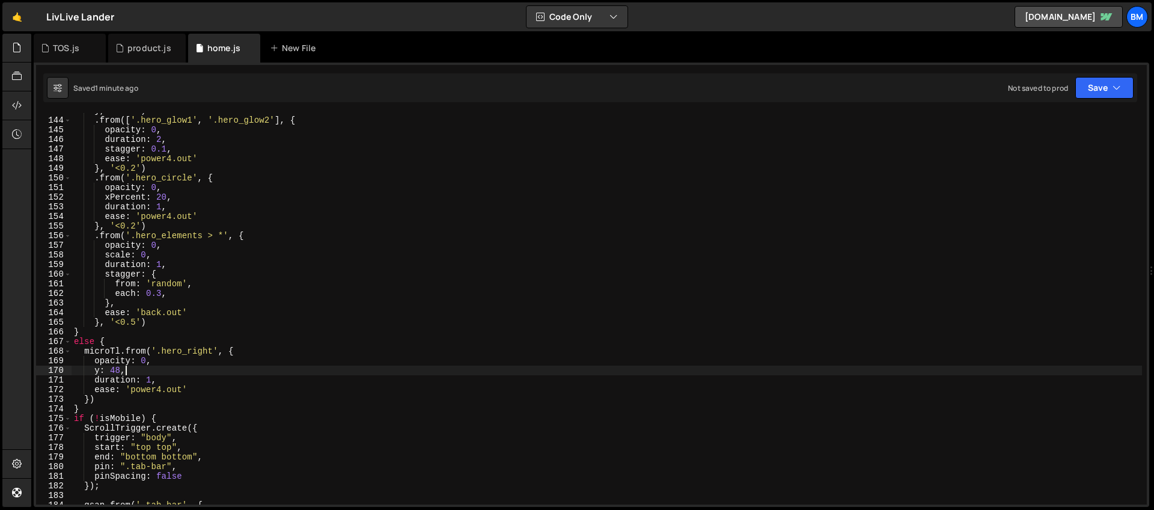
click at [129, 337] on div "} , '<0.3' ) . from ([ '.hero_glow1' , '.hero_glow2' ] , { opacity : 0 , durati…" at bounding box center [607, 311] width 1070 height 410
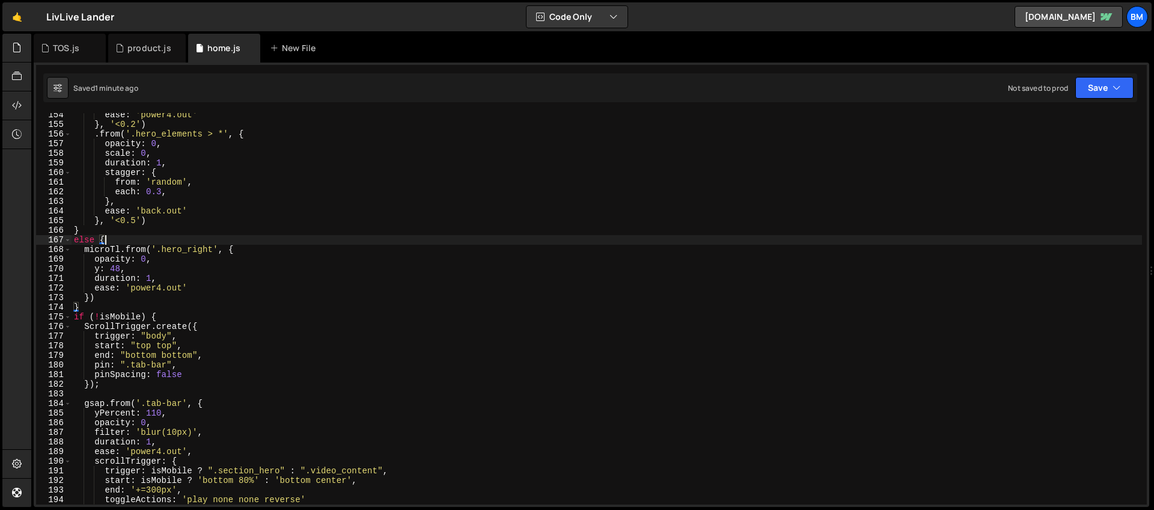
scroll to position [1535, 0]
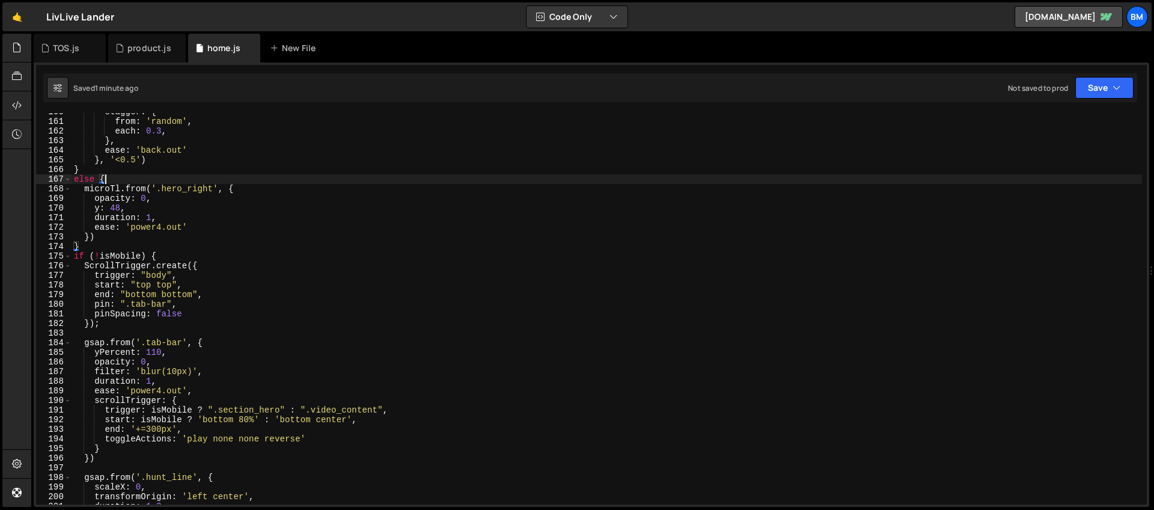
click at [169, 255] on div "stagger : { from : 'random' , each : 0.3 , } , ease : 'back.out' } , '<0.5' ) }…" at bounding box center [607, 312] width 1070 height 410
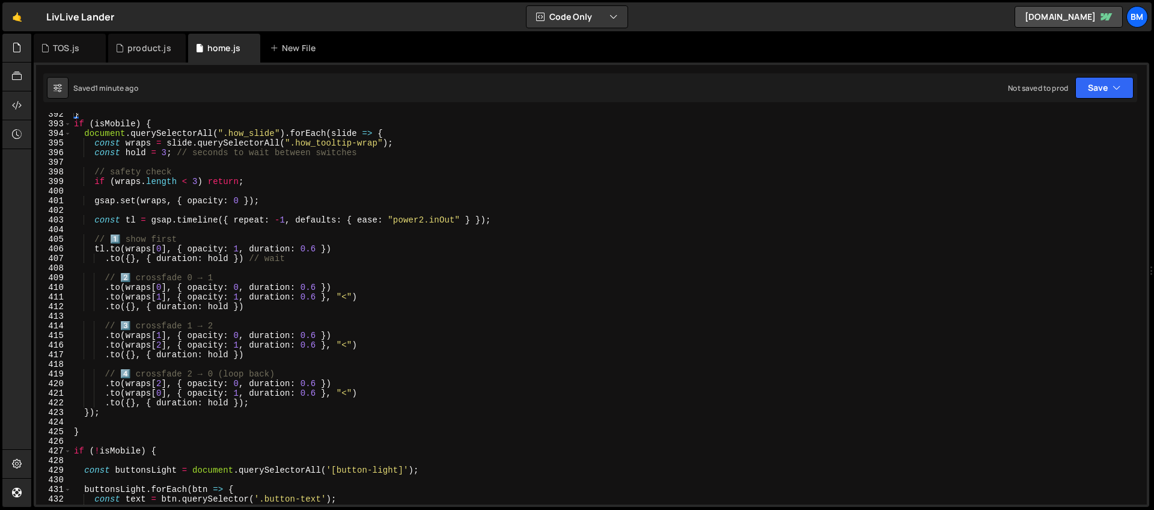
scroll to position [3837, 0]
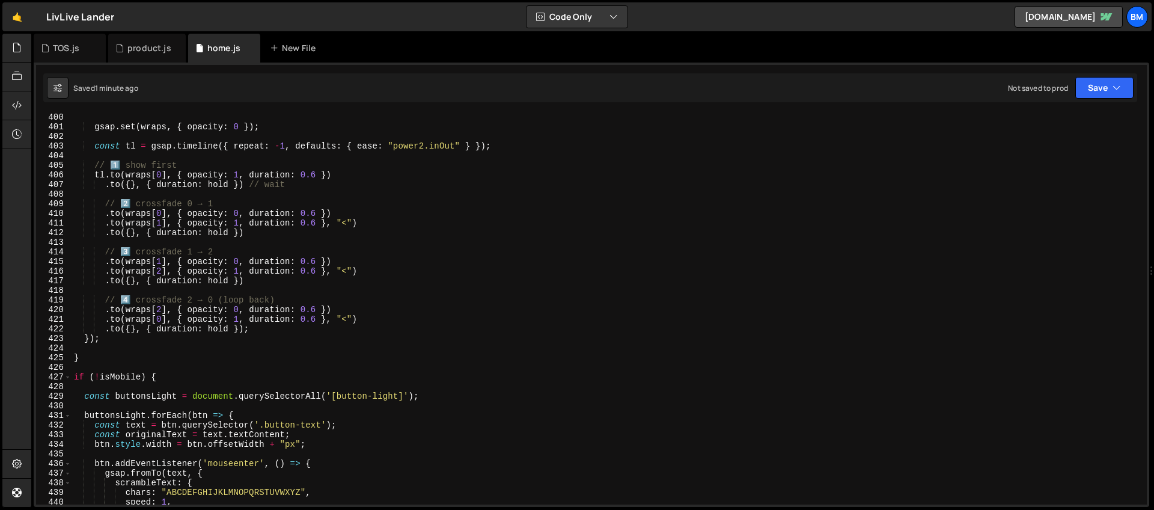
click at [255, 431] on div "gsap . set ( wraps , { opacity : 0 }) ; const tl = gsap . timeline ({ repeat : …" at bounding box center [607, 317] width 1070 height 410
type textarea "const originalText = text.textContent;"
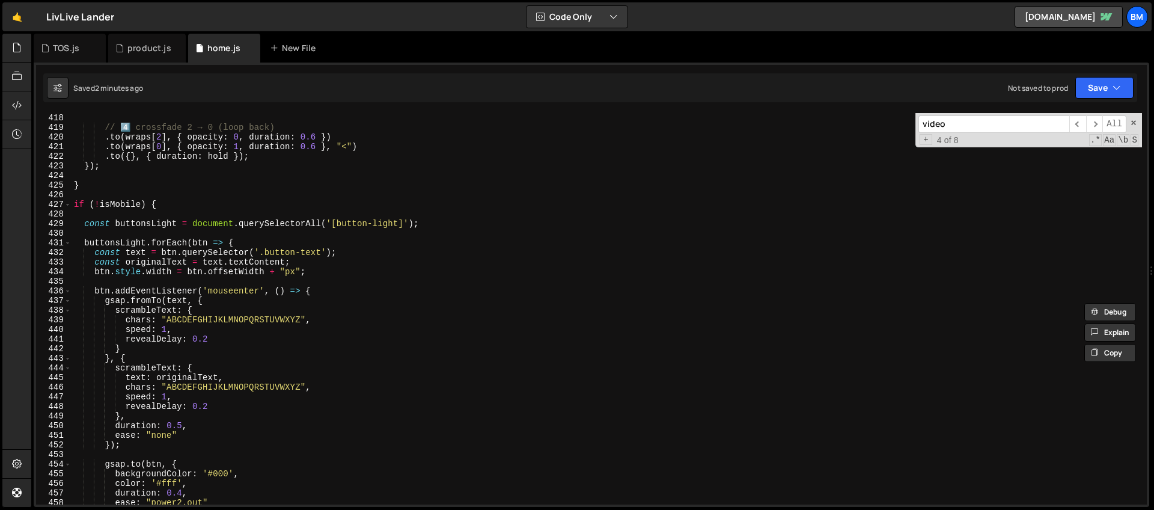
scroll to position [3955, 0]
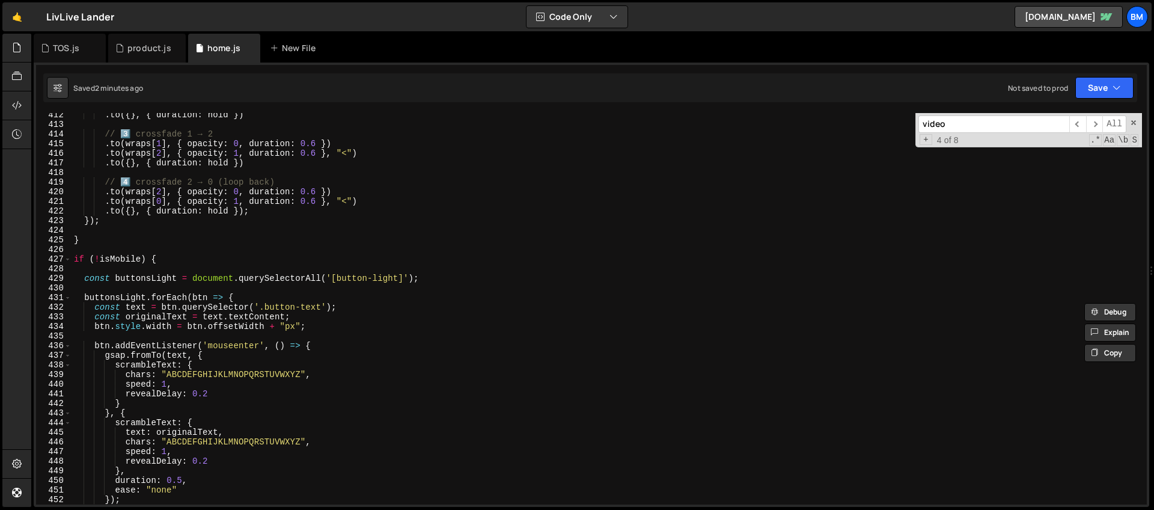
type input "video"
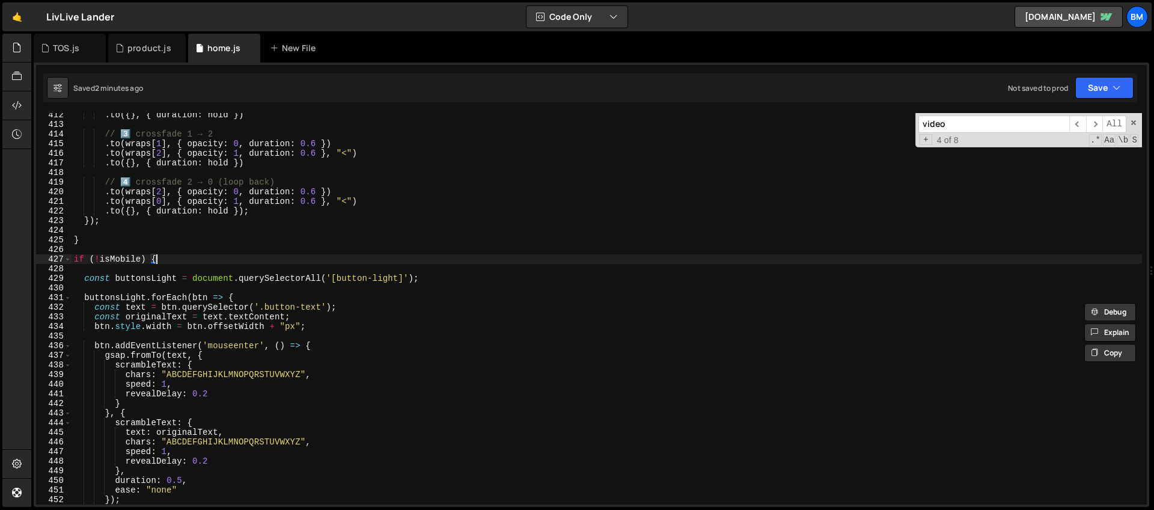
click at [172, 260] on div ". to ({ } , { duration : hold }) // 3️⃣ crossfade 1 → 2 . to ( wraps [ 1 ] , { …" at bounding box center [607, 315] width 1070 height 410
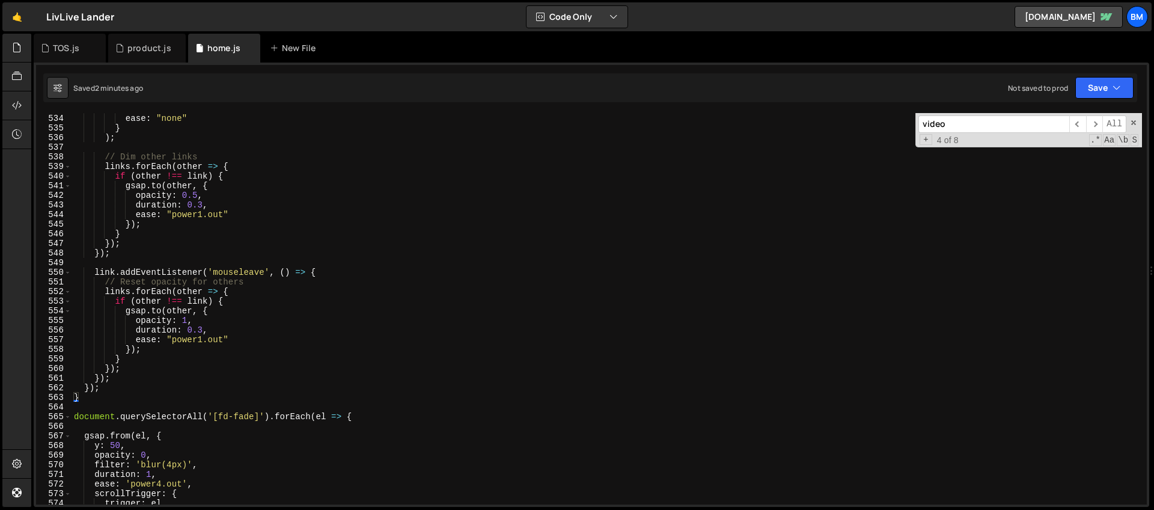
scroll to position [5215, 0]
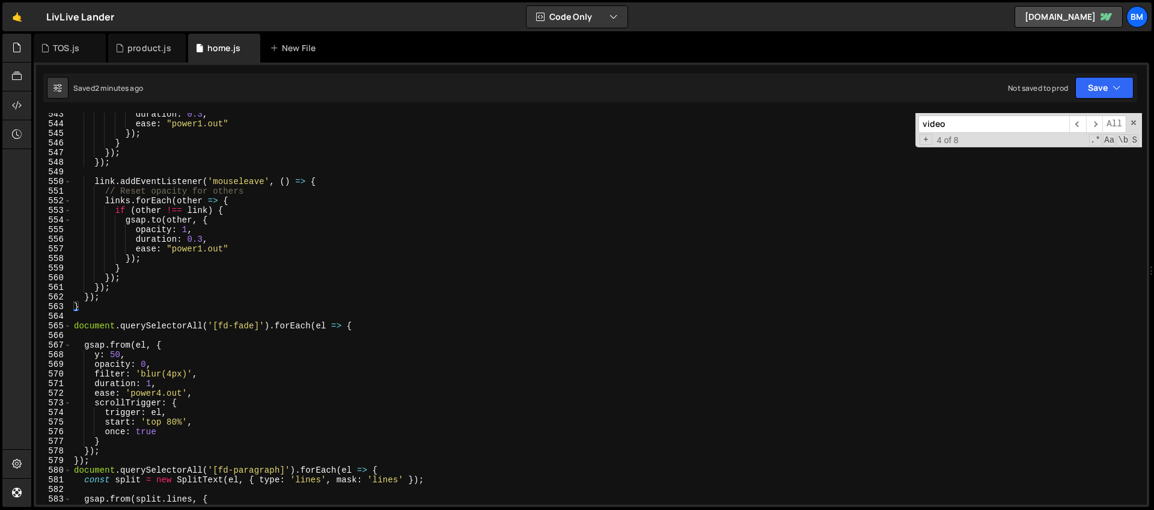
click at [86, 307] on div "duration : 0.3 , ease : "power1.out" }) ; } }) ; }) ; link . addEventListener (…" at bounding box center [607, 314] width 1070 height 410
type textarea "}"
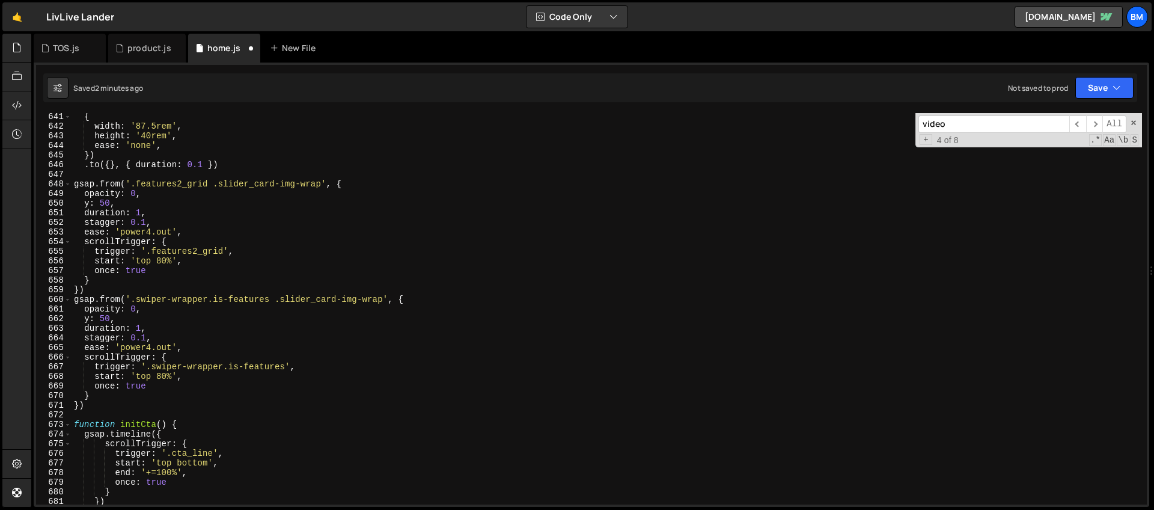
scroll to position [6187, 0]
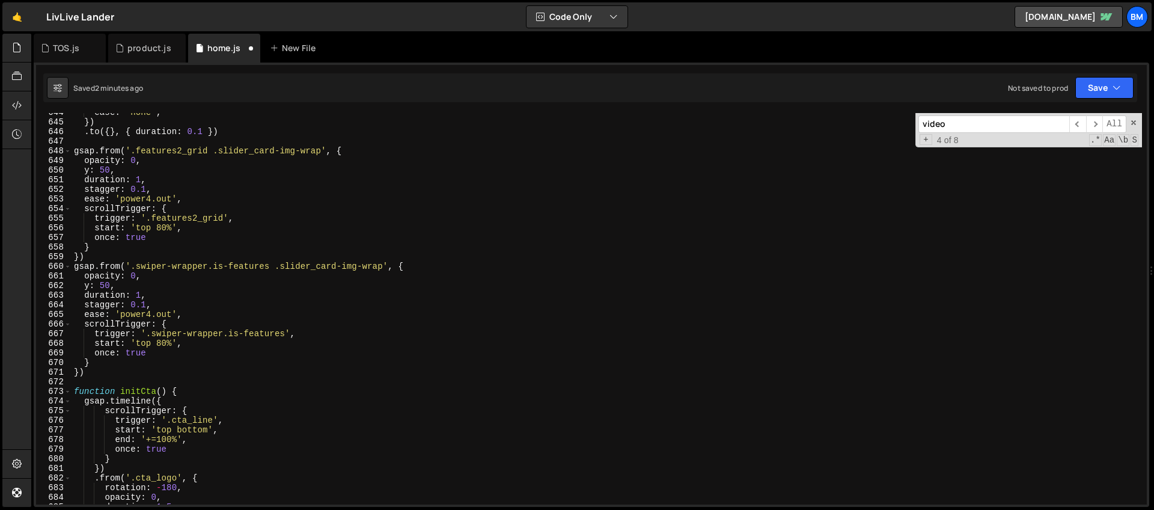
click at [94, 383] on div "ease : 'none' , }) . to ({ } , { duration : 0.1 }) gsap . from ( '.features2_gr…" at bounding box center [607, 313] width 1070 height 410
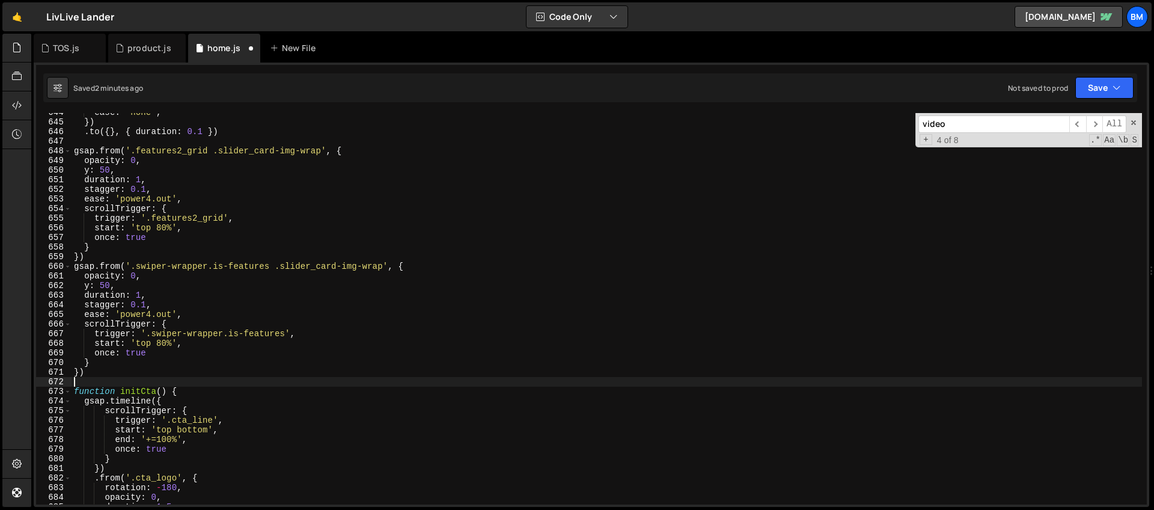
type textarea "}"
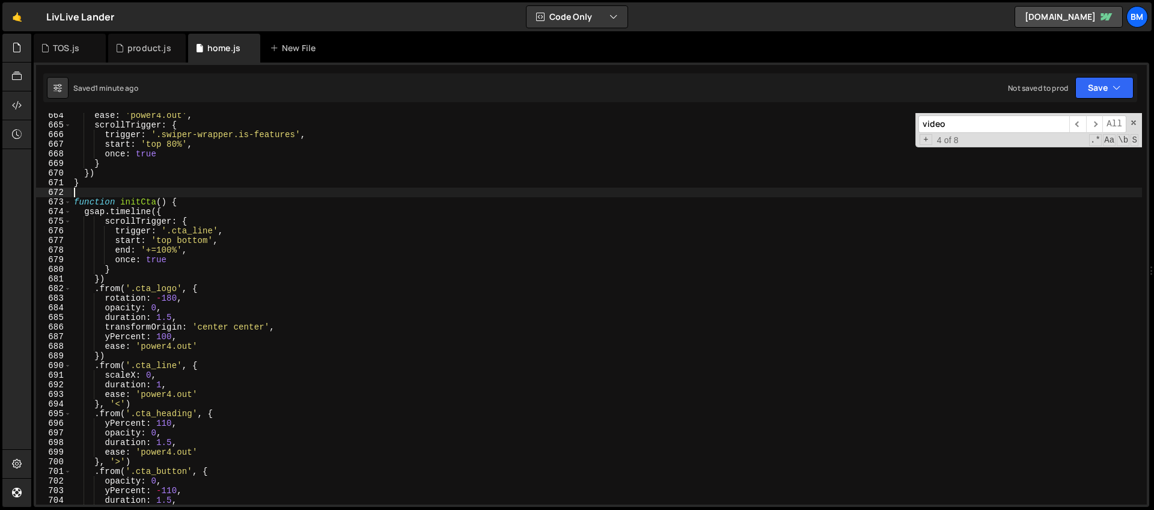
scroll to position [6231, 0]
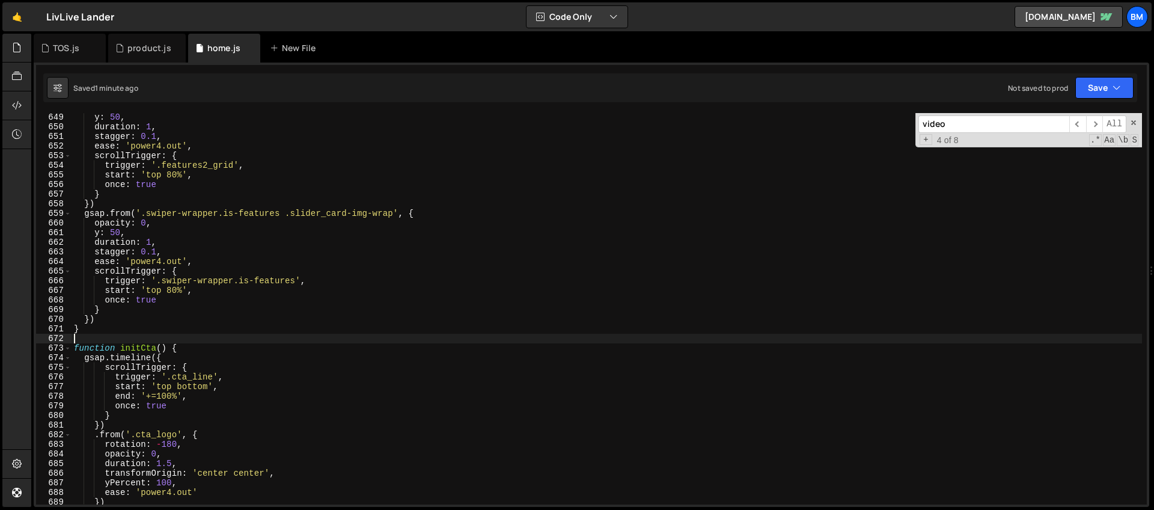
drag, startPoint x: 960, startPoint y: 121, endPoint x: 839, endPoint y: 115, distance: 121.5
click at [839, 115] on div "y : 50 , duration : 1 , stagger : 0.1 , ease : 'power4.out' , scrollTrigger : {…" at bounding box center [607, 308] width 1070 height 391
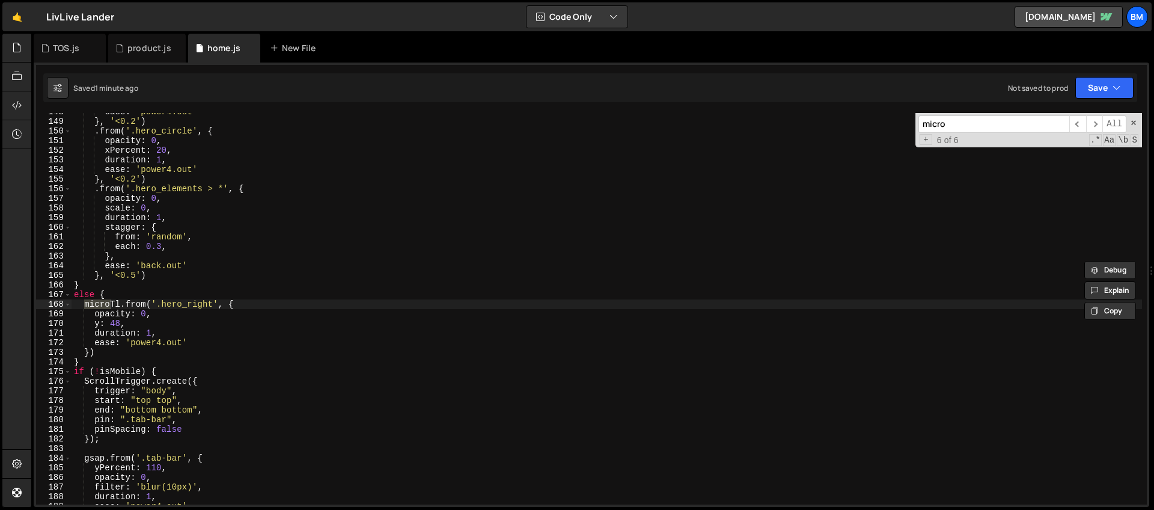
scroll to position [1420, 0]
type input "micro"
click at [153, 334] on div "ease : 'power4.out' } , '<0.2' ) . from ( '.hero_circle' , { opacity : 0 , xPer…" at bounding box center [607, 312] width 1070 height 410
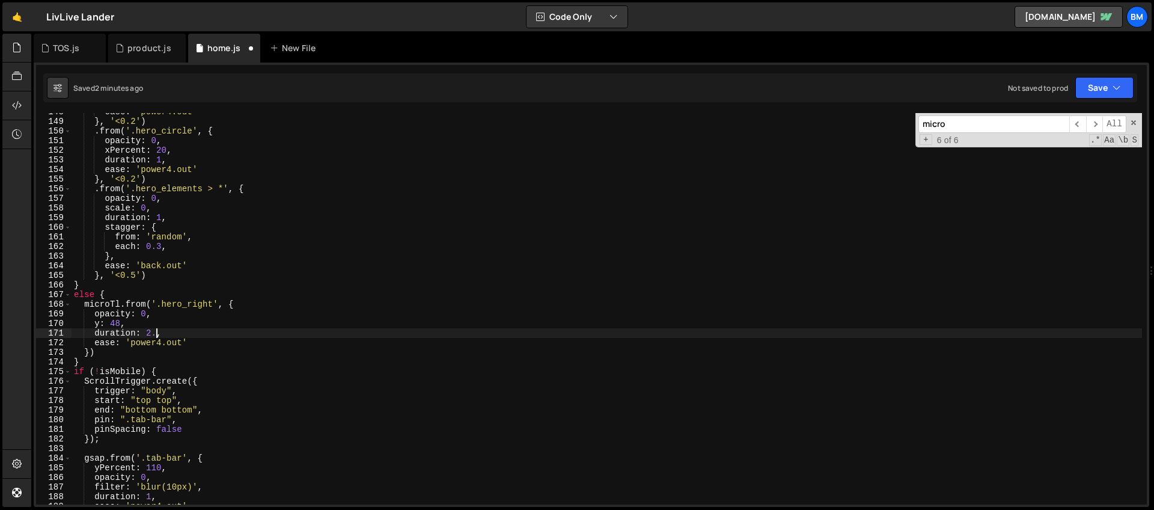
scroll to position [0, 5]
click at [136, 318] on div "ease : 'power4.out' } , '<0.2' ) . from ( '.hero_circle' , { opacity : 0 , xPer…" at bounding box center [607, 312] width 1070 height 410
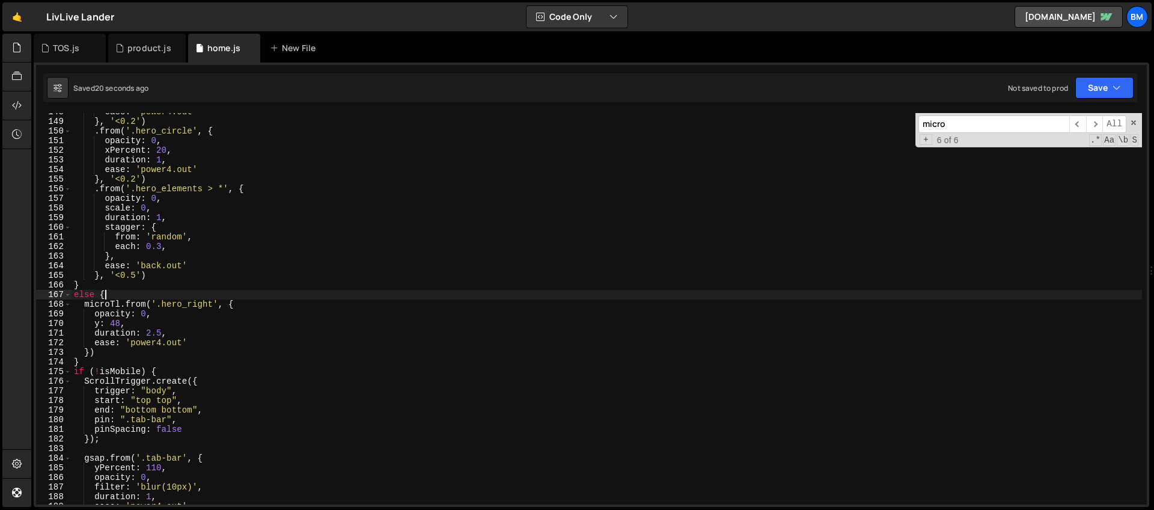
click at [142, 293] on div "ease : 'power4.out' } , '<0.2' ) . from ( '.hero_circle' , { opacity : 0 , xPer…" at bounding box center [607, 312] width 1070 height 410
click at [121, 303] on div "ease : 'power4.out' } , '<0.2' ) . from ( '.hero_circle' , { opacity : 0 , xPer…" at bounding box center [607, 312] width 1070 height 410
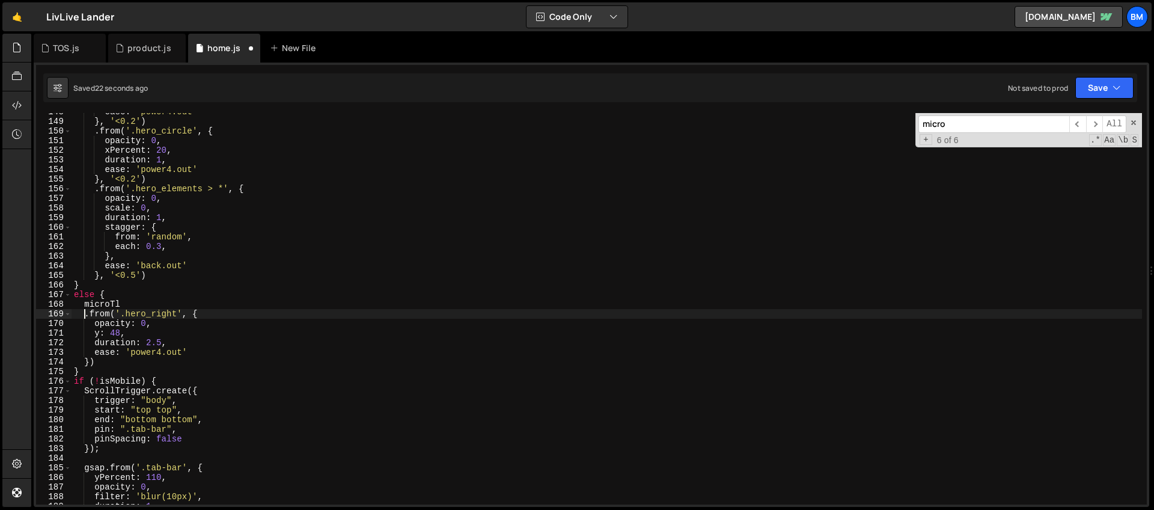
scroll to position [0, 1]
click at [126, 305] on div "ease : 'power4.out' } , '<0.2' ) . from ( '.hero_circle' , { opacity : 0 , xPer…" at bounding box center [607, 312] width 1070 height 410
type textarea "microTl"
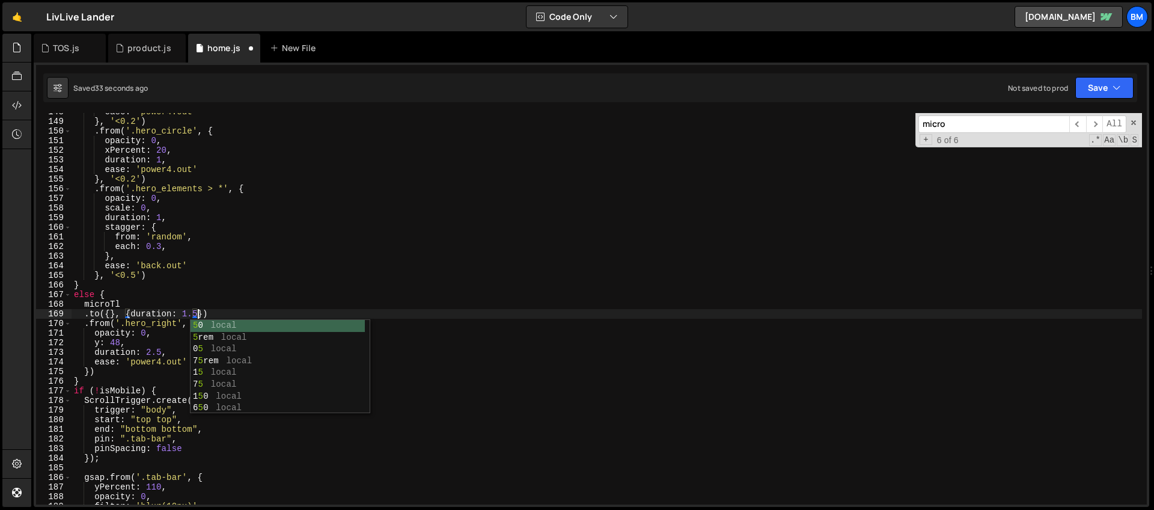
scroll to position [0, 8]
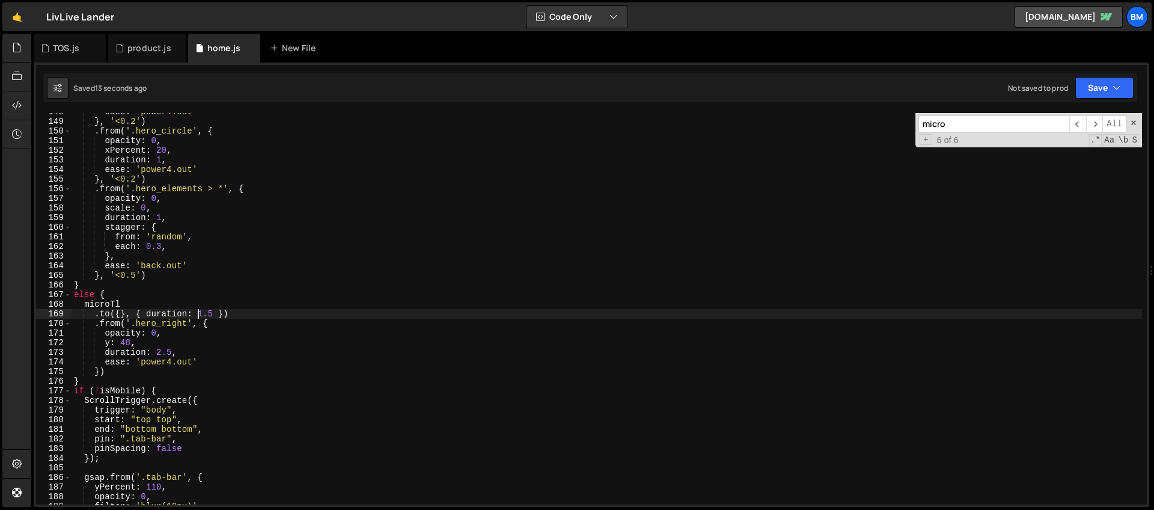
type textarea ".to({}, { duration: 1.5 })"
drag, startPoint x: 954, startPoint y: 128, endPoint x: 869, endPoint y: 124, distance: 85.4
click at [869, 124] on div "ease : 'power4.out' } , '<0.2' ) . from ( '.hero_circle' , { opacity : 0 , xPer…" at bounding box center [607, 308] width 1070 height 391
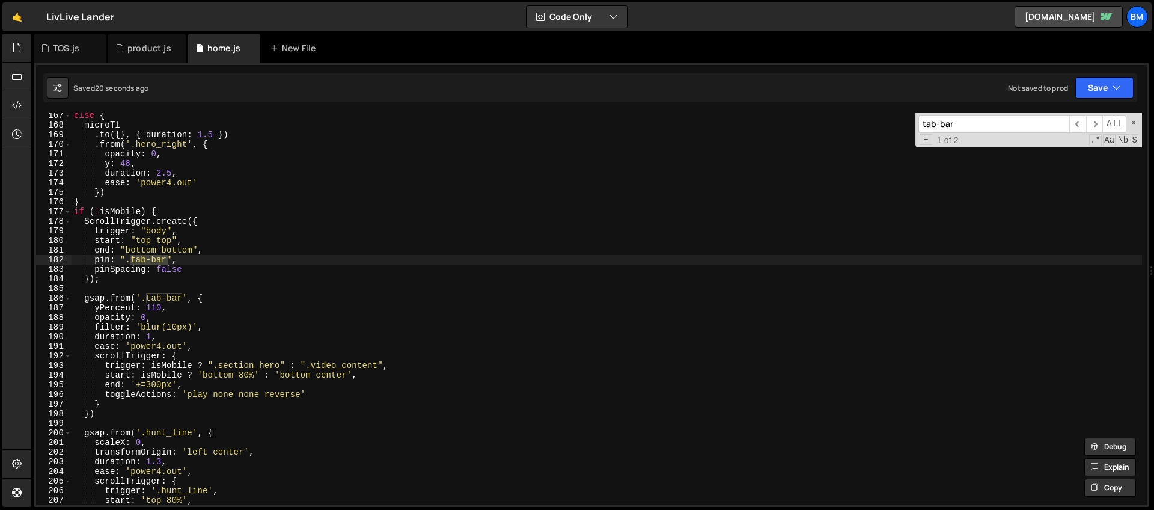
scroll to position [1600, 0]
type input "tab-bar"
click at [225, 294] on div "else { microTl . to ({ } , { duration : 1.5 }) . from ( '.hero_right' , { opaci…" at bounding box center [607, 314] width 1070 height 410
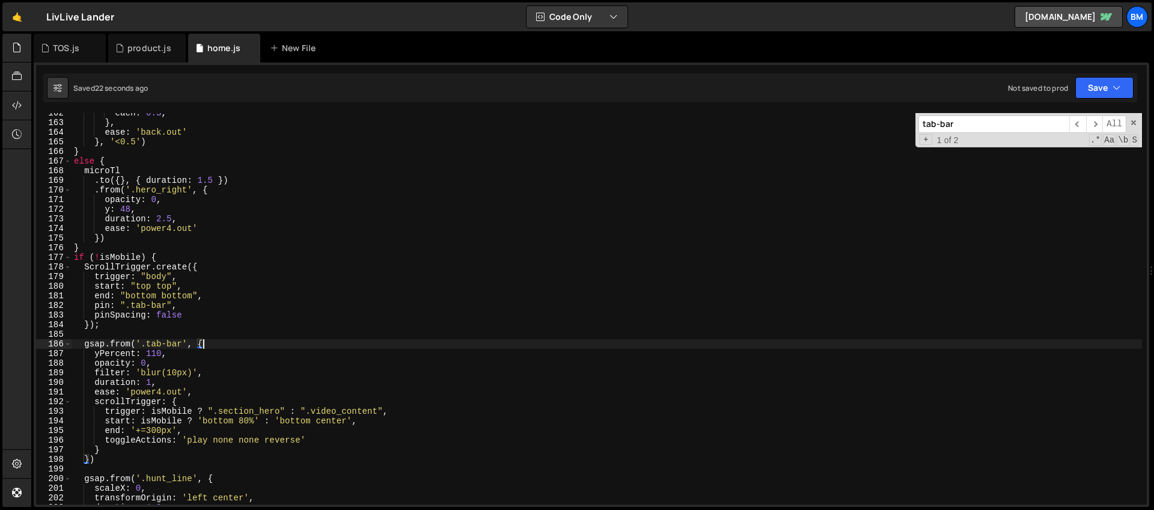
scroll to position [1553, 0]
click at [117, 166] on div "each : 0.3 , } , ease : 'back.out' } , '<0.5' ) } else { microTl . to ({ } , { …" at bounding box center [607, 313] width 1070 height 410
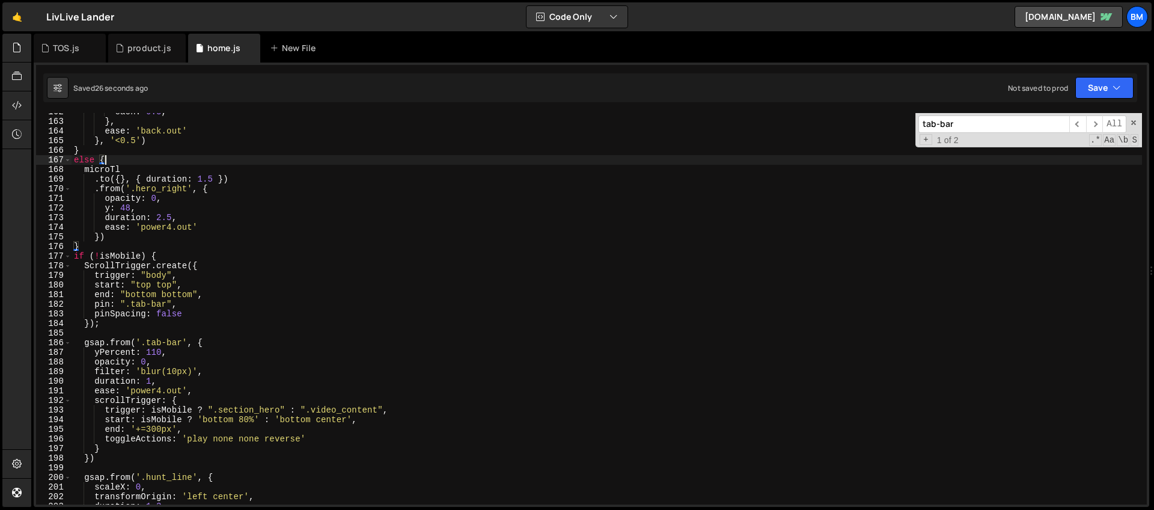
scroll to position [1541, 0]
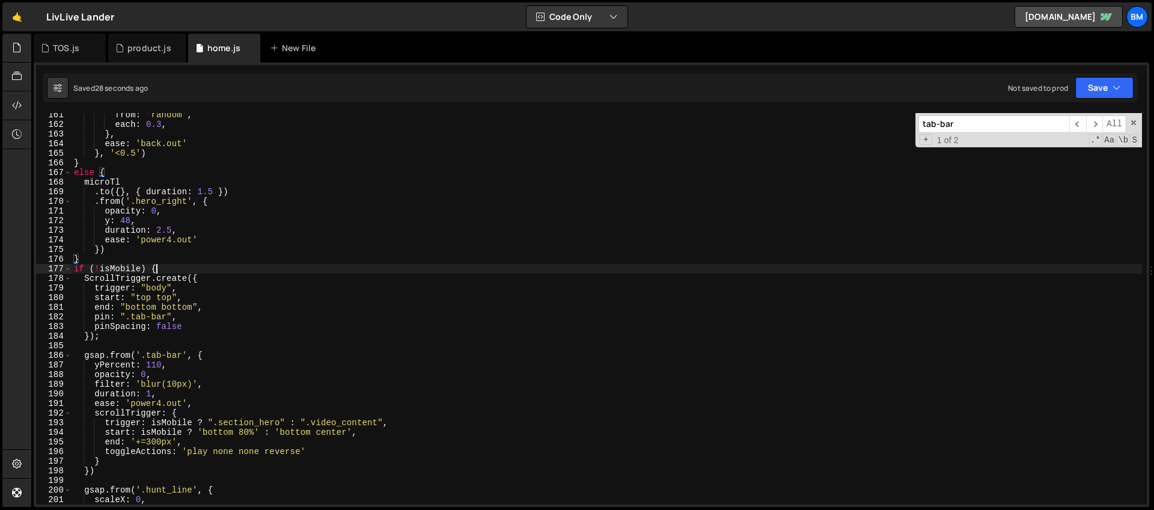
click at [169, 269] on div "from : 'random' , each : 0.3 , } , ease : 'back.out' } , '<0.5' ) } else { micr…" at bounding box center [607, 315] width 1070 height 410
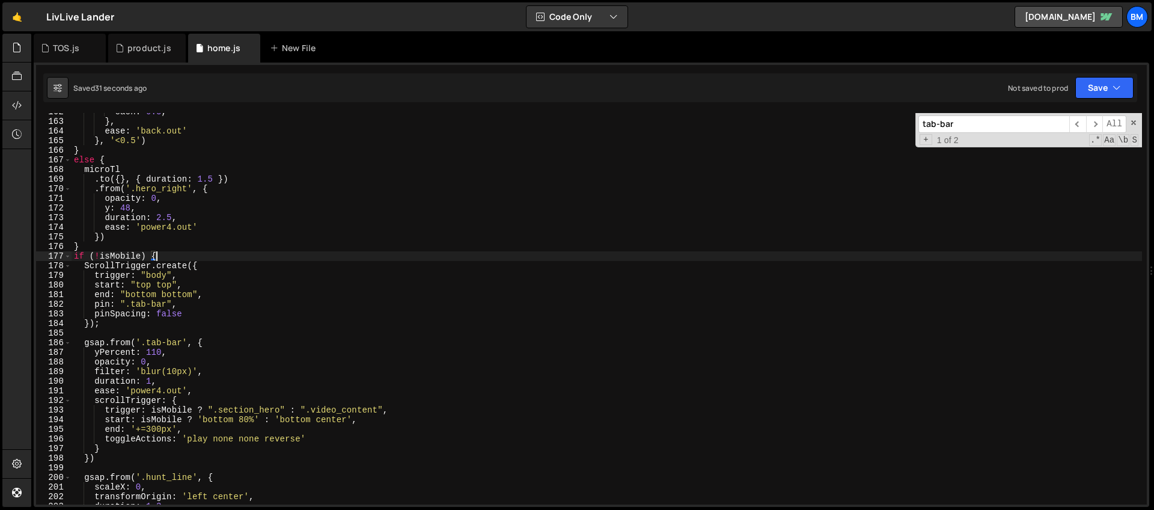
scroll to position [1554, 0]
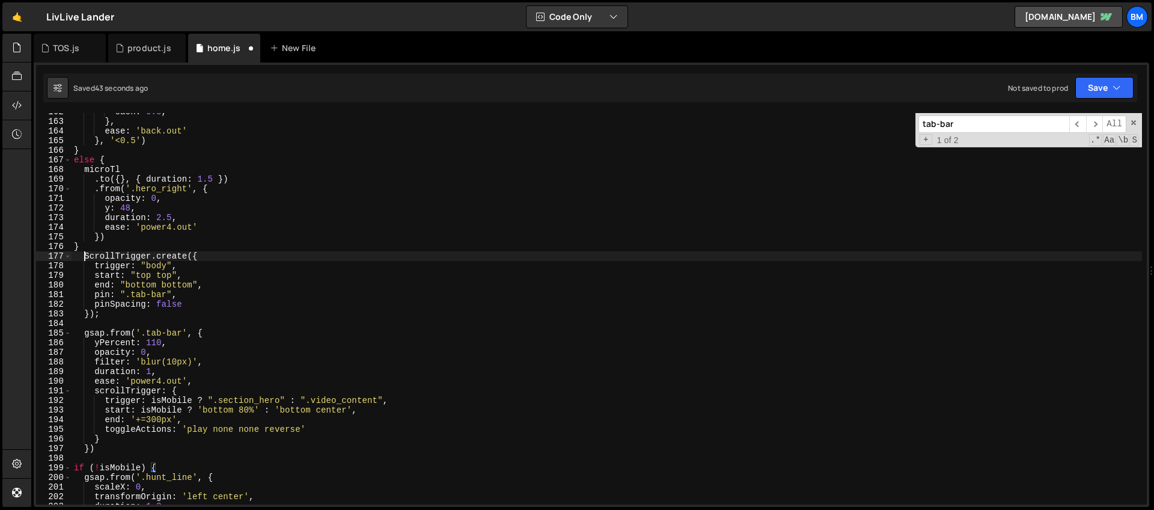
click at [85, 255] on div "each : 0.3 , } , ease : 'back.out' } , '<0.5' ) } else { microTl . to ({ } , { …" at bounding box center [607, 312] width 1070 height 410
click at [87, 248] on div "each : 0.3 , } , ease : 'back.out' } , '<0.5' ) } else { microTl . to ({ } , { …" at bounding box center [607, 312] width 1070 height 410
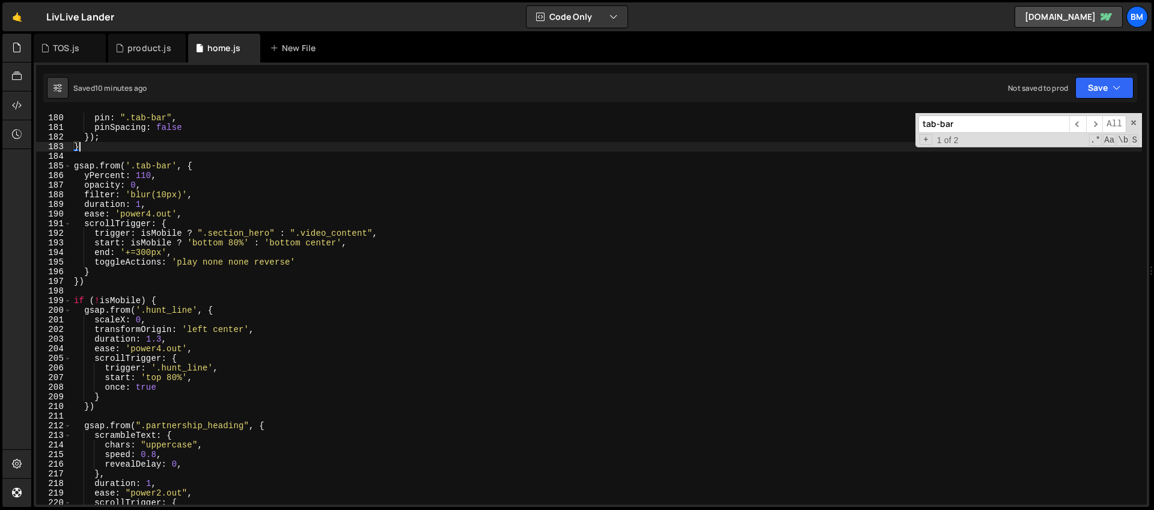
scroll to position [1721, 0]
click at [175, 297] on div "pin : ".tab-bar" , pinSpacing : false }) ; } gsap . from ( '.tab-bar' , { yPerc…" at bounding box center [607, 318] width 1070 height 410
type textarea "if (!isMobile) {"
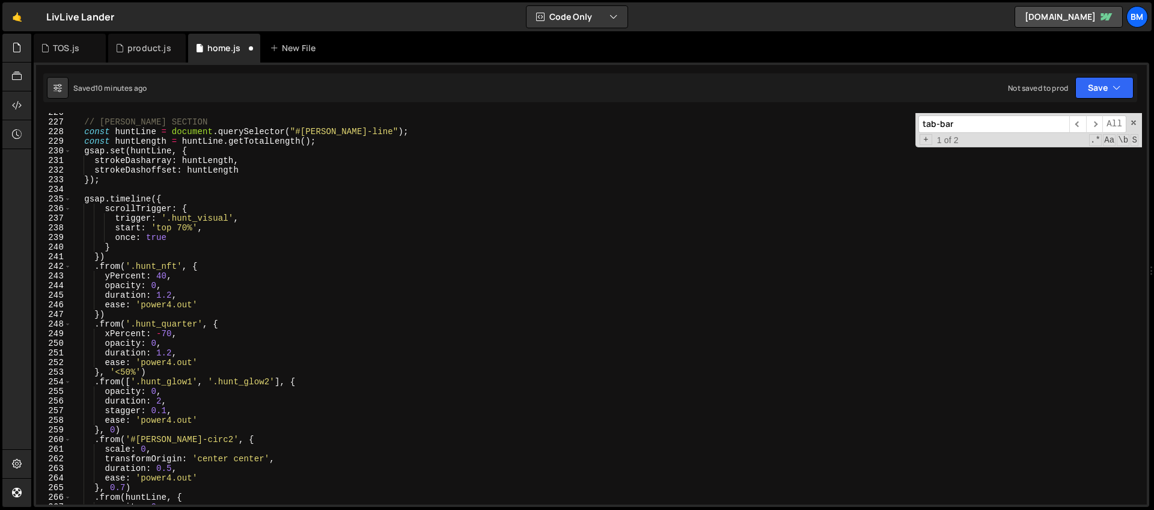
scroll to position [2101, 0]
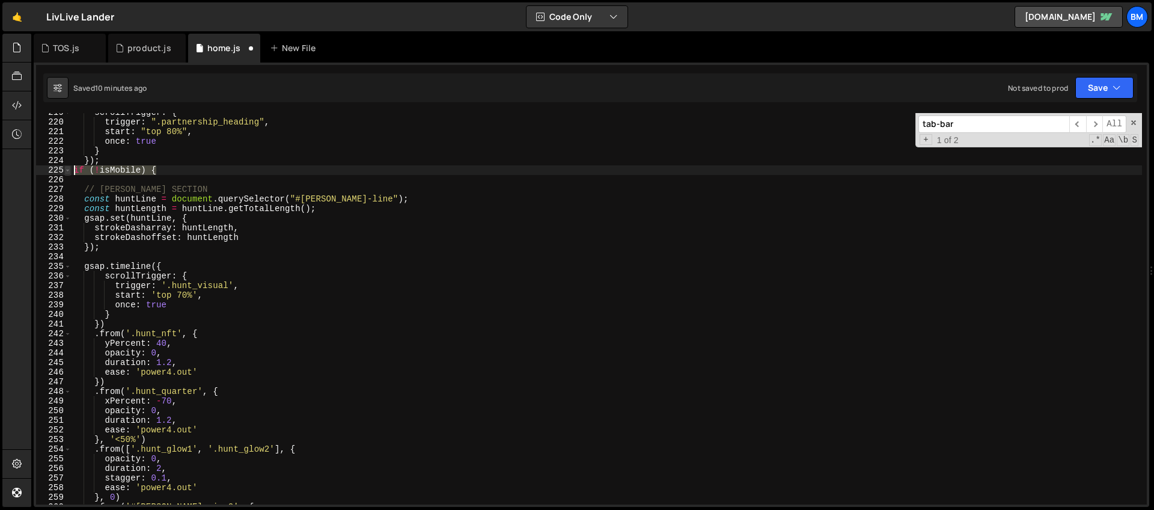
drag, startPoint x: 167, startPoint y: 172, endPoint x: 67, endPoint y: 169, distance: 99.8
click at [67, 169] on div "if (!isMobile) { 219 220 221 222 223 224 225 226 227 228 229 230 231 232 233 23…" at bounding box center [591, 308] width 1110 height 391
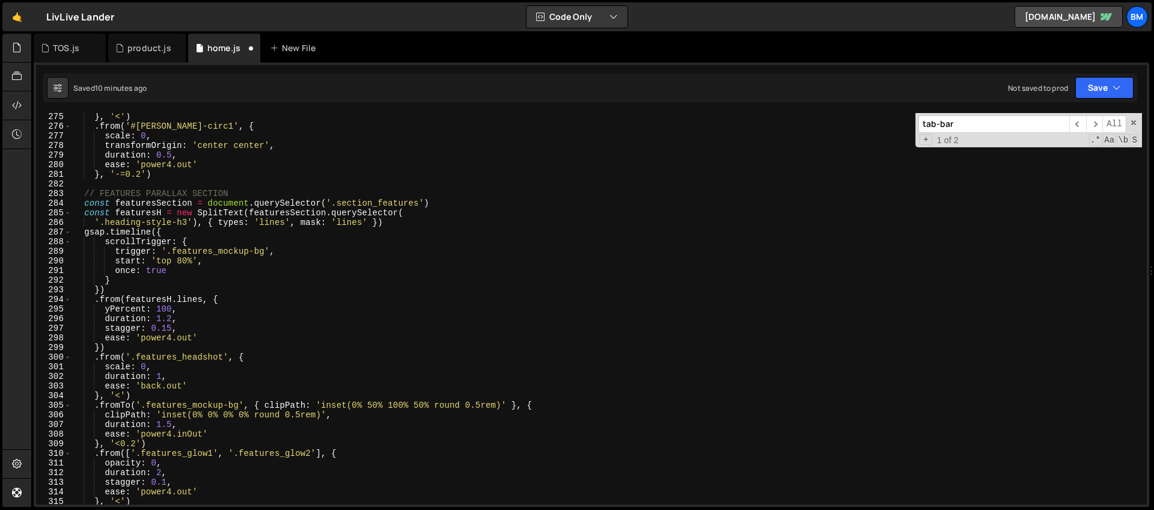
scroll to position [2620, 0]
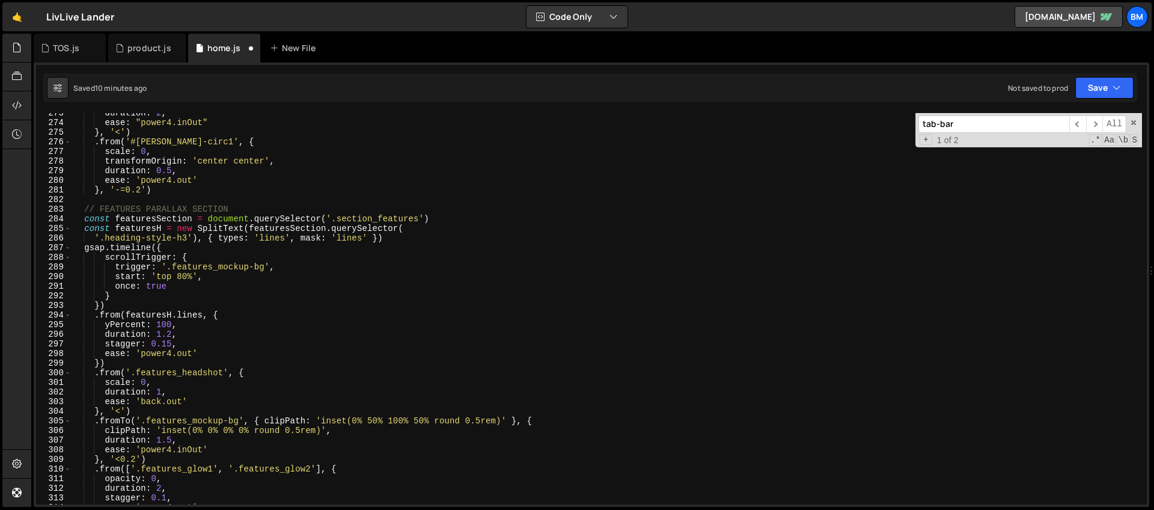
click at [120, 202] on div "duration : 2 , ease : "power4.inOut" } , '<' ) . from ( '#[PERSON_NAME]-circ1' …" at bounding box center [607, 313] width 1070 height 410
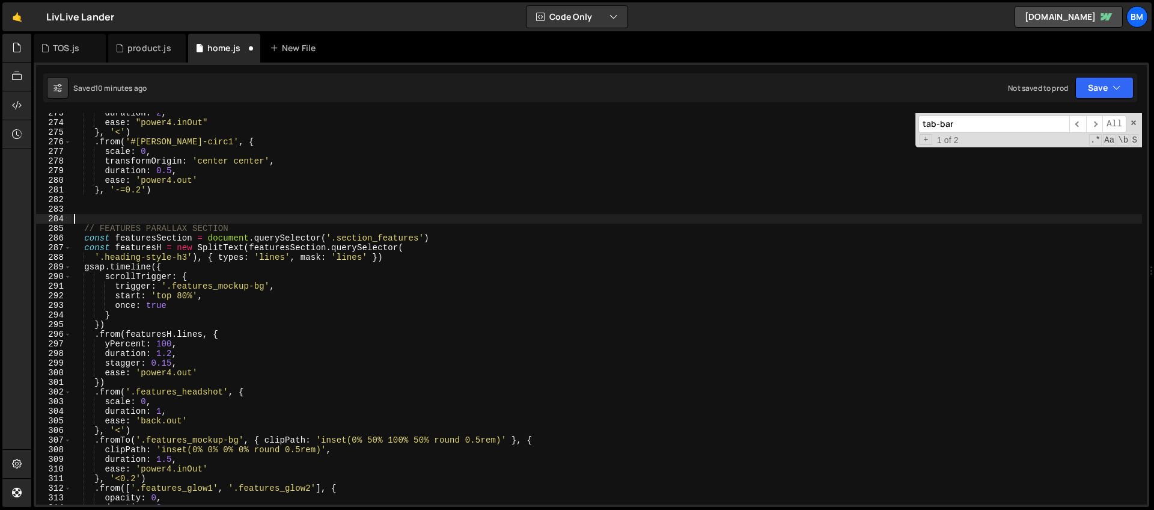
paste textarea "if (!isMobile) {"
type textarea "if (!isMobile) {"
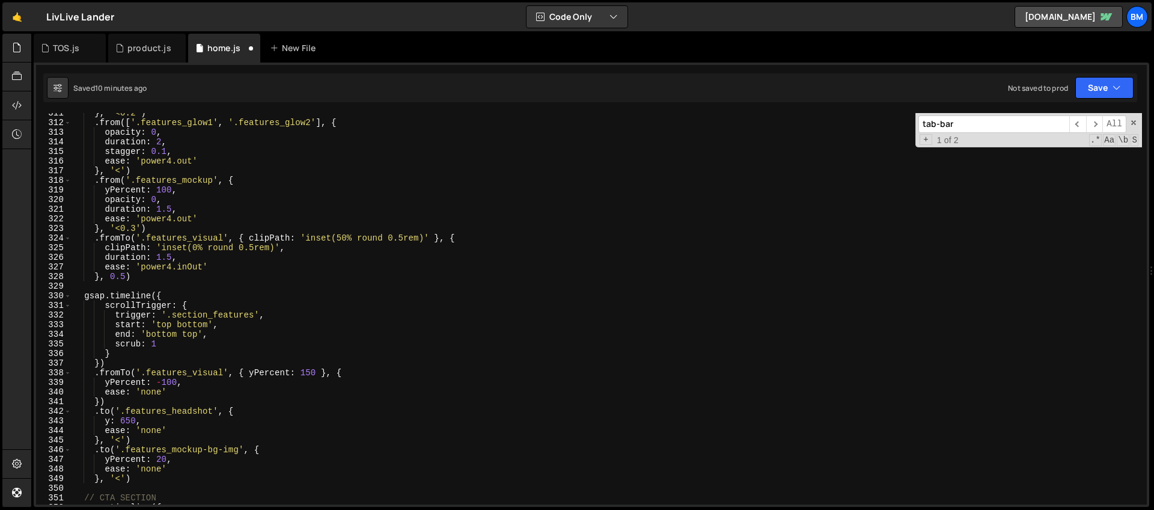
scroll to position [2985, 0]
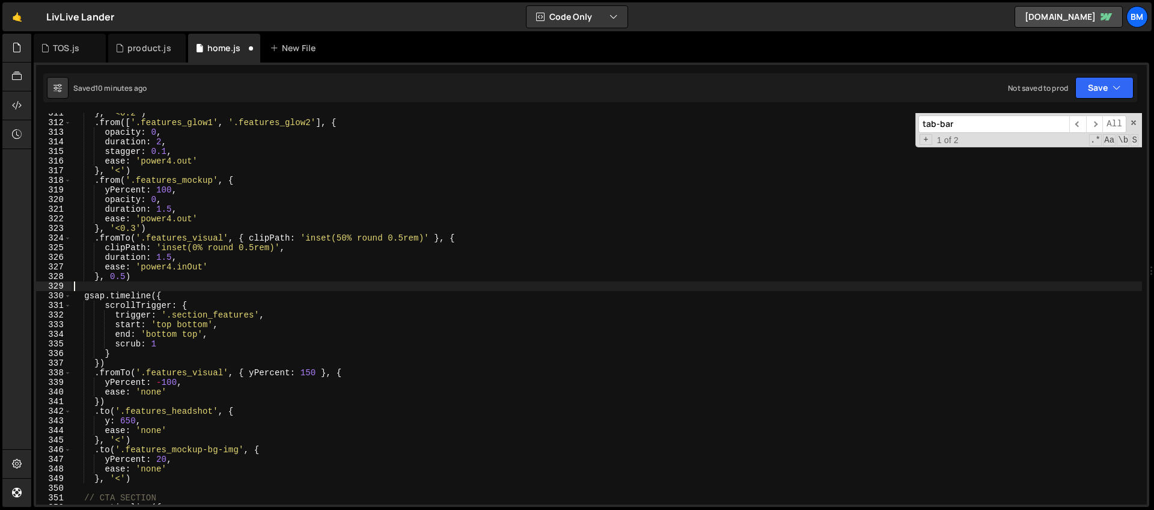
click at [123, 289] on div "} , '<0.2' ) . from ([ '.features_glow1' , '.features_glow2' ] , { opacity : 0 …" at bounding box center [607, 313] width 1070 height 410
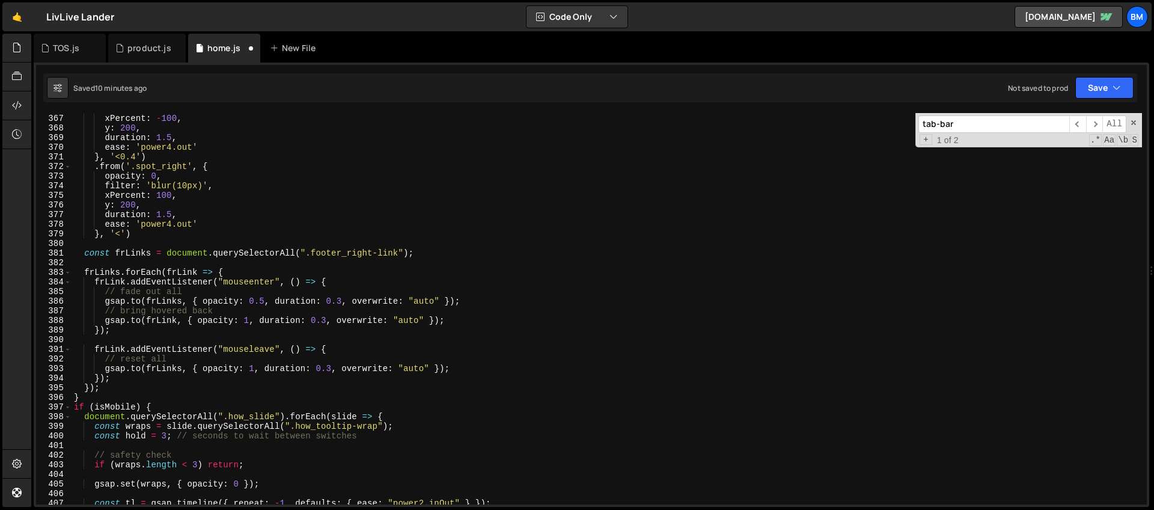
scroll to position [3552, 0]
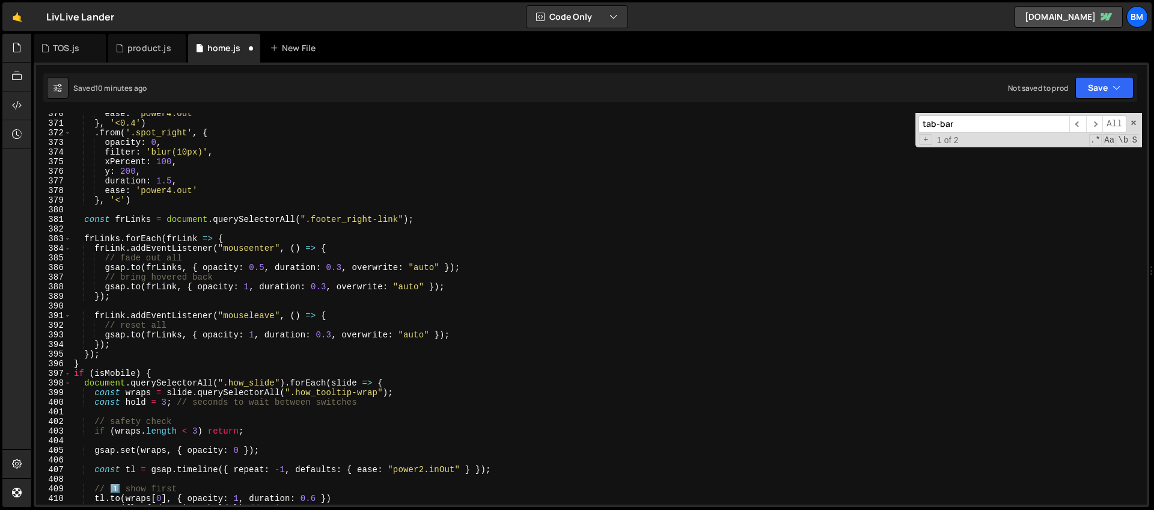
click at [87, 361] on div "ease : 'power4.out' } , '<0.4' ) . from ( '.spot_right' , { opacity : 0 , filte…" at bounding box center [607, 314] width 1070 height 410
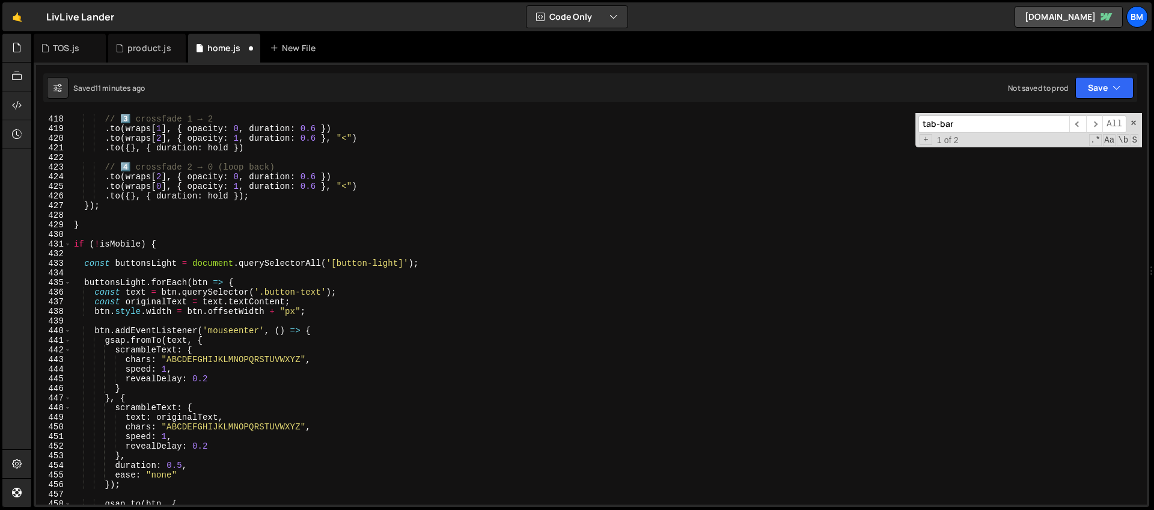
scroll to position [4008, 0]
click at [178, 246] on div "// 3️⃣ crossfade 1 → 2 . to ( wraps [ 1 ] , { opacity : 0 , duration : 0.6 }) .…" at bounding box center [607, 310] width 1070 height 410
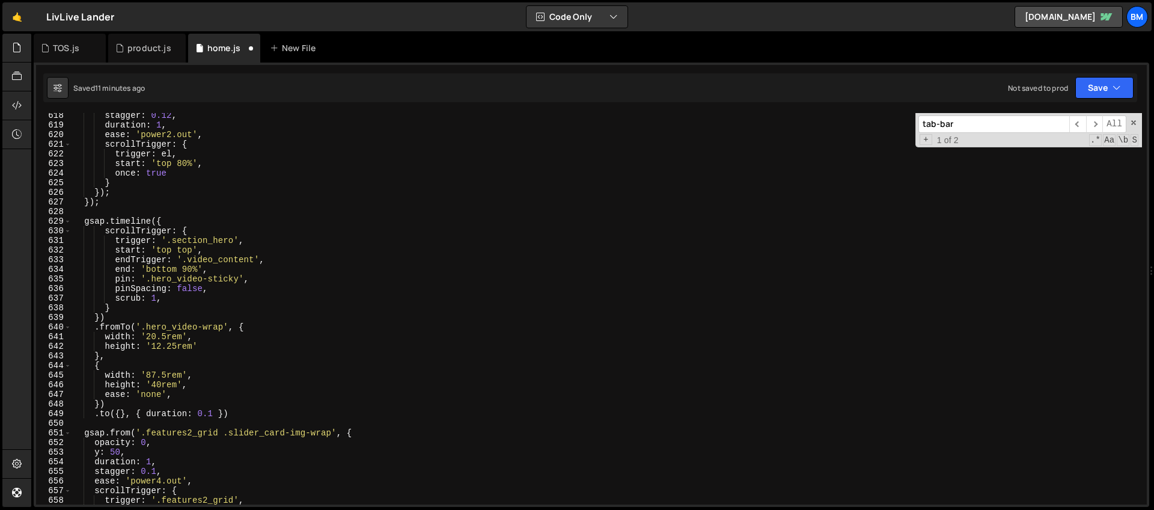
scroll to position [6181, 0]
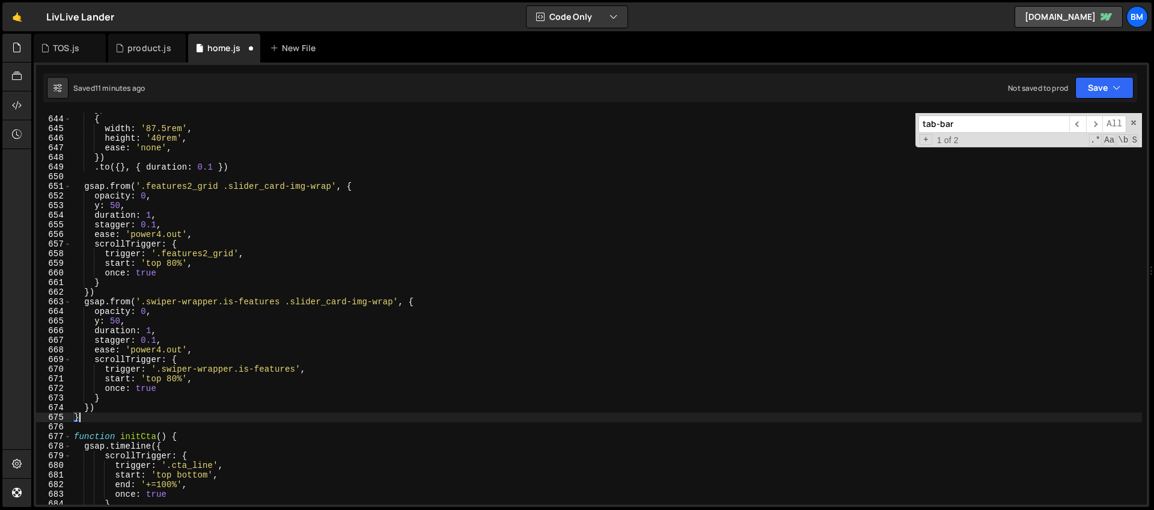
click at [83, 418] on div "} , { width : '87.5rem' , height : '40rem' , ease : 'none' , }) . to ({ } , { d…" at bounding box center [607, 310] width 1070 height 410
type textarea "}"
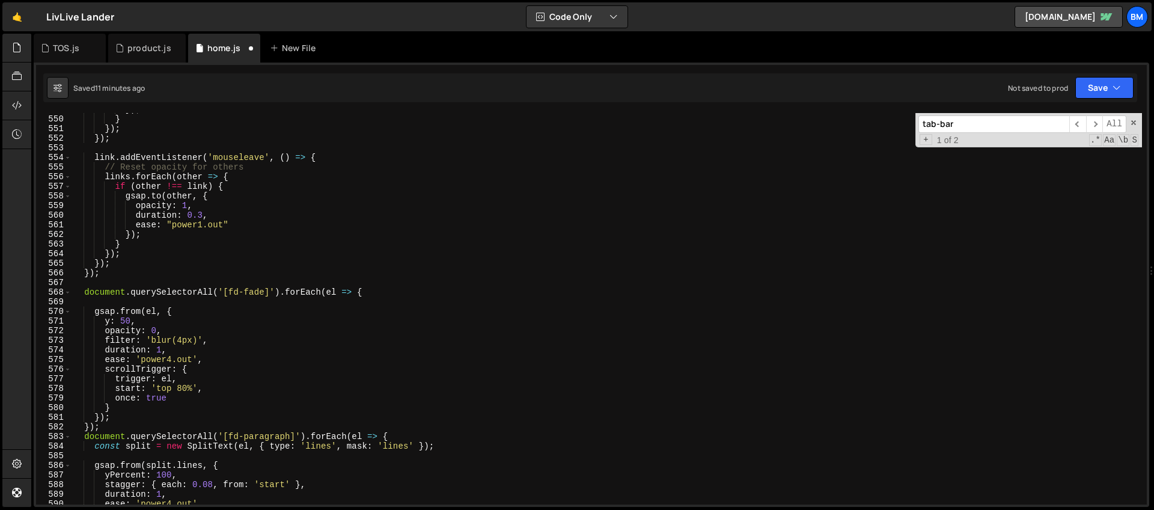
scroll to position [5277, 0]
click at [95, 284] on div "}) ; } }) ; }) ; link . addEventListener ( 'mouseleave' , ( ) => { // Reset opa…" at bounding box center [607, 310] width 1070 height 410
type textarea "}"
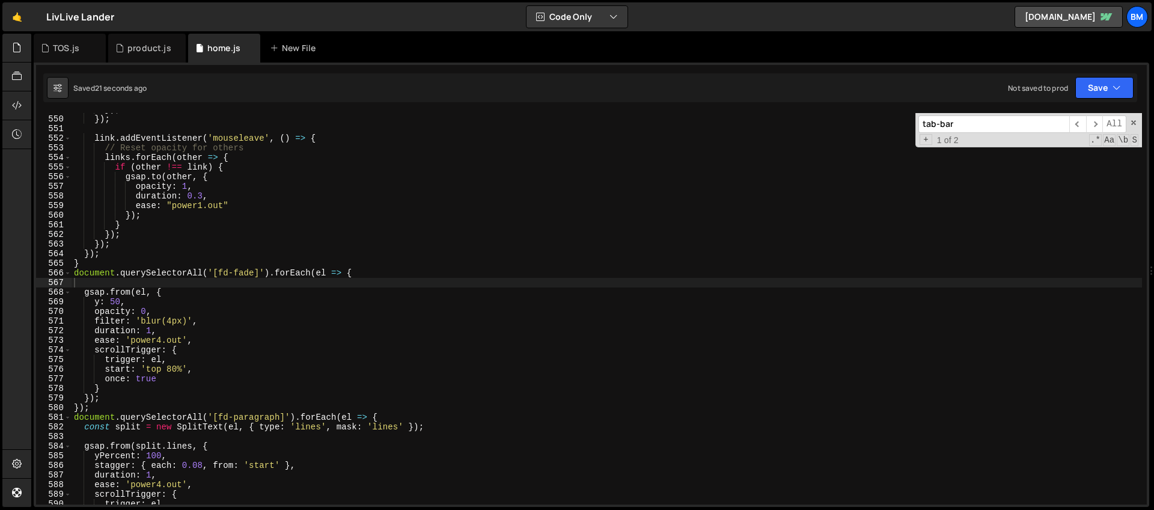
drag, startPoint x: 960, startPoint y: 130, endPoint x: 827, endPoint y: 126, distance: 132.9
click at [827, 126] on div "}) ; }) ; link . addEventListener ( 'mouseleave' , ( ) => { // Reset opacity fo…" at bounding box center [607, 308] width 1070 height 391
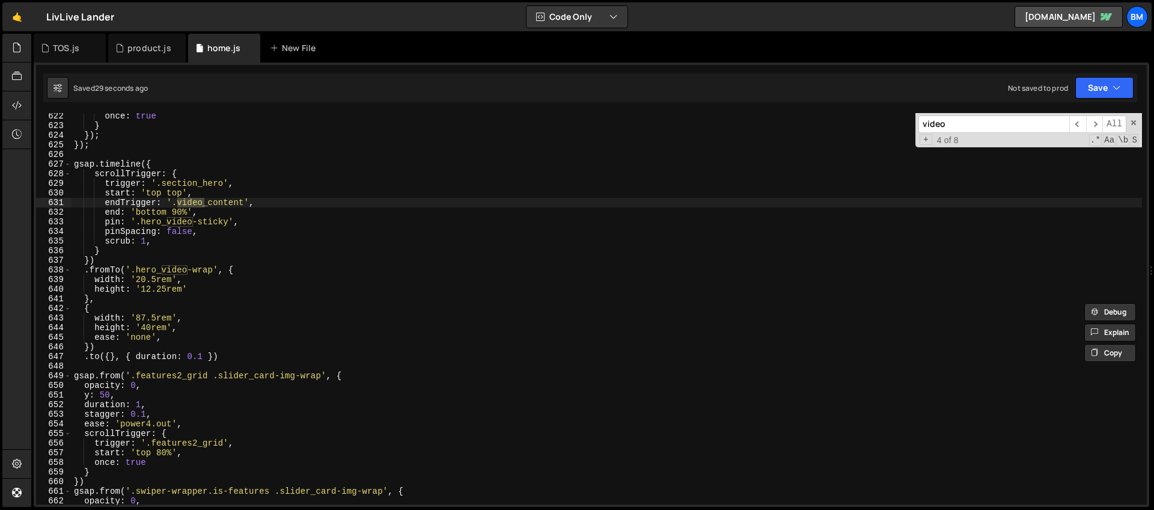
scroll to position [5972, 0]
type input "video"
click at [175, 165] on div "once : true } }) ; }) ; gsap . timeline ({ scrollTrigger : { trigger : '.sectio…" at bounding box center [607, 316] width 1070 height 410
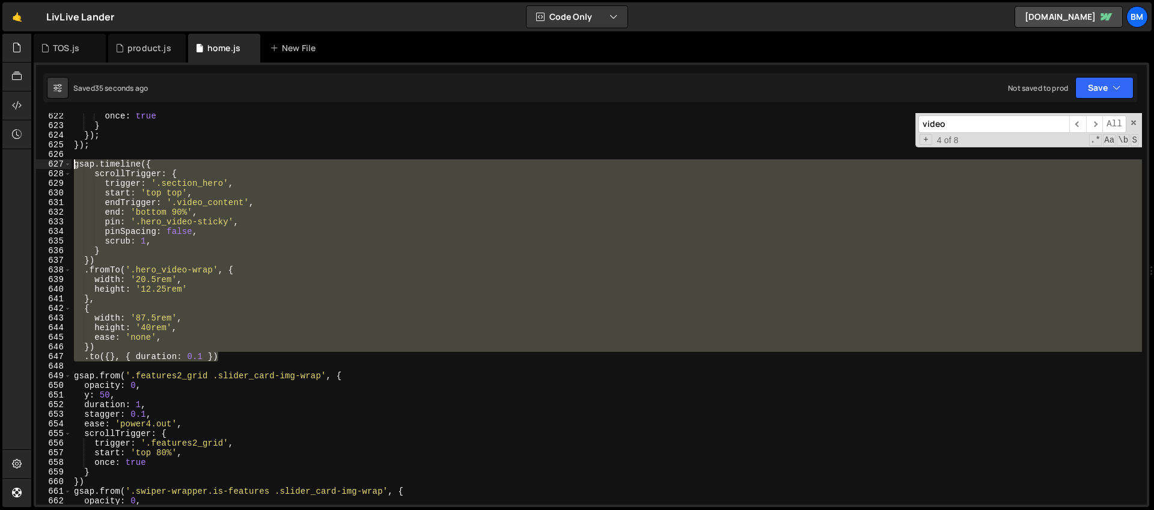
drag, startPoint x: 239, startPoint y: 356, endPoint x: 10, endPoint y: 163, distance: 300.2
click at [10, 163] on div "Hold on a sec... Are you certain you wish to leave this page? Any changes you'v…" at bounding box center [577, 255] width 1154 height 510
type textarea "gsap.timeline({ scrollTrigger: {"
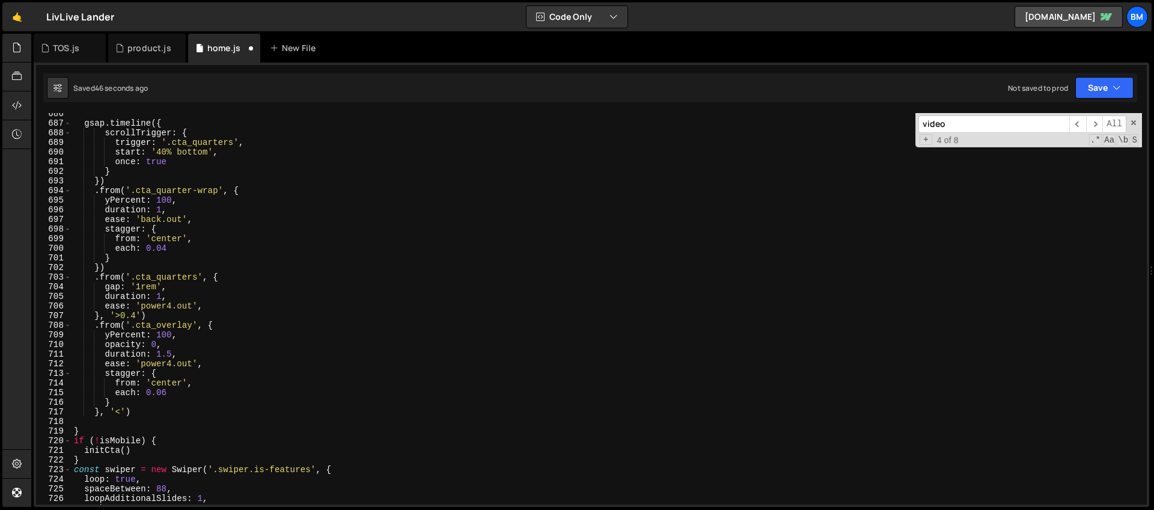
scroll to position [6590, 0]
click at [87, 433] on div "gsap . timeline ({ scrollTrigger : { trigger : '.cta_quarters' , start : '40% b…" at bounding box center [607, 314] width 1070 height 410
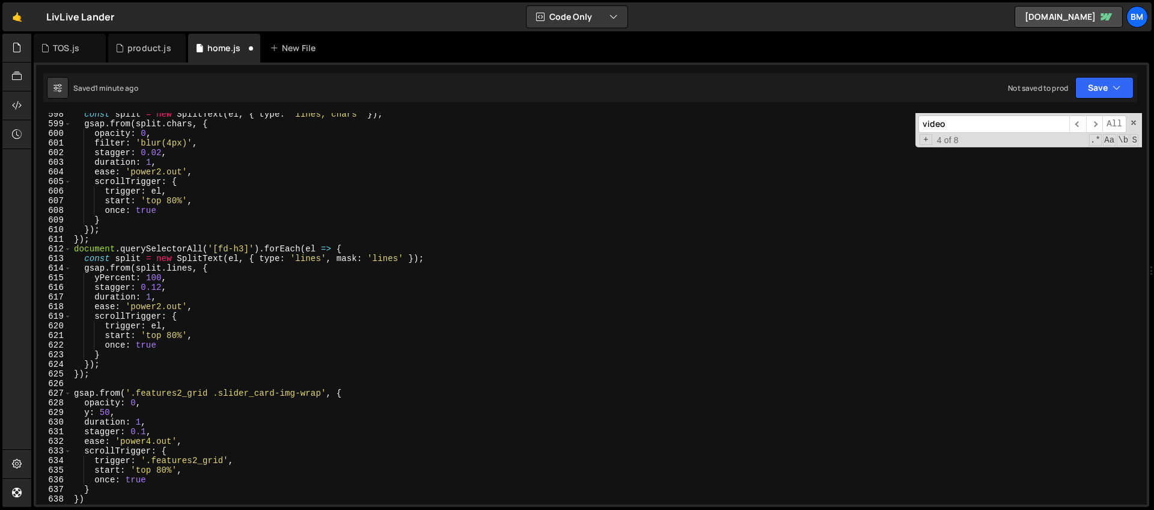
scroll to position [5692, 0]
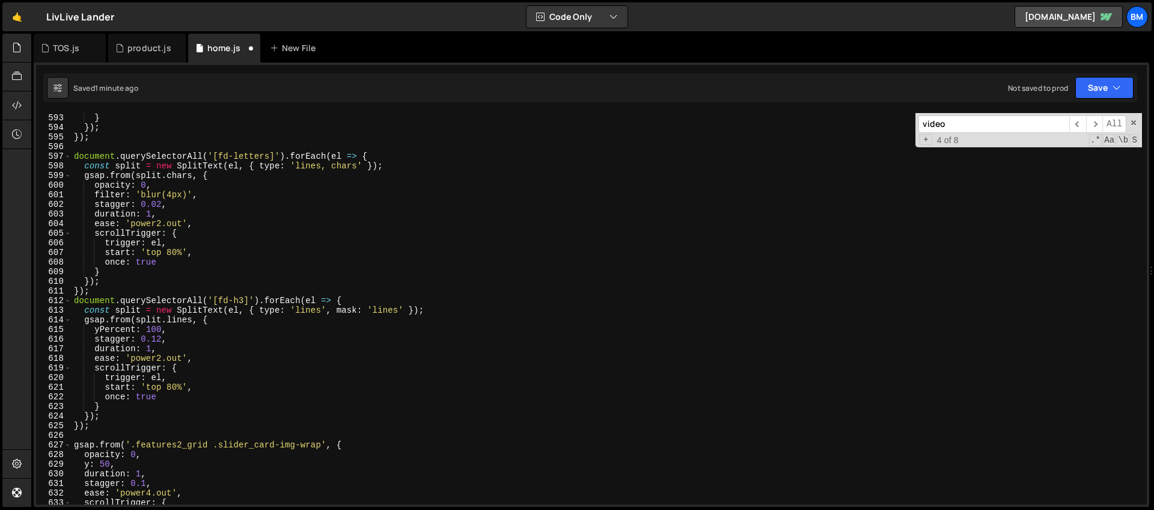
click at [346, 299] on div "once : true } }) ; }) ; document . querySelectorAll ( '[fd-letters]' ) . forEac…" at bounding box center [607, 308] width 1070 height 410
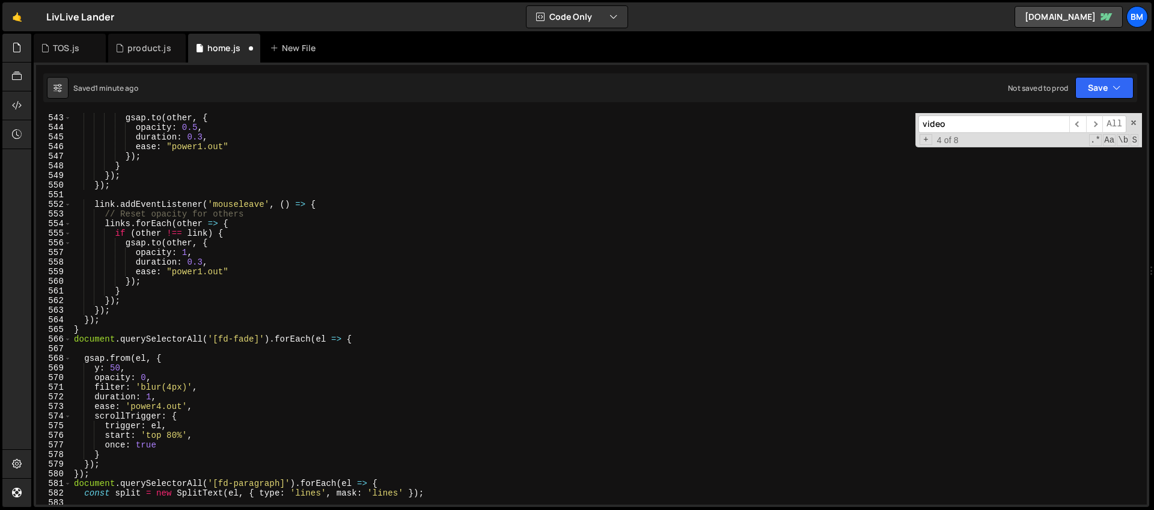
scroll to position [5165, 0]
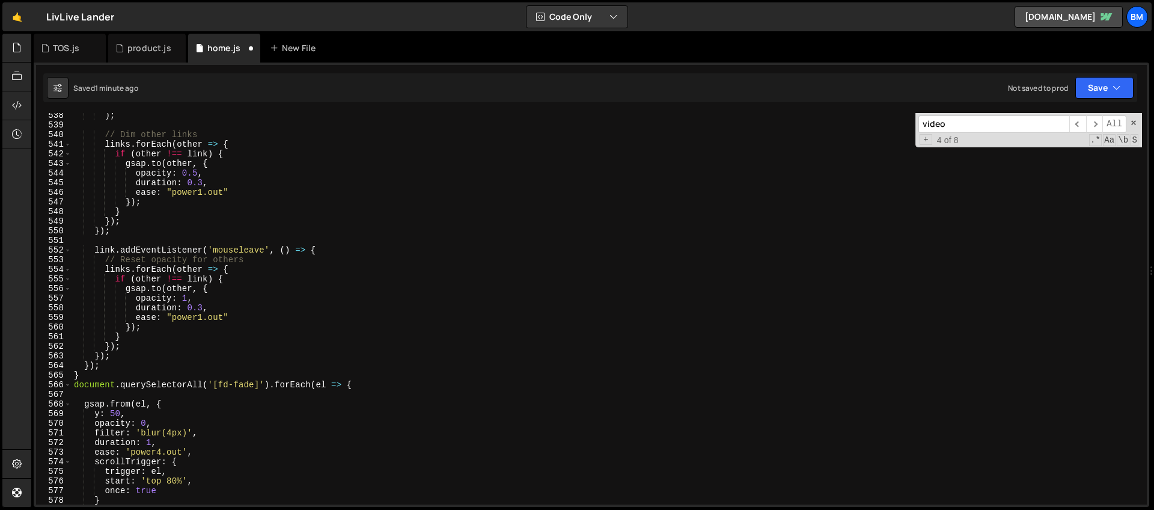
click at [332, 245] on div ") ; // Dim other links links . forEach ( other => { if ( other !== link ) { gsa…" at bounding box center [607, 316] width 1070 height 410
click at [85, 365] on div ") ; // Dim other links links . forEach ( other => { if ( other !== link ) { gsa…" at bounding box center [607, 316] width 1070 height 410
click at [74, 377] on div ") ; // Dim other links links . forEach ( other => { if ( other !== link ) { gsa…" at bounding box center [607, 316] width 1070 height 410
type textarea "}"
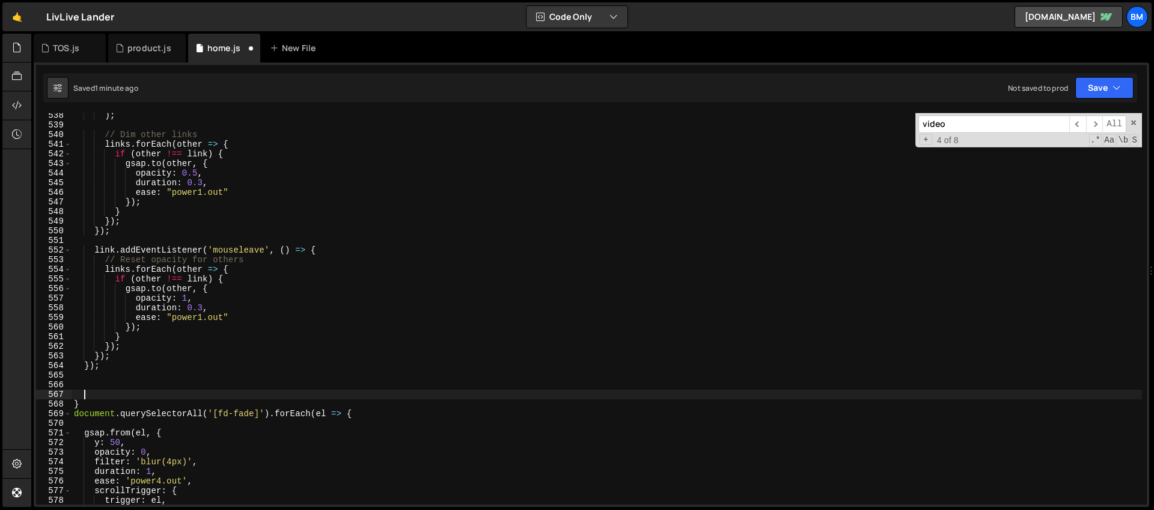
paste textarea ".to({}, { duration: 0.1 })"
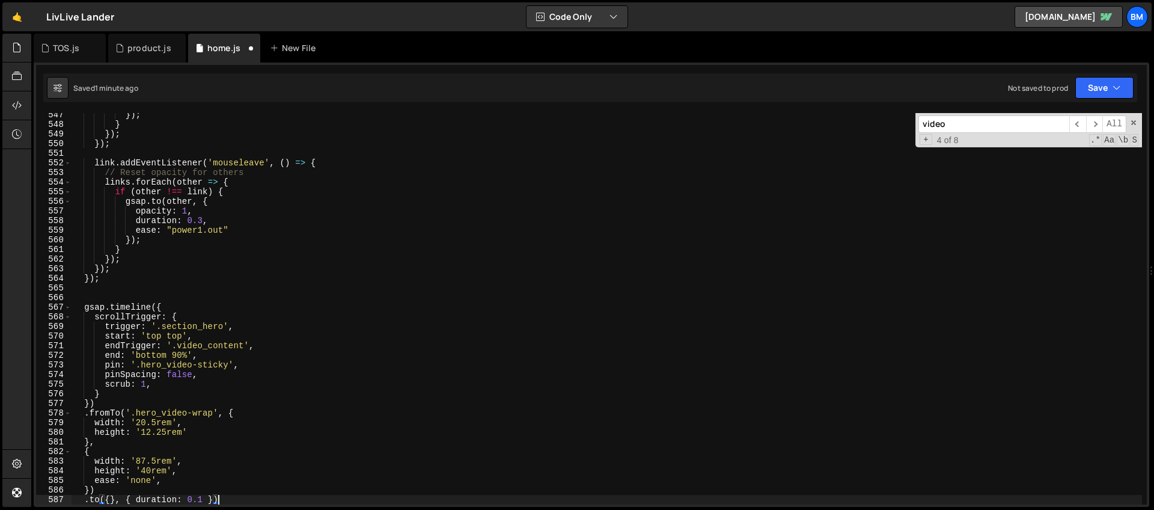
type textarea "}"
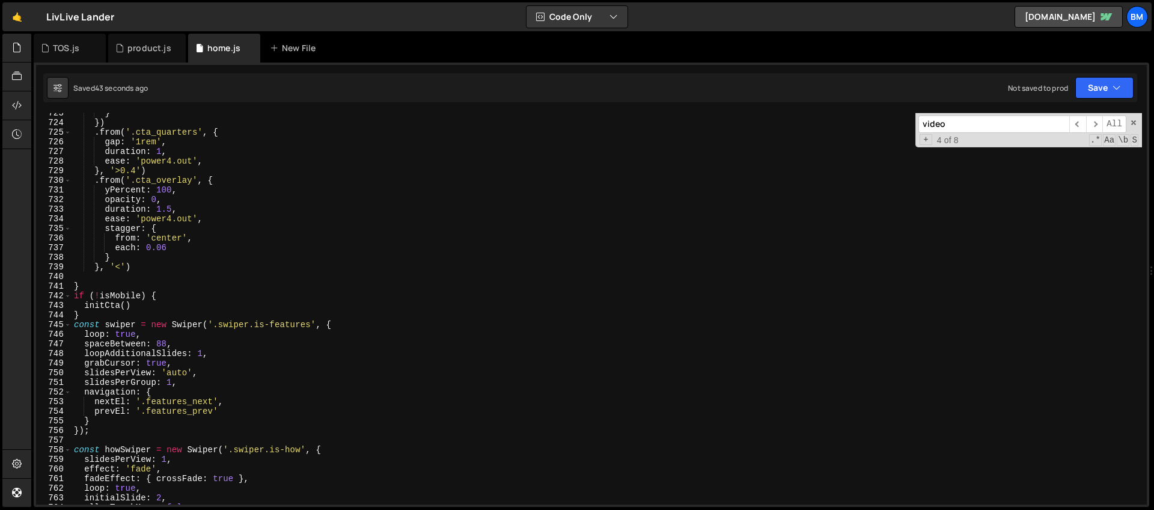
scroll to position [6946, 0]
click at [85, 311] on div "} }) . from ( '.cta_quarters' , { gap : '1rem' , duration : 1 , ease : 'power4.…" at bounding box center [607, 313] width 1070 height 410
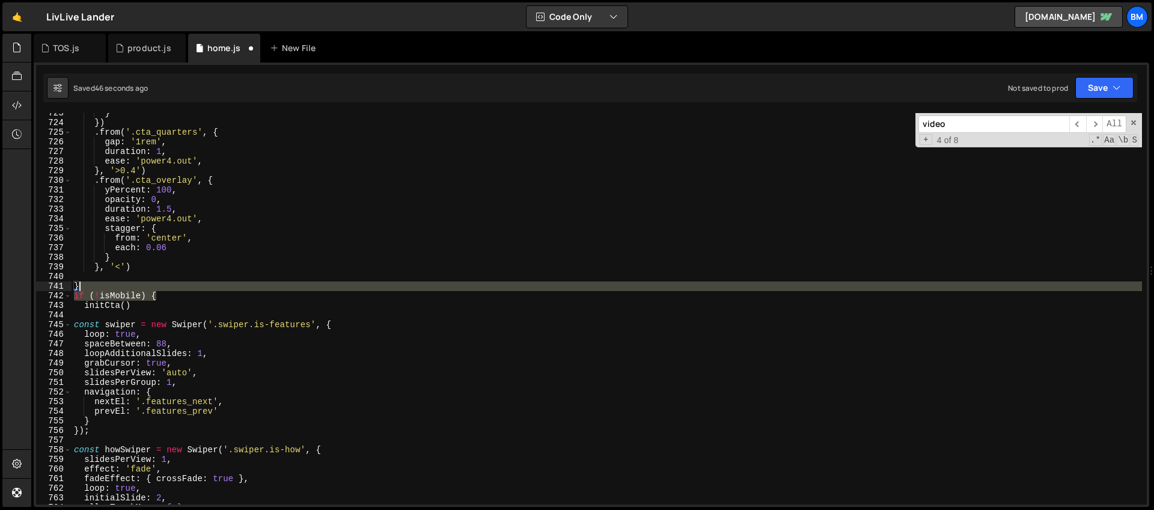
drag, startPoint x: 162, startPoint y: 294, endPoint x: 123, endPoint y: 291, distance: 38.6
click at [123, 291] on div "} }) . from ( '.cta_quarters' , { gap : '1rem' , duration : 1 , ease : 'power4.…" at bounding box center [607, 313] width 1070 height 410
type textarea "}"
